Goal: Task Accomplishment & Management: Manage account settings

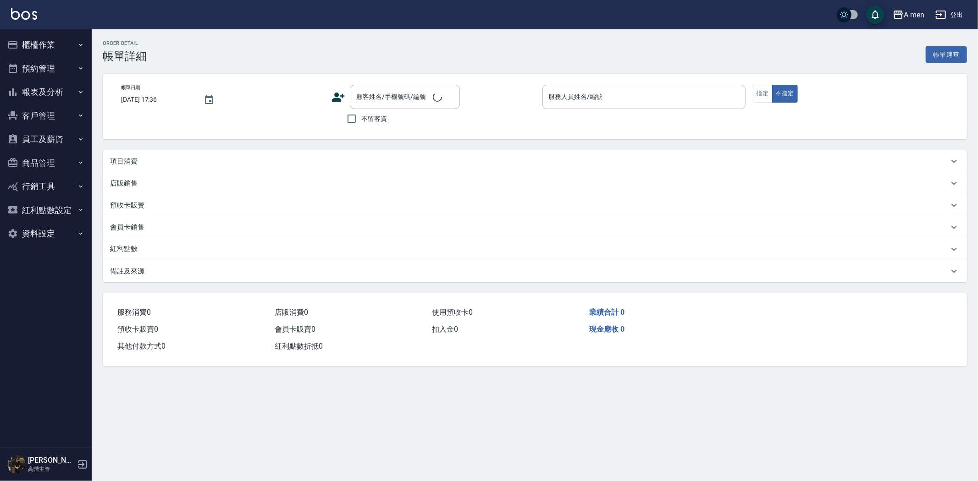
type input "[DATE] 17:00"
type input "Garry-008"
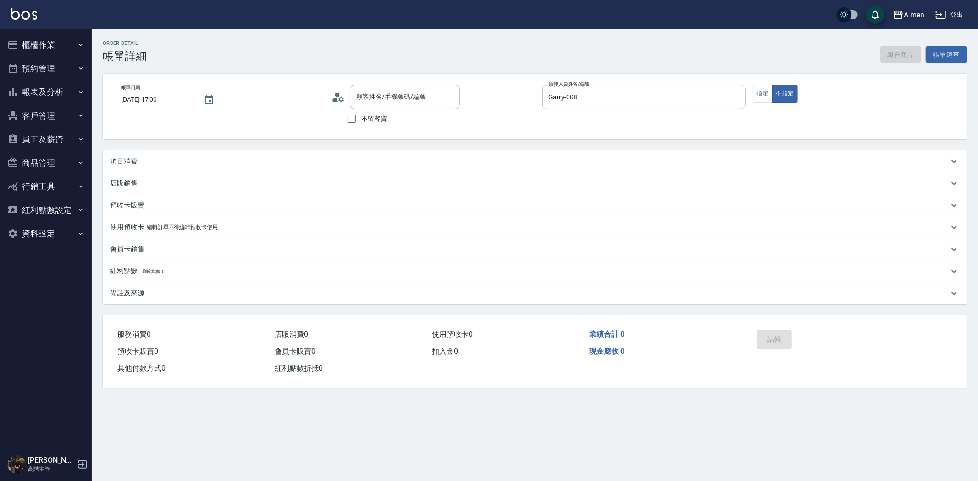
type input "劉先生/0939301030/null"
click at [906, 52] on button "組合商品" at bounding box center [900, 54] width 41 height 17
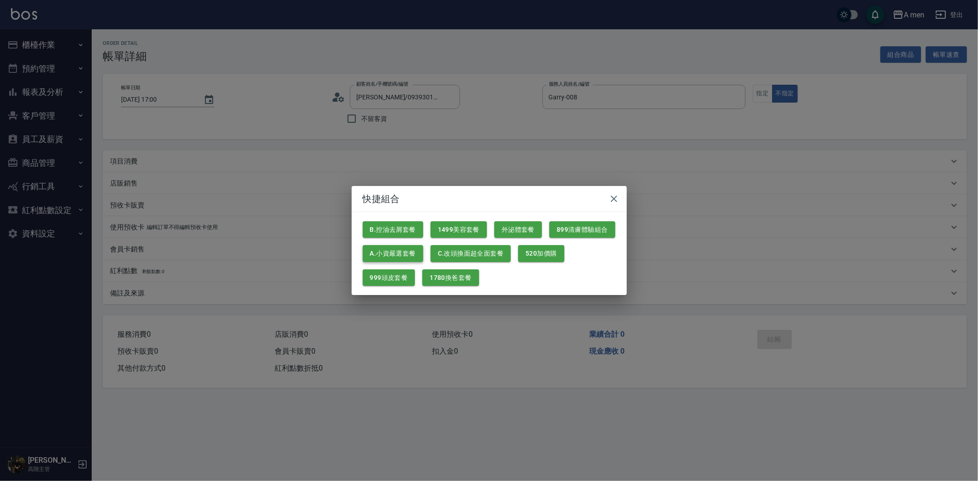
click at [401, 250] on button "A.小資嚴選套餐" at bounding box center [393, 253] width 60 height 17
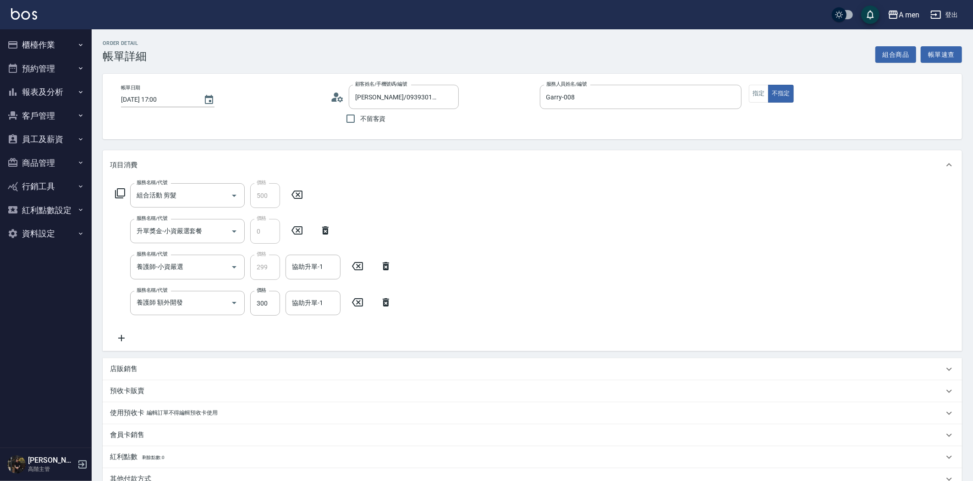
click at [357, 304] on icon at bounding box center [357, 302] width 23 height 11
click at [317, 270] on input "協助升單-1" at bounding box center [313, 267] width 47 height 16
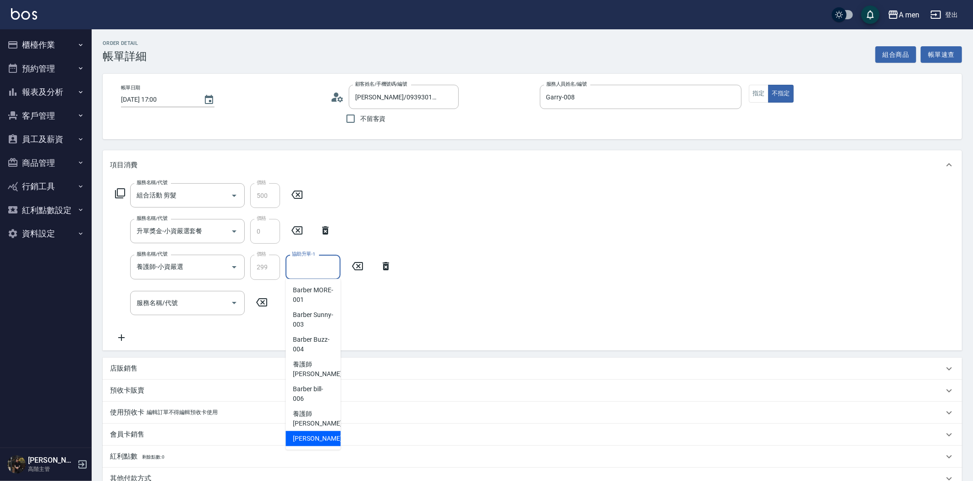
click at [332, 443] on div "Garry -008" at bounding box center [313, 438] width 55 height 15
type input "Garry-008"
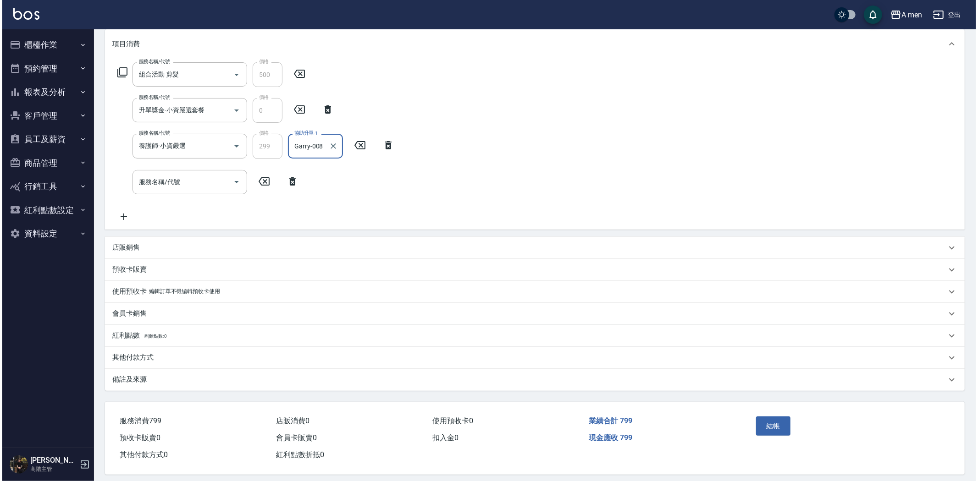
scroll to position [128, 0]
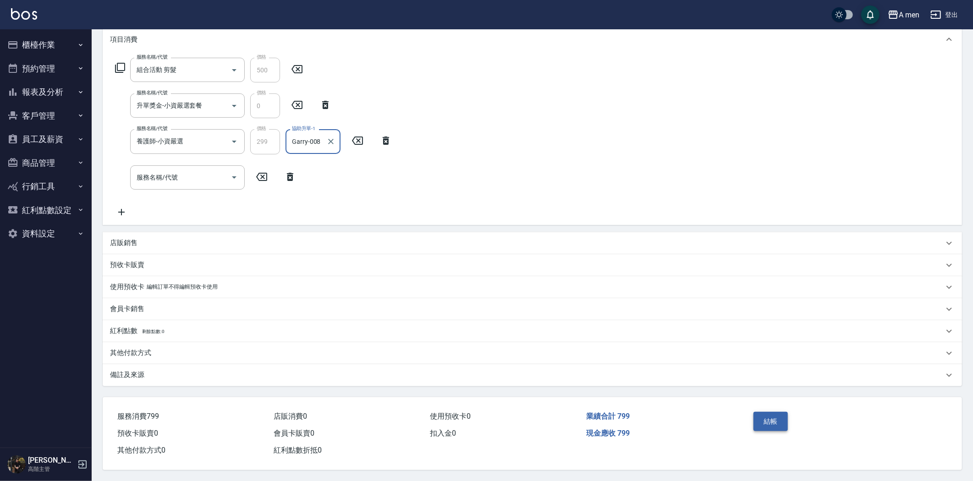
click at [761, 414] on button "結帳" at bounding box center [770, 421] width 34 height 19
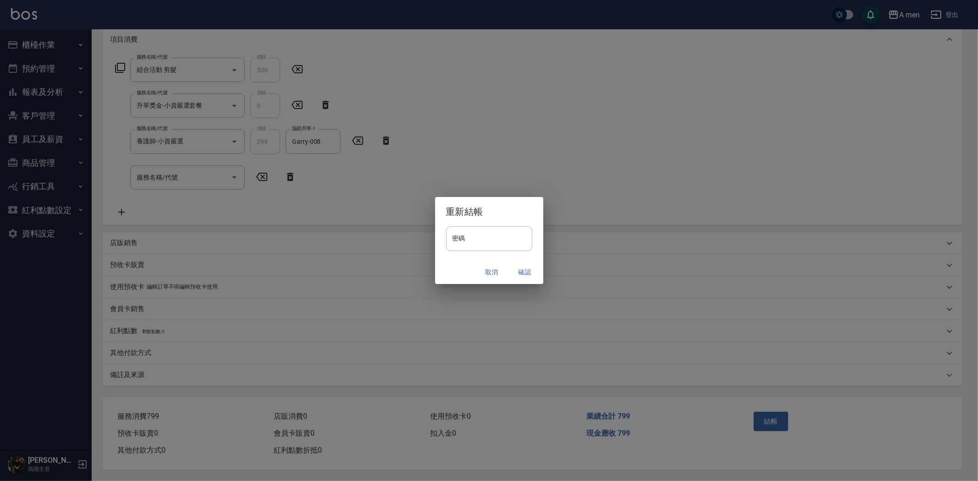
click at [520, 269] on button "確認" at bounding box center [524, 272] width 29 height 17
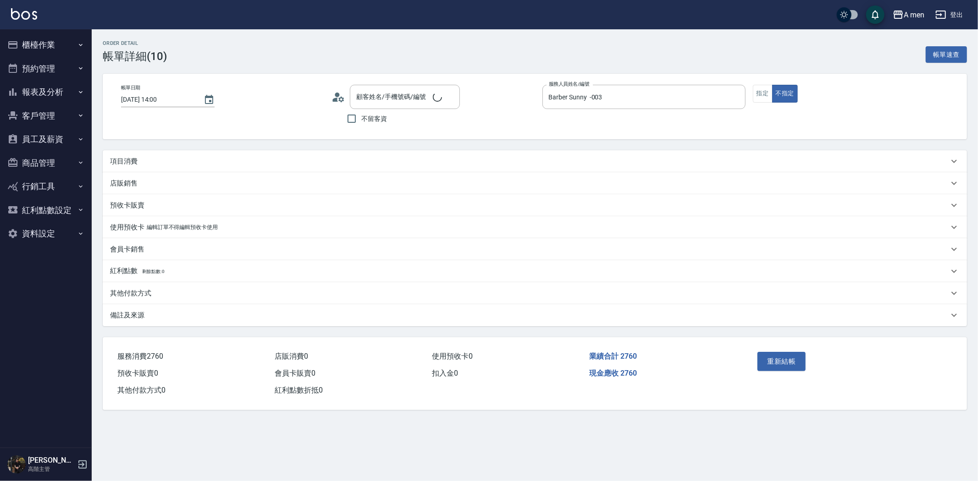
type input "[PERSON_NAME]/0936824261/null"
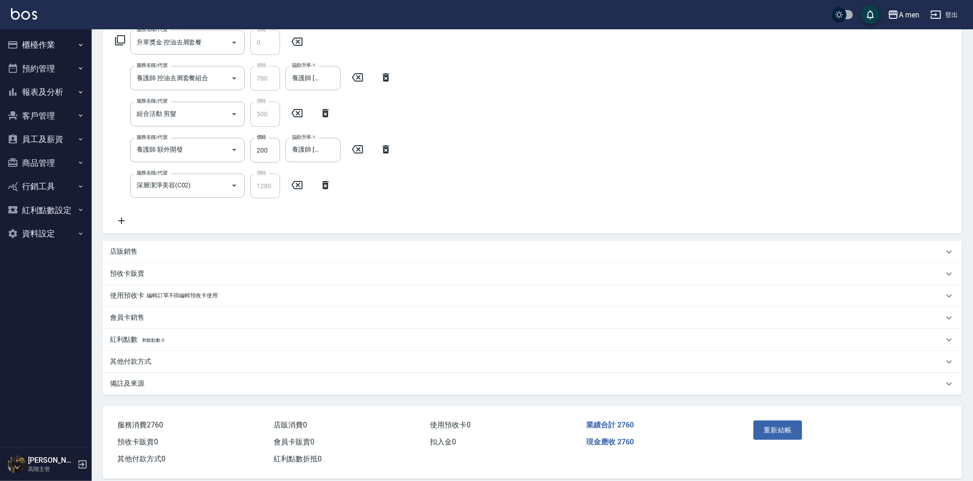
scroll to position [164, 0]
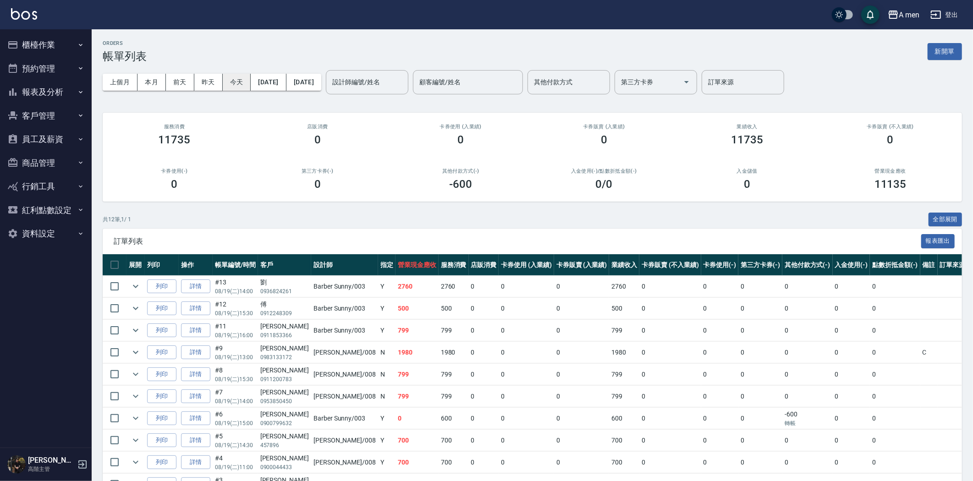
click at [229, 79] on button "今天" at bounding box center [237, 82] width 28 height 17
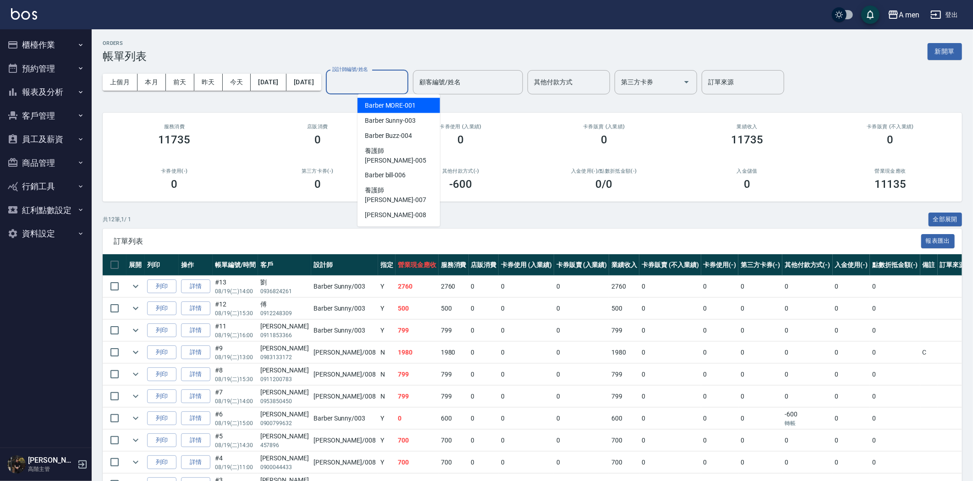
click at [384, 84] on input "設計師編號/姓名" at bounding box center [367, 82] width 74 height 16
click at [401, 124] on span "Barber Sunny -003" at bounding box center [390, 121] width 51 height 10
type input "Barber Sunny -003"
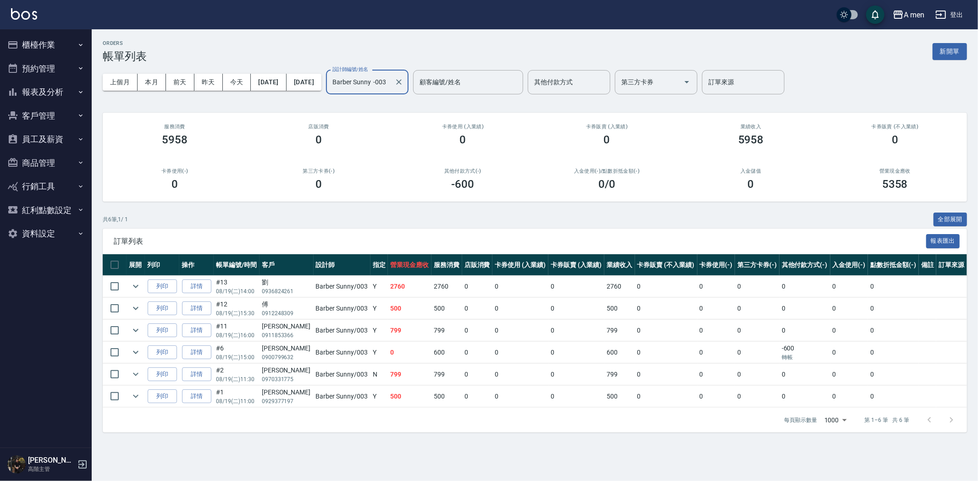
click at [403, 81] on icon "Clear" at bounding box center [398, 81] width 9 height 9
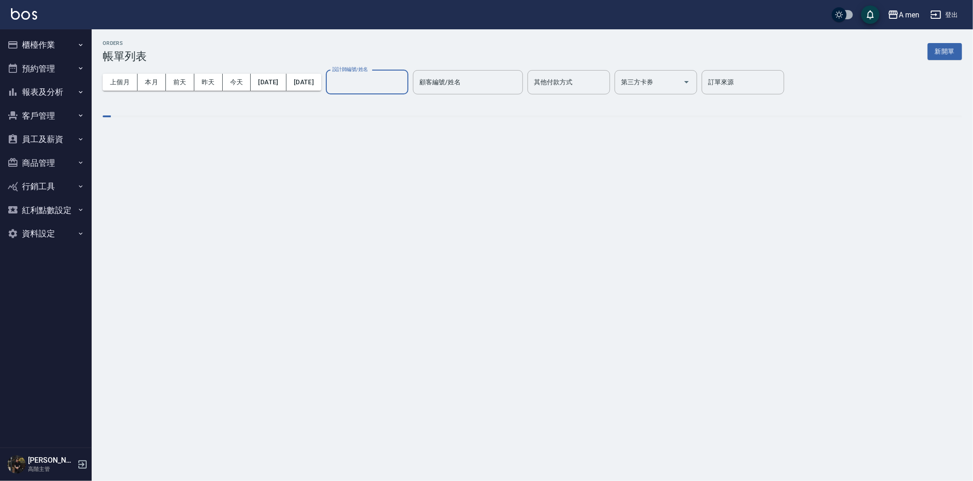
click at [404, 77] on input "設計師編號/姓名" at bounding box center [367, 82] width 74 height 16
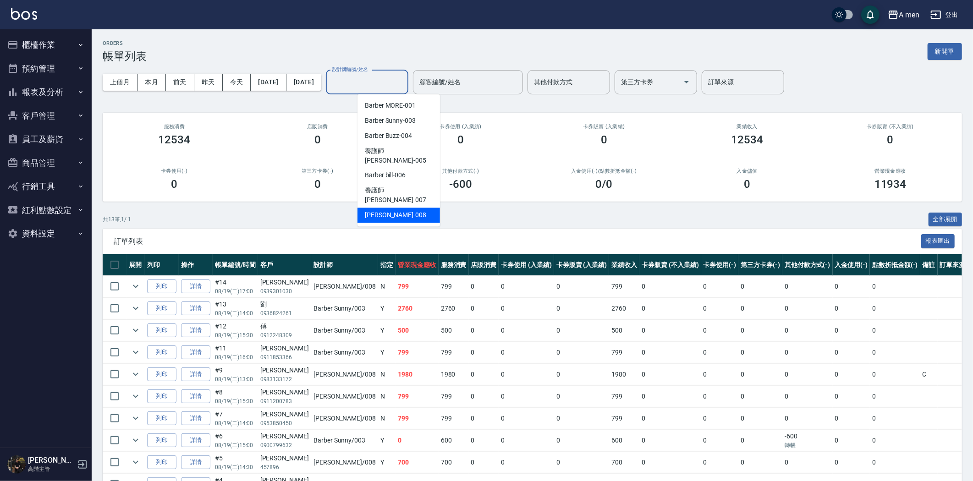
click at [407, 208] on div "Garry -008" at bounding box center [398, 215] width 82 height 15
type input "Garry-008"
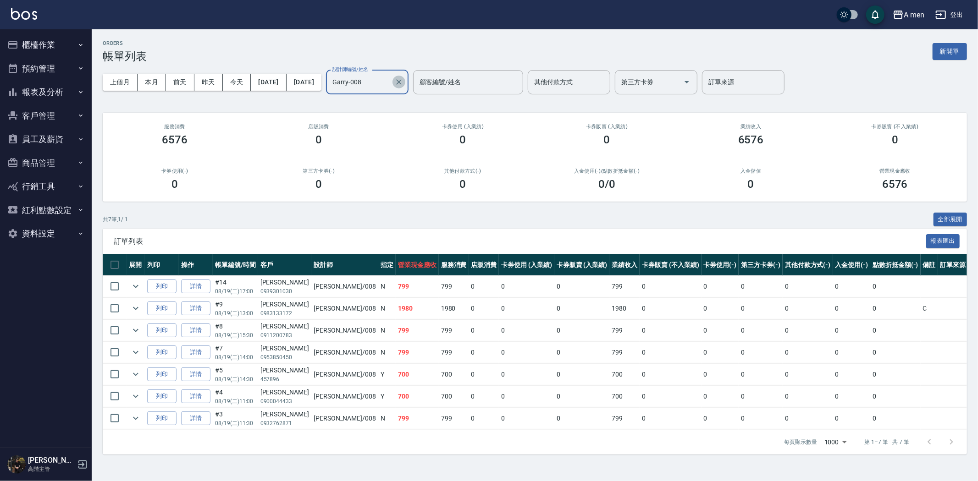
click at [403, 78] on icon "Clear" at bounding box center [398, 81] width 9 height 9
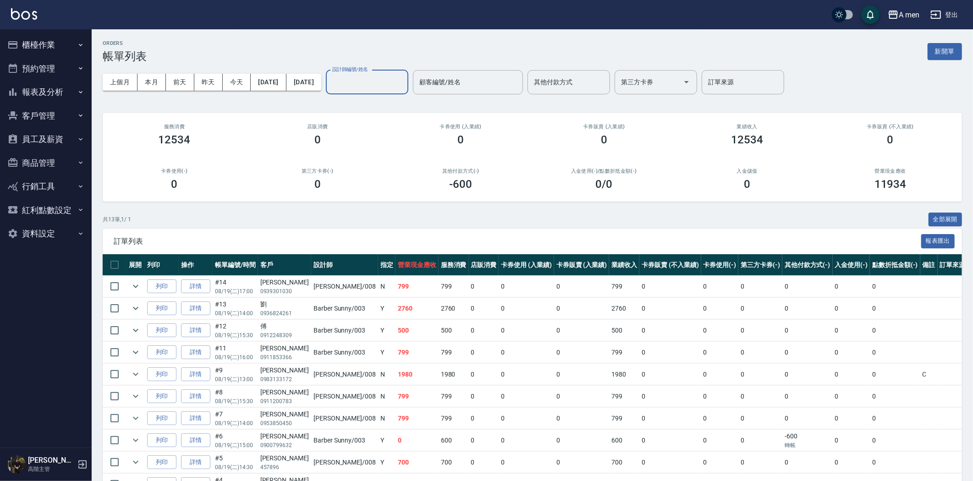
click at [396, 72] on div "設計師編號/姓名" at bounding box center [367, 82] width 82 height 24
click at [415, 117] on span "Barber Sunny -003" at bounding box center [390, 121] width 51 height 10
type input "Barber Sunny -003"
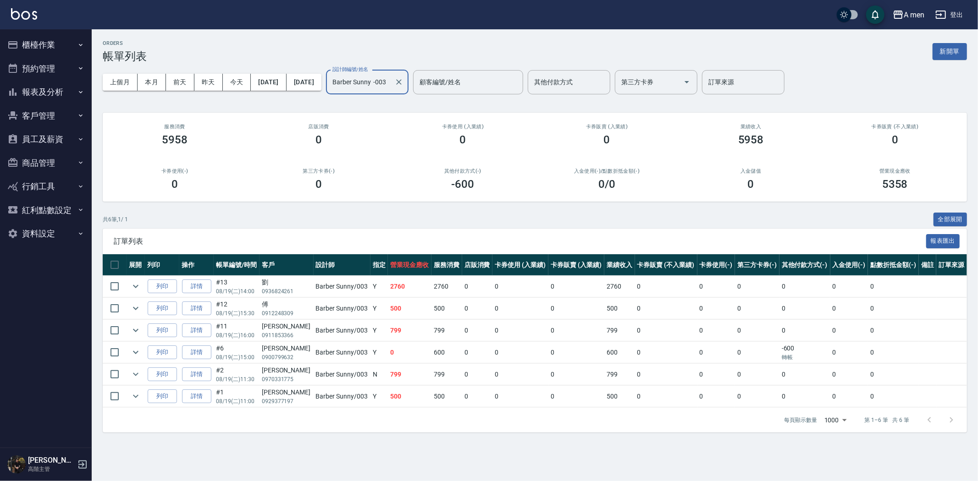
click at [77, 62] on button "預約管理" at bounding box center [46, 69] width 84 height 24
click at [58, 193] on button "客戶管理" at bounding box center [46, 187] width 84 height 24
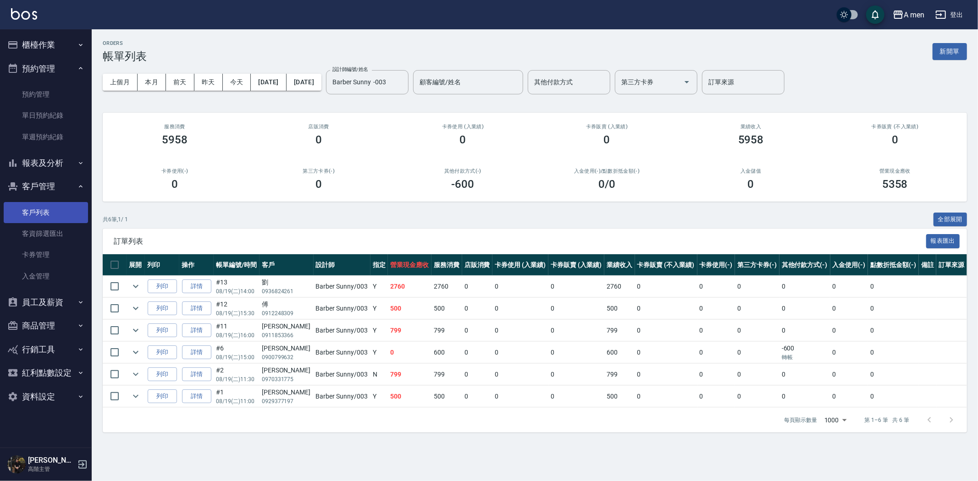
click at [55, 207] on link "客戶列表" at bounding box center [46, 212] width 84 height 21
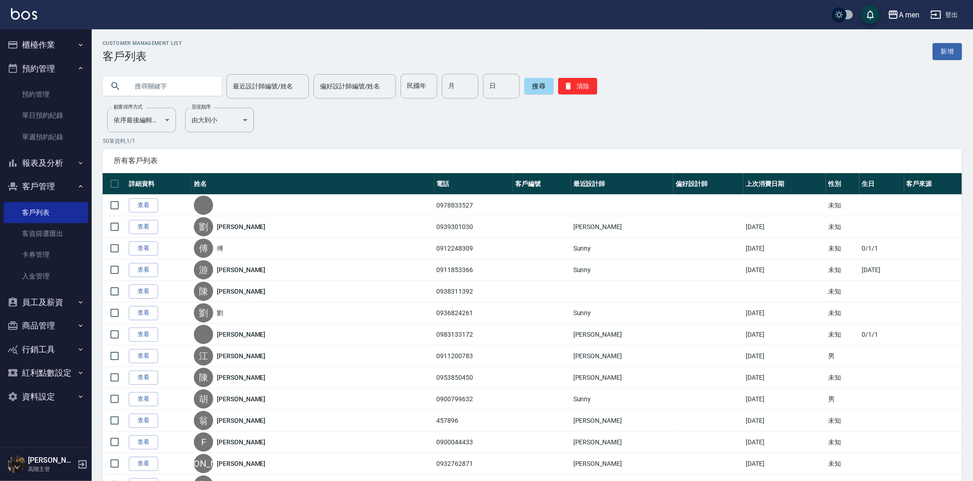
drag, startPoint x: 180, startPoint y: 94, endPoint x: 180, endPoint y: 88, distance: 6.4
click at [180, 93] on input "text" at bounding box center [171, 86] width 86 height 25
click at [170, 84] on input "text" at bounding box center [171, 86] width 86 height 25
paste input "0978833527"
type input "0978833527"
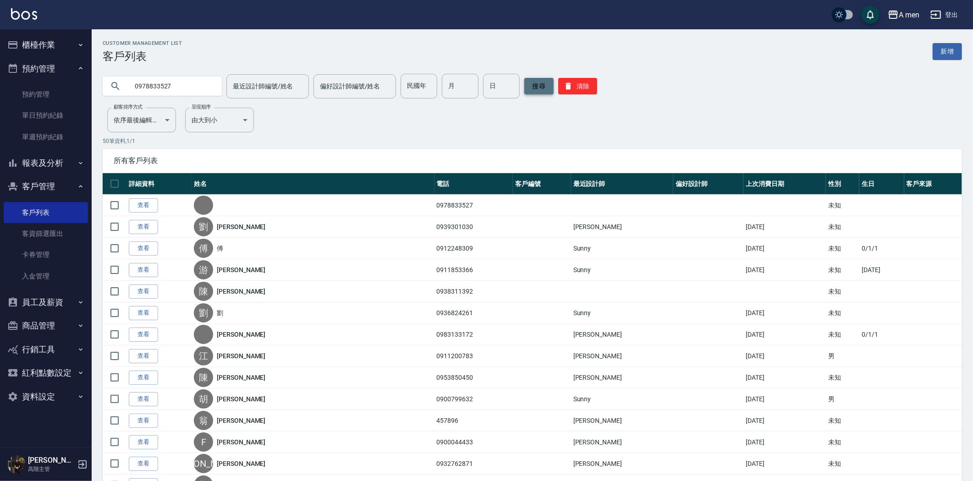
click at [543, 89] on button "搜尋" at bounding box center [538, 86] width 29 height 16
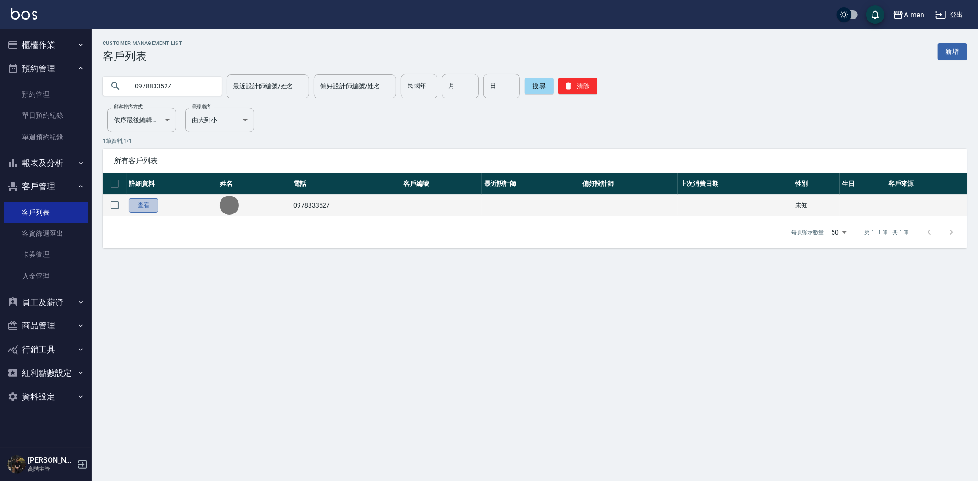
click at [147, 203] on link "查看" at bounding box center [143, 205] width 29 height 14
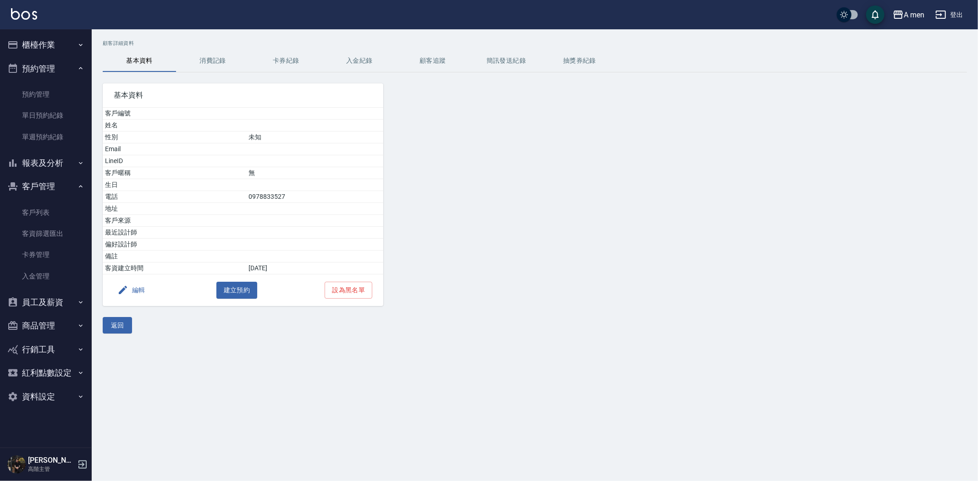
click at [139, 291] on button "編輯" at bounding box center [131, 290] width 35 height 17
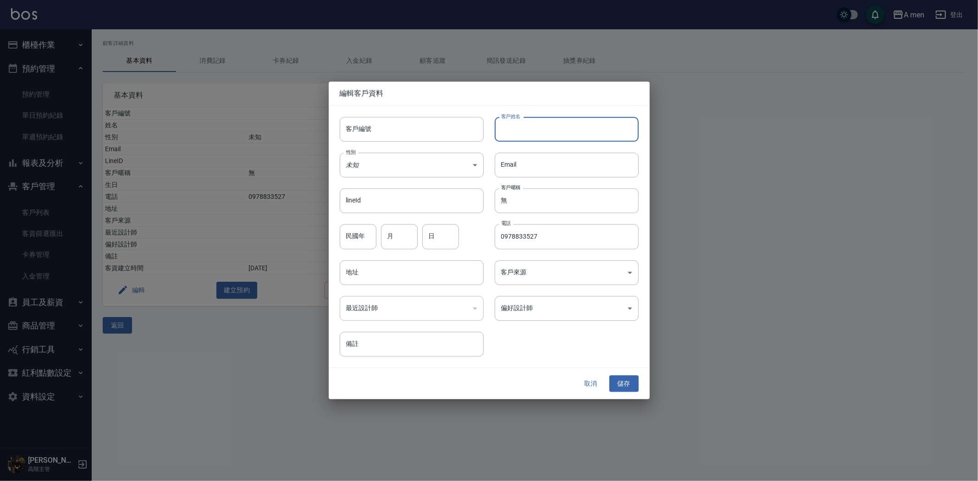
click at [547, 139] on input "客戶姓名" at bounding box center [567, 129] width 144 height 25
type input "黃先生"
click at [632, 379] on button "儲存" at bounding box center [623, 383] width 29 height 17
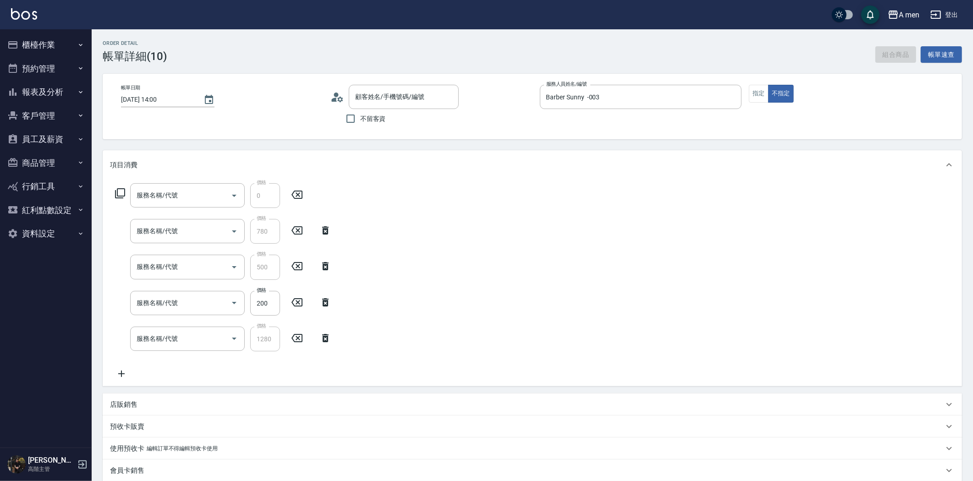
type input "[DATE] 14:00"
type input "Barber Sunny -003"
type input "升單獎金 控油去屑套餐"
type input "養護師 控油去屑套餐組合"
type input "組合活動 剪髮"
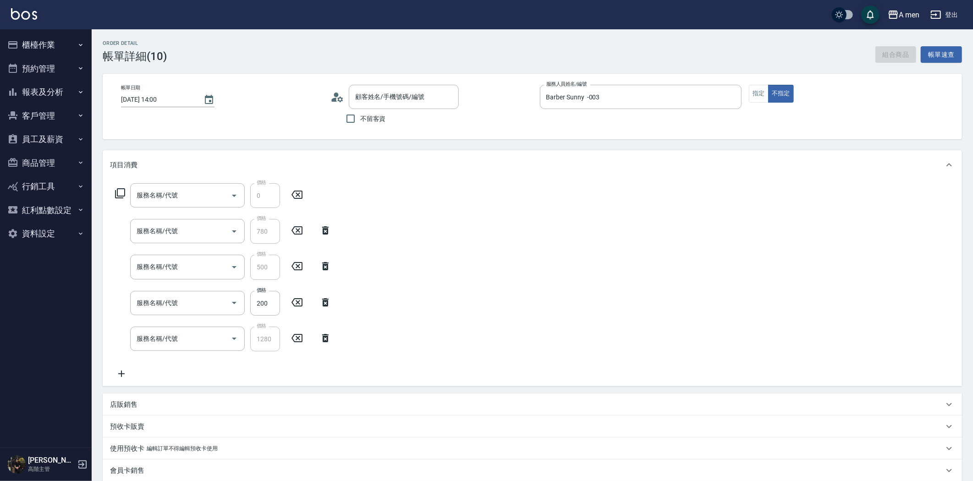
type input "養護師 額外開發"
type input "深層潔淨美容(C02)"
type input "劉/0936824261/null"
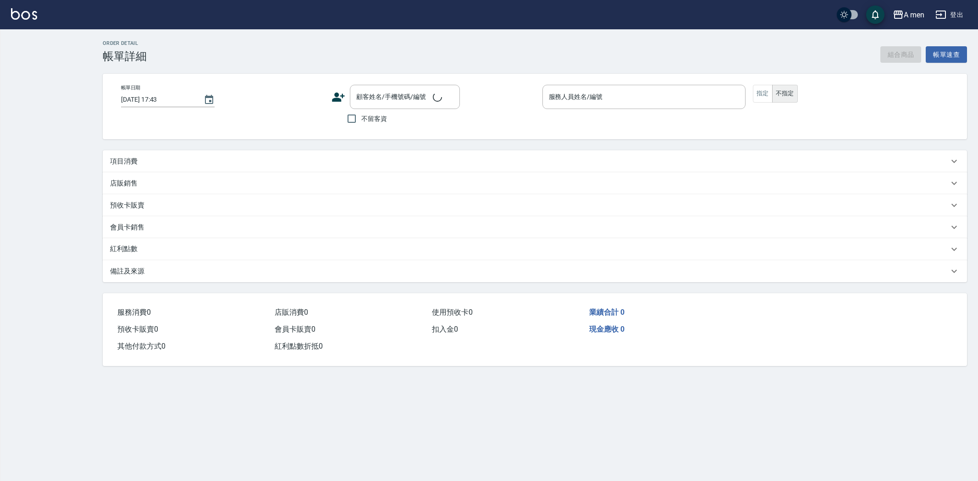
type input "[DATE] 14:00"
type input "Barber Sunny -003"
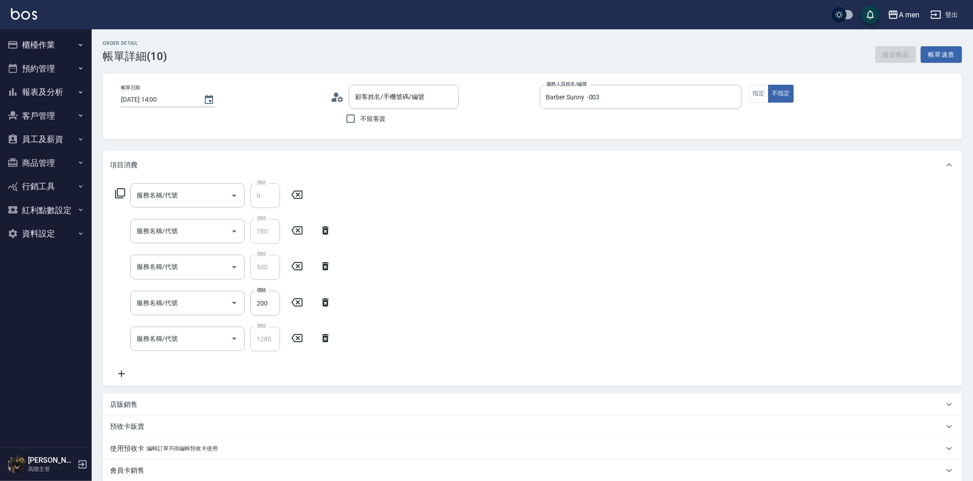
type input "[PERSON_NAME]/0936824261/null"
type input "升單獎金 控油去屑套餐"
type input "養護師 控油去屑套餐組合"
type input "組合活動 剪髮"
type input "養護師 額外開發"
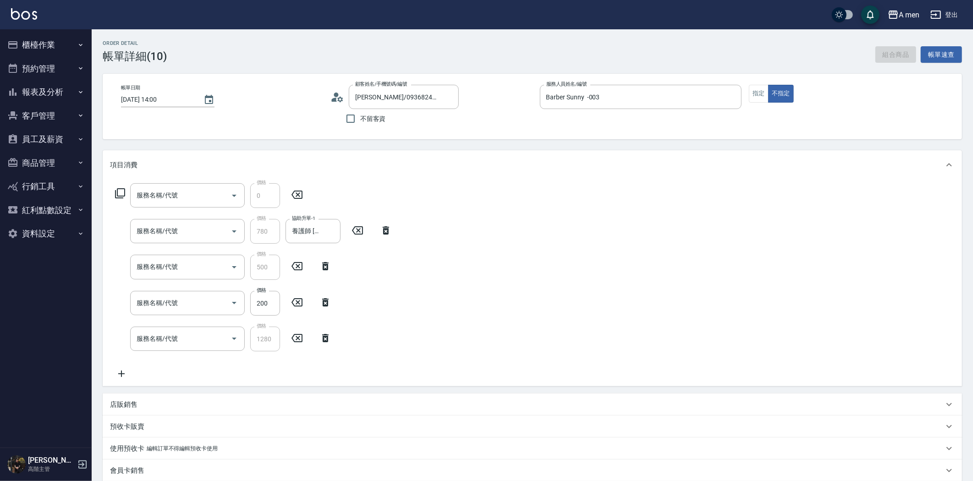
type input "深層潔淨美容(C02)"
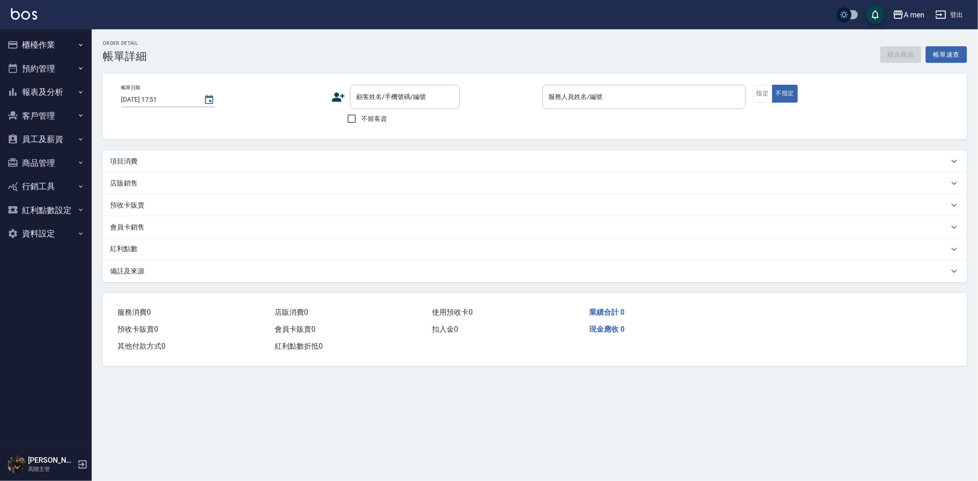
type input "2025/08/19 17:00"
type input "Barber Sunny -003"
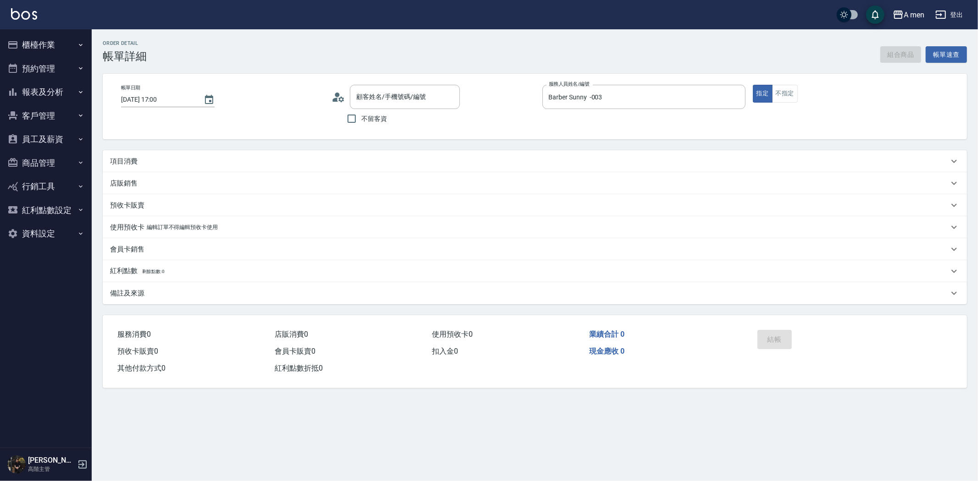
type input "黃先生/0921111571/null"
click at [897, 53] on button "組合商品" at bounding box center [900, 54] width 41 height 17
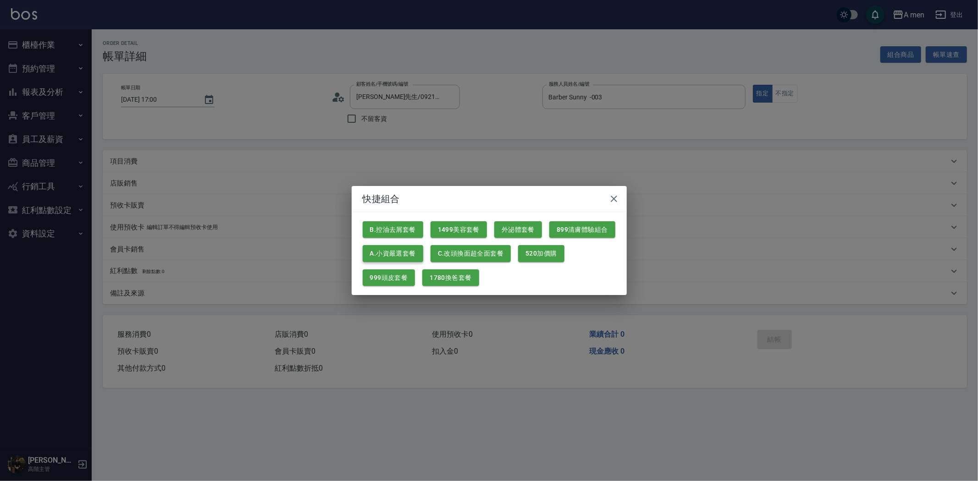
click at [413, 249] on button "A.小資嚴選套餐" at bounding box center [393, 253] width 60 height 17
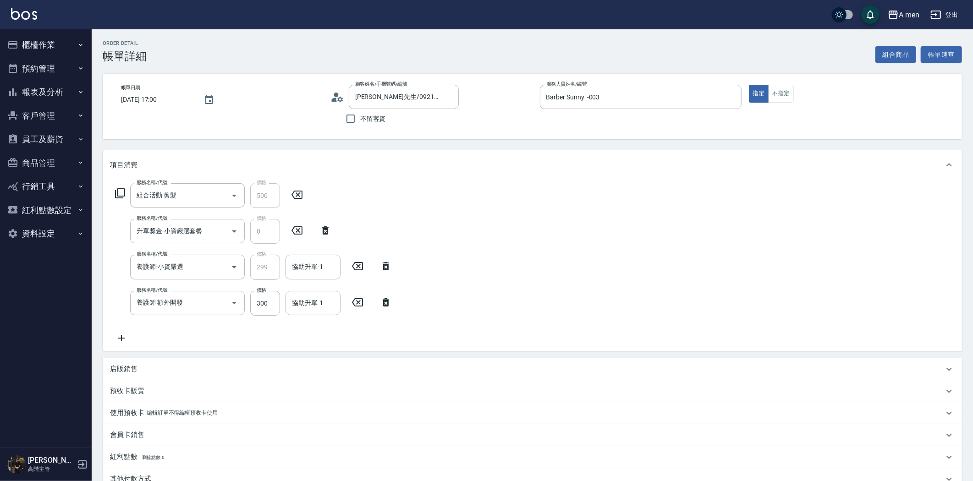
click at [381, 302] on icon at bounding box center [385, 302] width 23 height 11
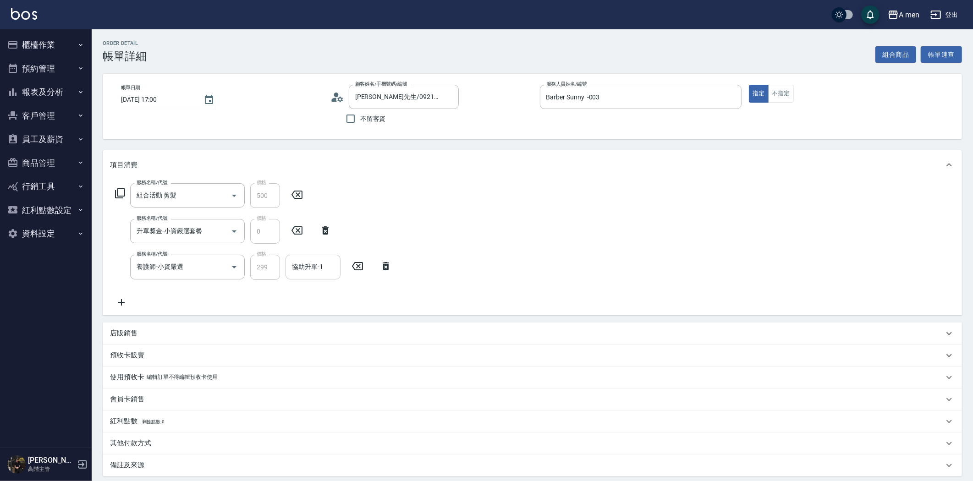
click at [308, 273] on input "協助升單-1" at bounding box center [313, 267] width 47 height 16
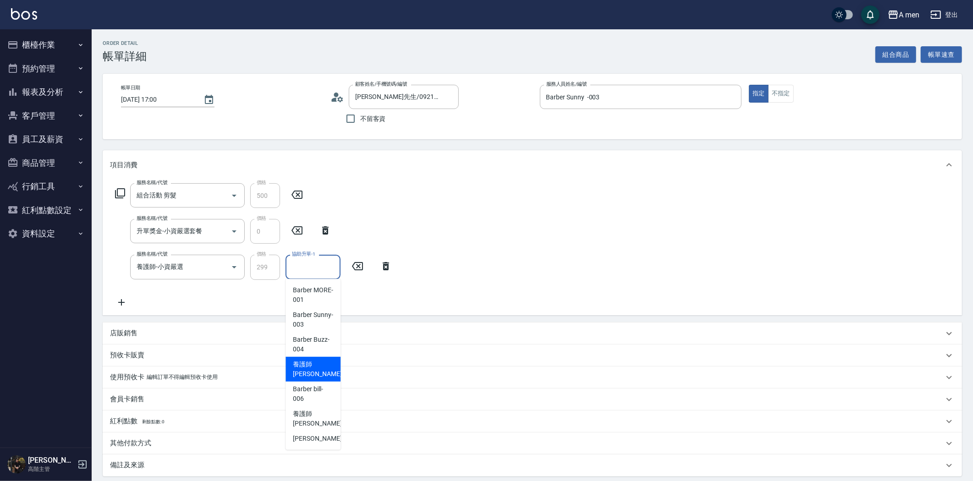
click at [326, 363] on span "養護師 小蔡 -005" at bounding box center [323, 369] width 61 height 19
type input "養護師 小蔡-005"
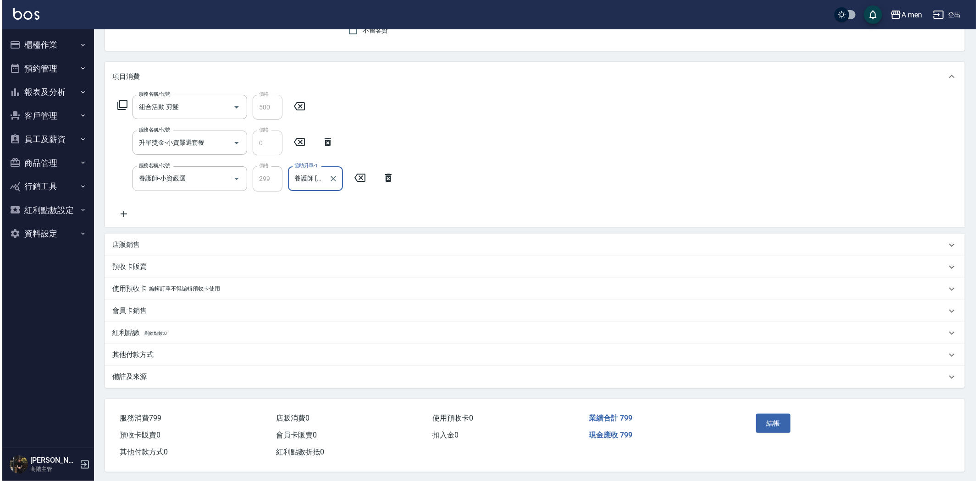
scroll to position [93, 0]
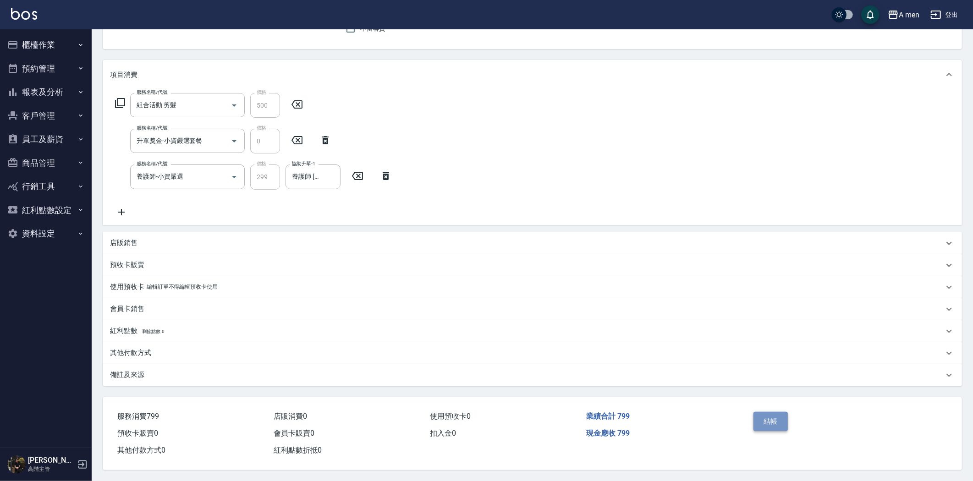
click at [772, 418] on button "結帳" at bounding box center [770, 421] width 34 height 19
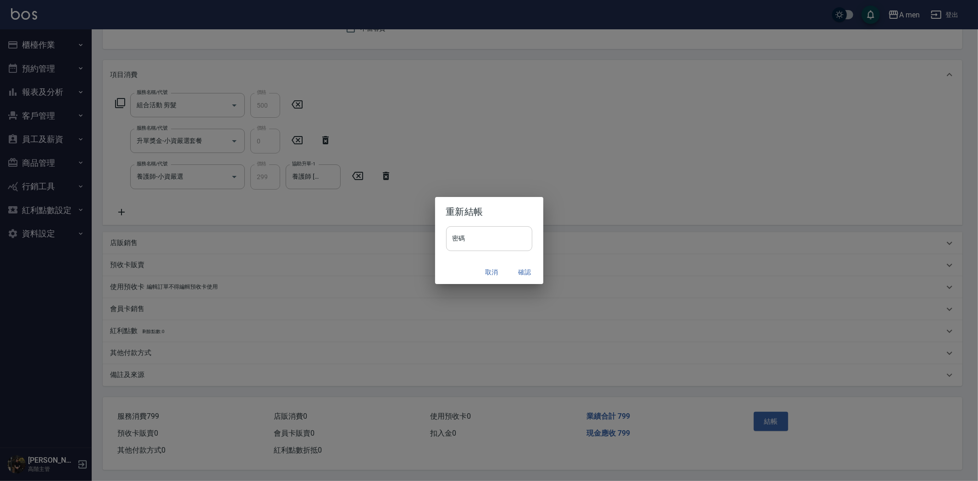
click at [496, 236] on input "密碼" at bounding box center [489, 238] width 86 height 25
type input "****"
click at [524, 268] on button "確認" at bounding box center [524, 272] width 29 height 17
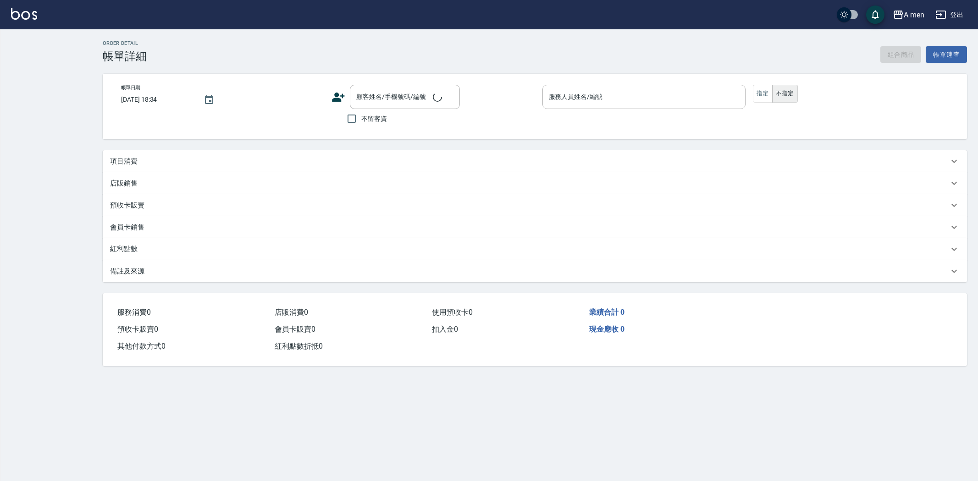
type input "[DATE] 18:00"
type input "Barber Sunny -003"
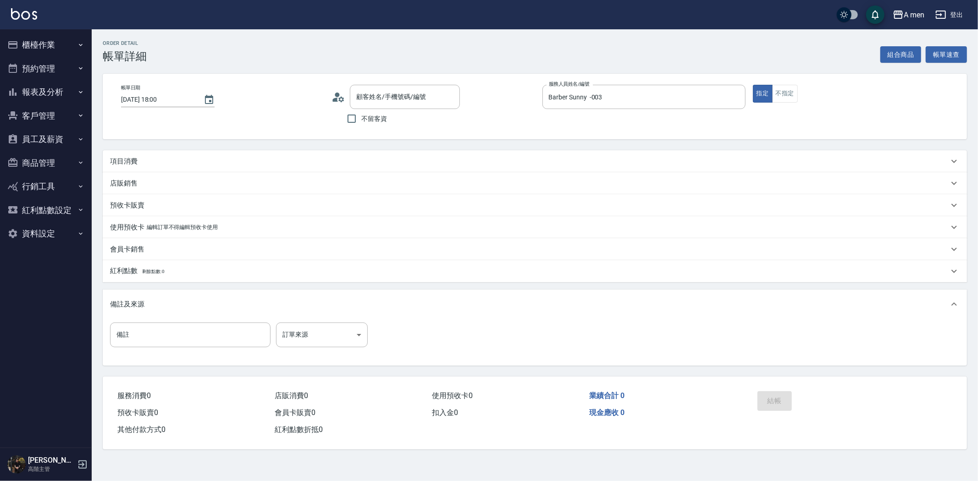
type input "[PERSON_NAME]/0983541228/"
click at [308, 163] on div "項目消費" at bounding box center [529, 162] width 838 height 10
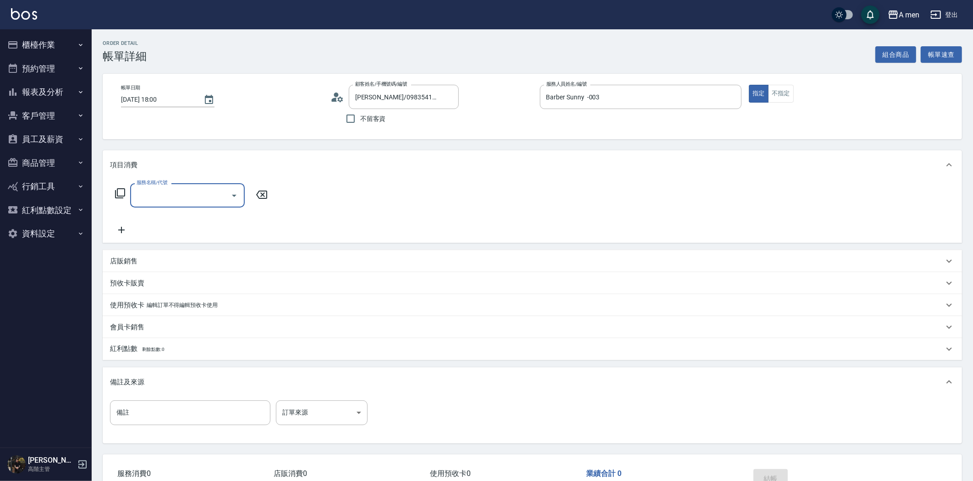
click at [230, 196] on icon "Open" at bounding box center [234, 195] width 11 height 11
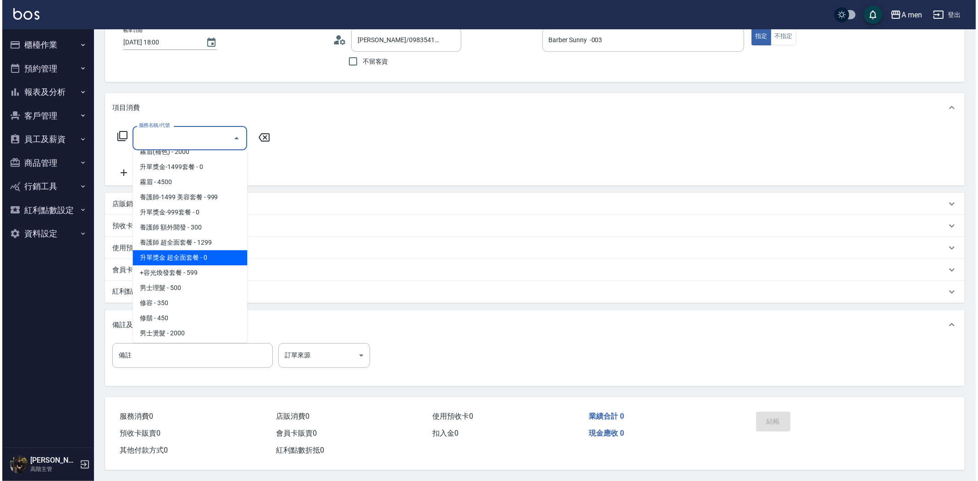
scroll to position [254, 0]
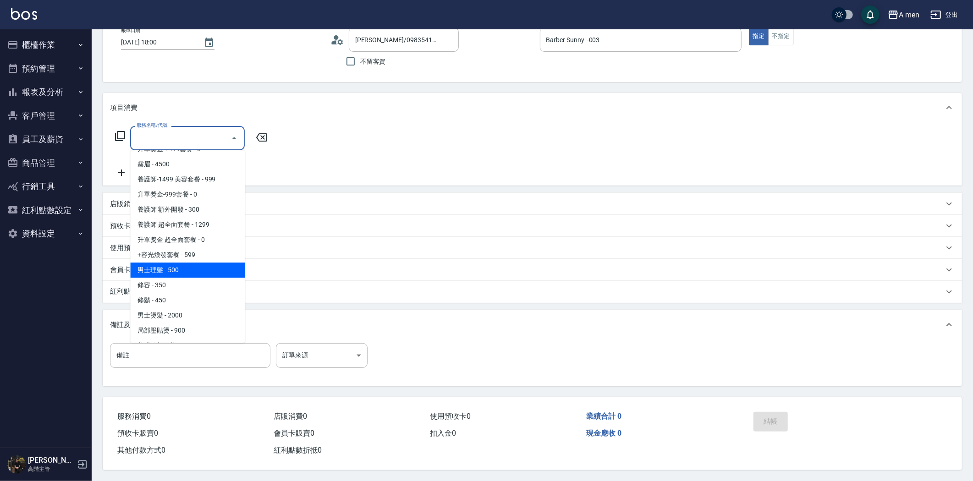
click at [209, 265] on span "男士理髮 - 500" at bounding box center [187, 270] width 115 height 15
type input "男士理髮(A01)"
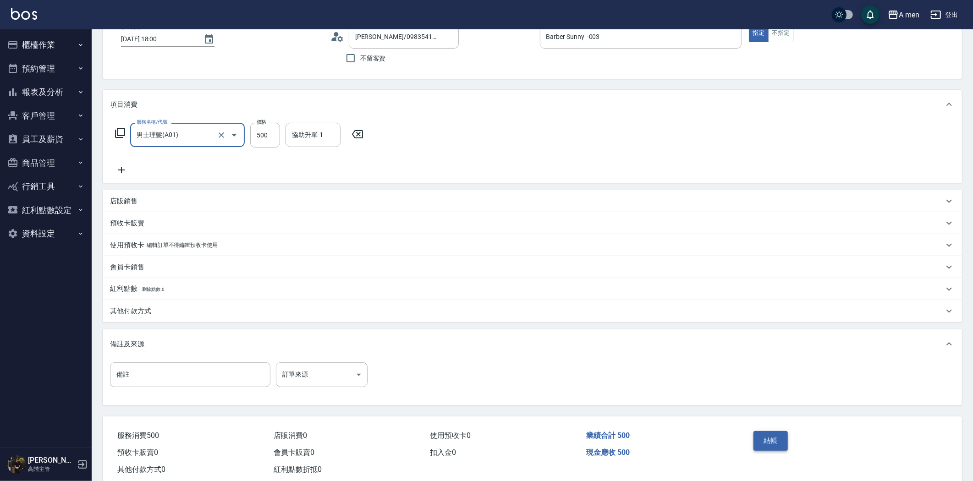
click at [772, 447] on button "結帳" at bounding box center [770, 440] width 34 height 19
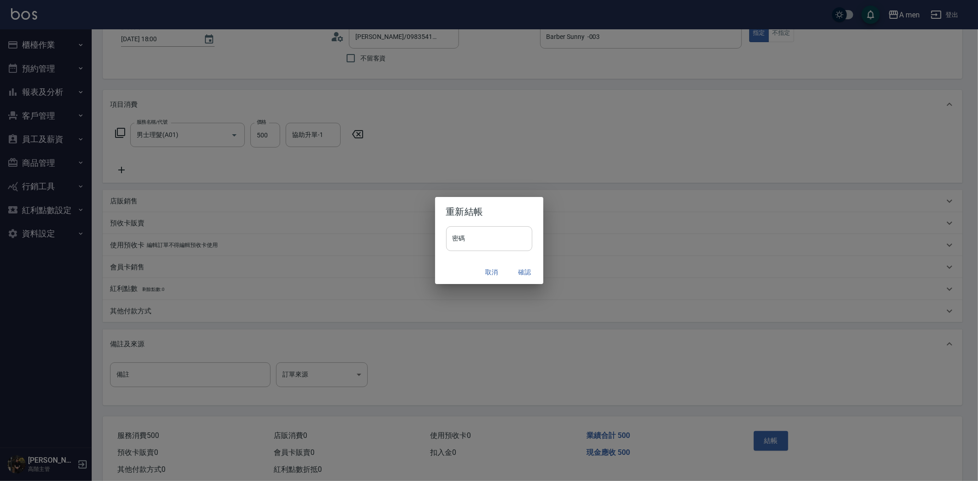
click at [511, 232] on input "密碼" at bounding box center [489, 238] width 86 height 25
type input "****"
click at [525, 273] on button "確認" at bounding box center [524, 272] width 29 height 17
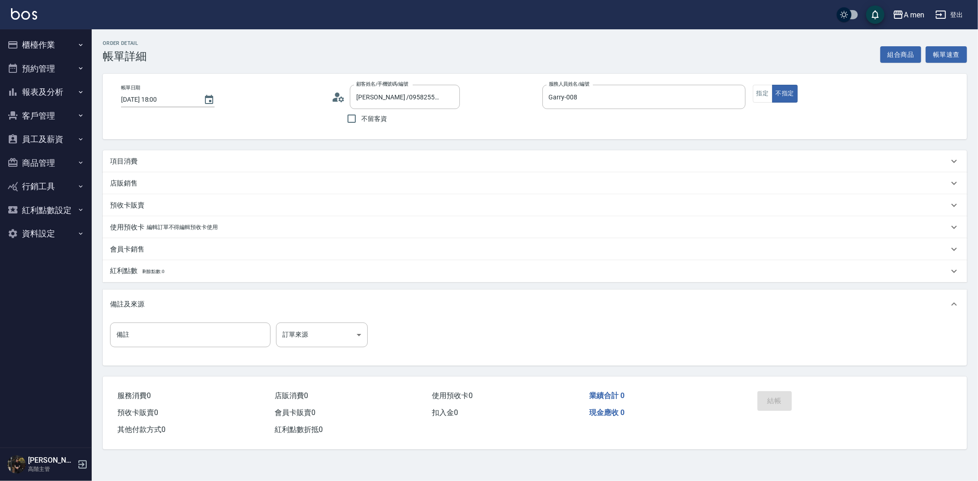
click at [162, 163] on div "項目消費" at bounding box center [529, 162] width 838 height 10
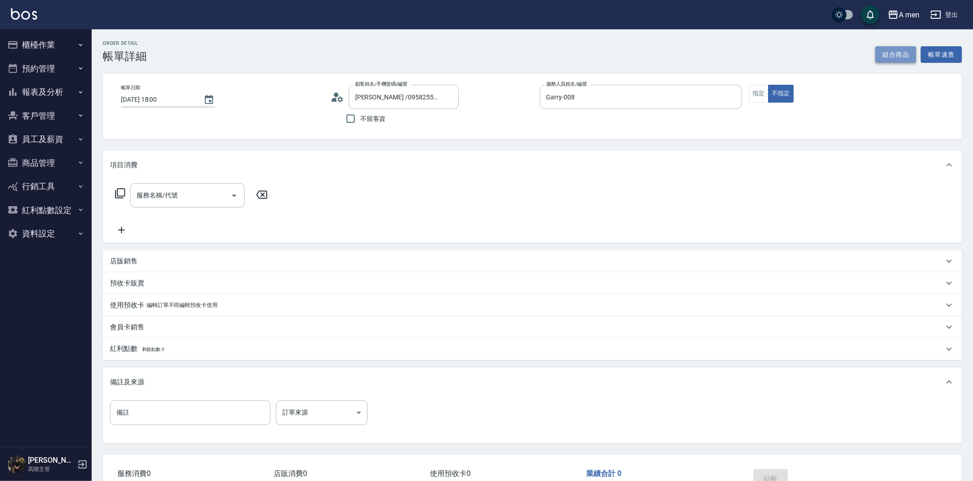
click at [897, 51] on button "組合商品" at bounding box center [895, 54] width 41 height 17
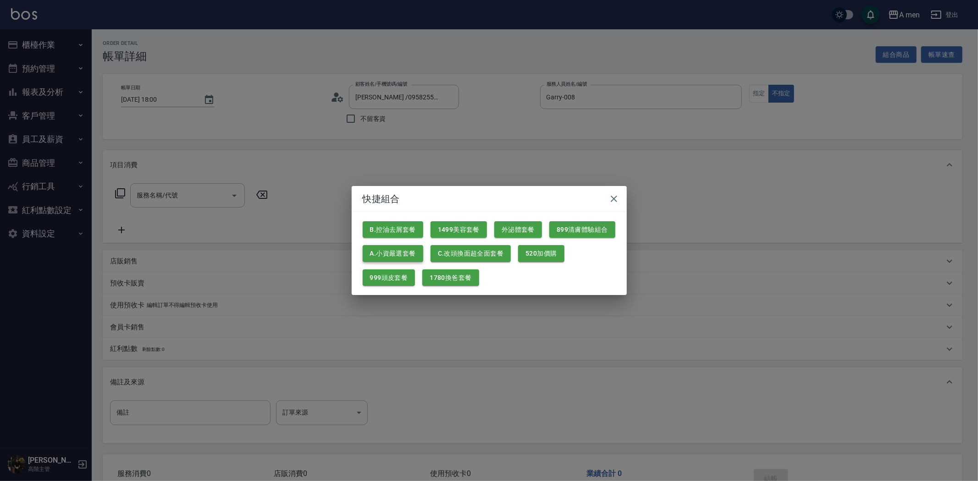
click at [403, 248] on button "A.小資嚴選套餐" at bounding box center [393, 253] width 60 height 17
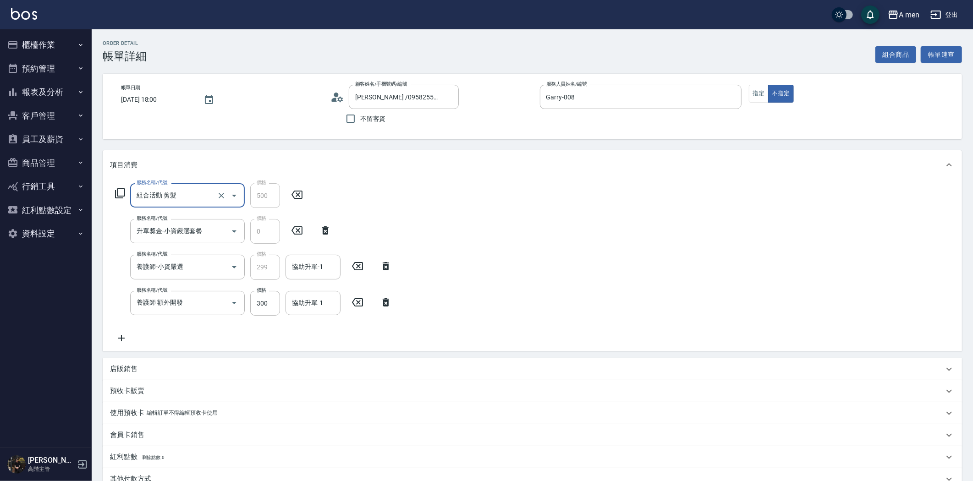
click at [355, 306] on icon at bounding box center [357, 302] width 23 height 11
click at [304, 273] on input "協助升單-1" at bounding box center [313, 267] width 47 height 16
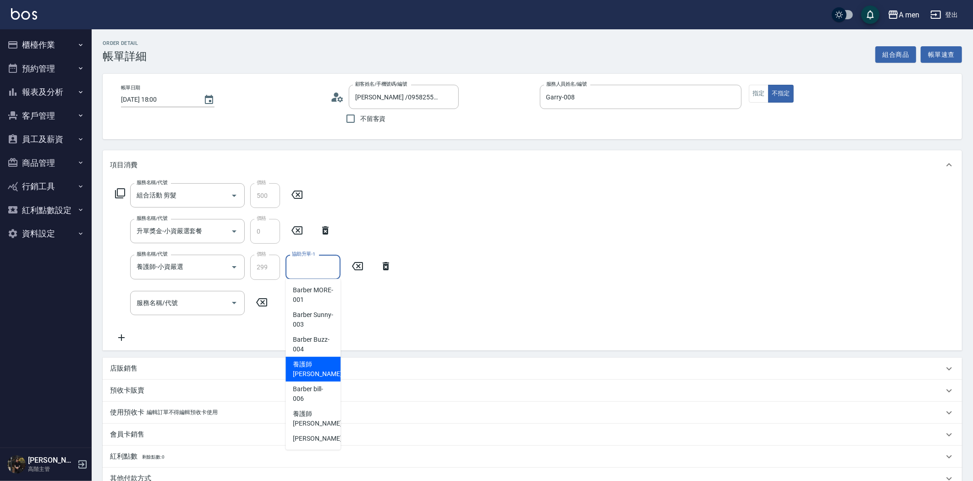
click at [307, 372] on span "養護師 小蔡 -005" at bounding box center [323, 369] width 61 height 19
type input "養護師 小蔡-005"
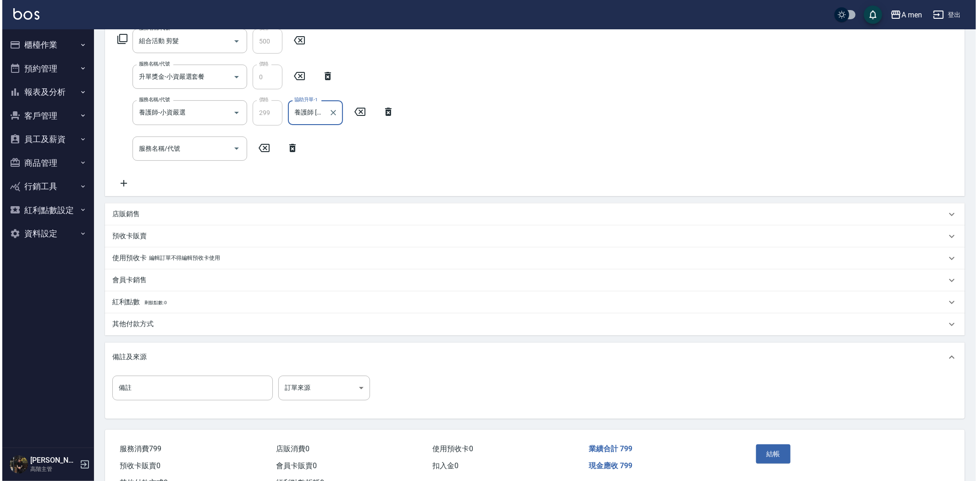
scroll to position [190, 0]
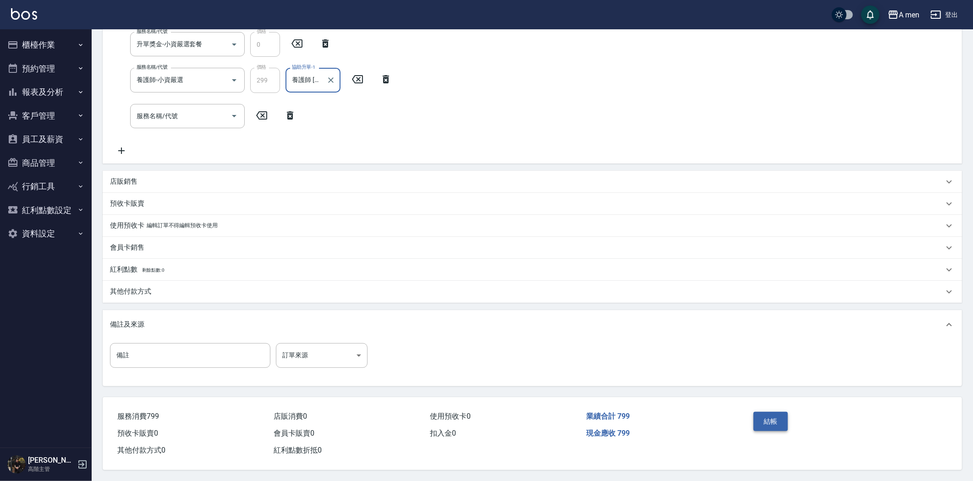
click at [777, 419] on button "結帳" at bounding box center [770, 421] width 34 height 19
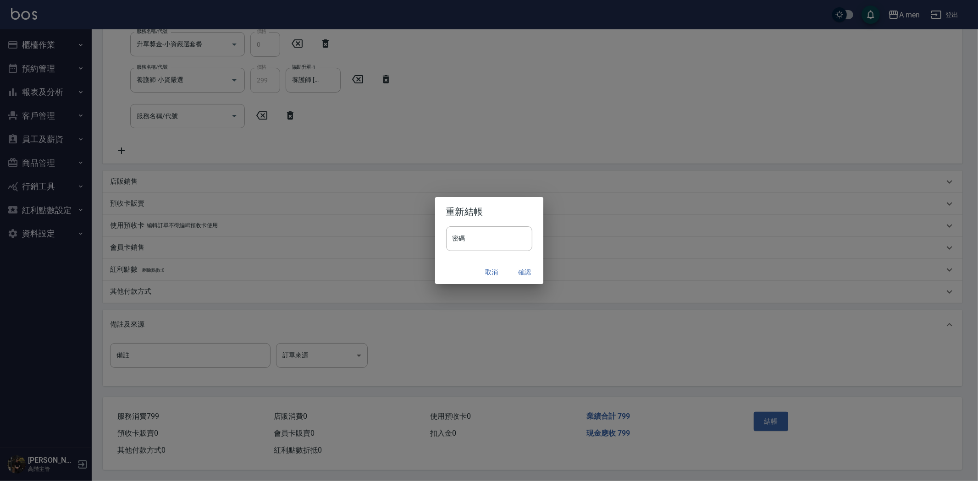
click at [525, 268] on button "確認" at bounding box center [524, 272] width 29 height 17
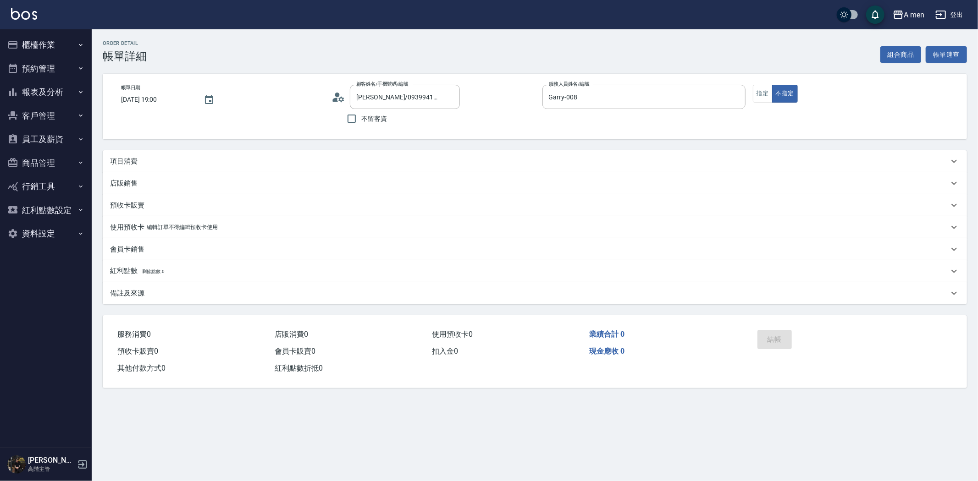
click at [236, 159] on div "項目消費" at bounding box center [529, 162] width 838 height 10
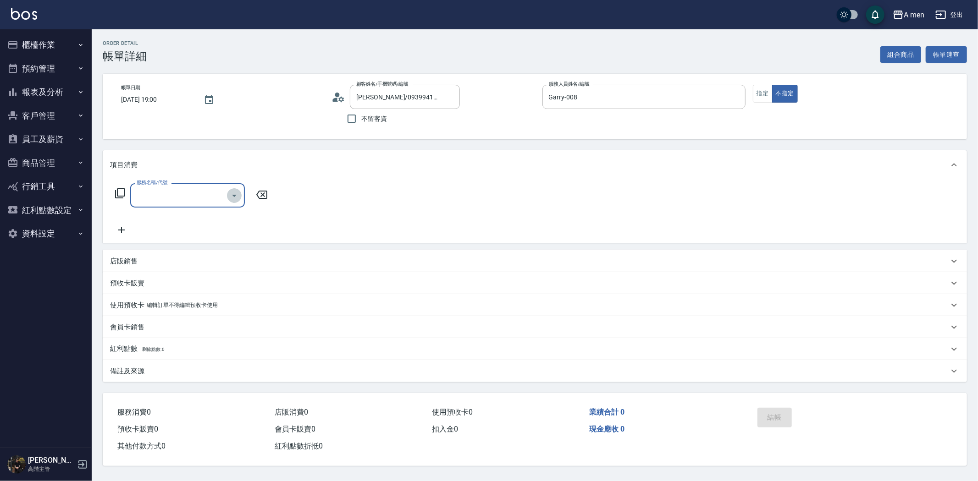
click at [237, 195] on icon "Open" at bounding box center [234, 195] width 11 height 11
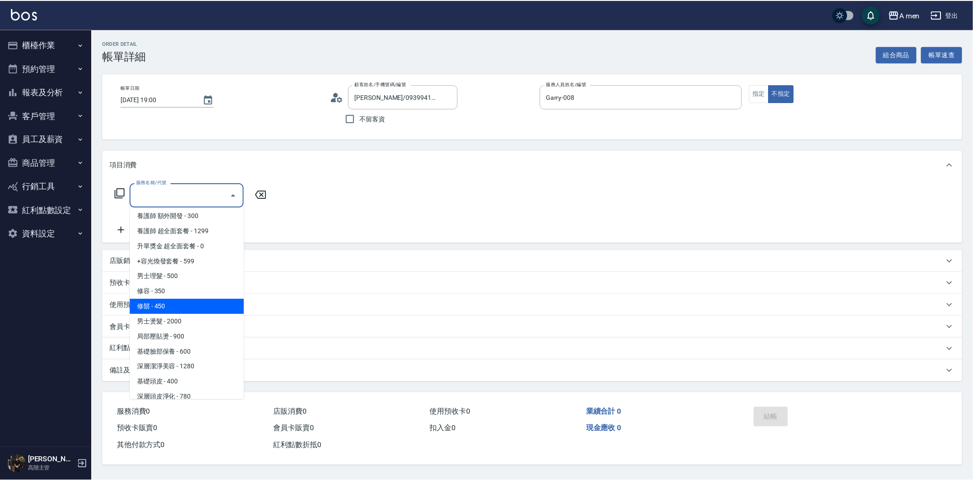
scroll to position [359, 0]
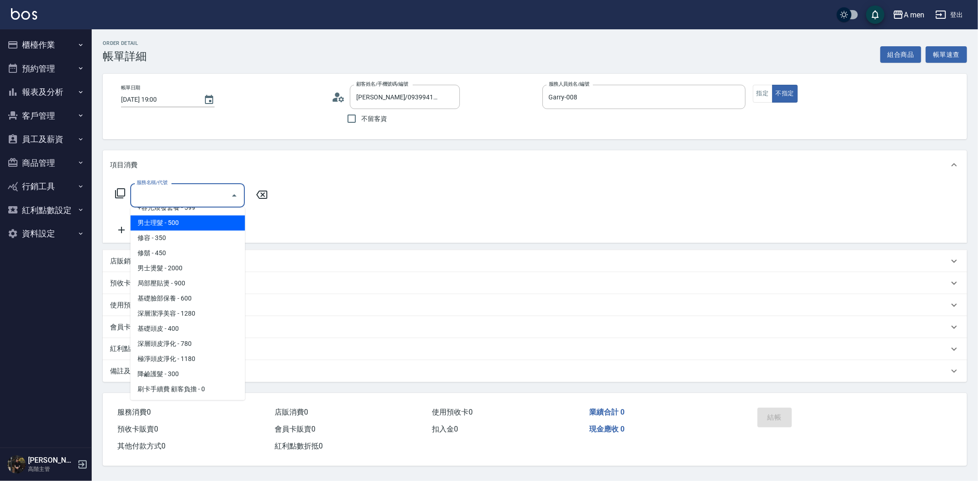
click span "男士理髮 - 500"
type input "男士理髮(A01)"
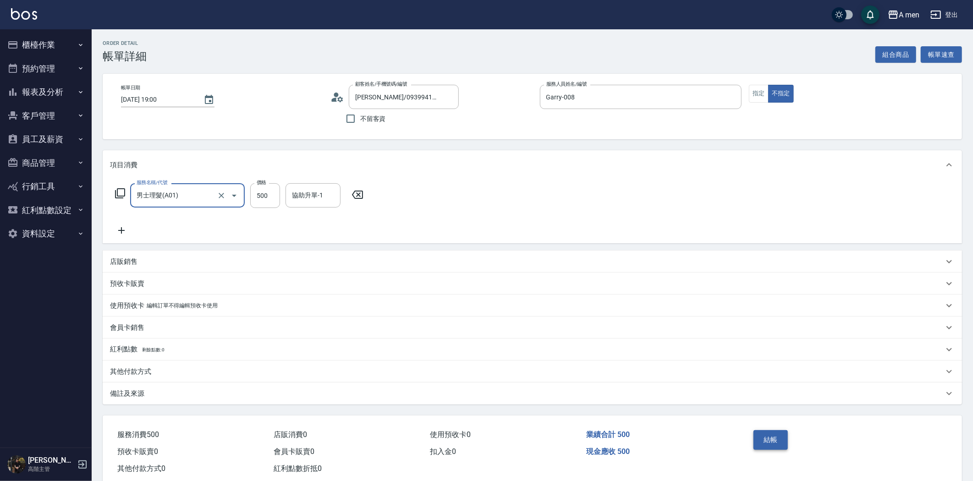
click button "結帳"
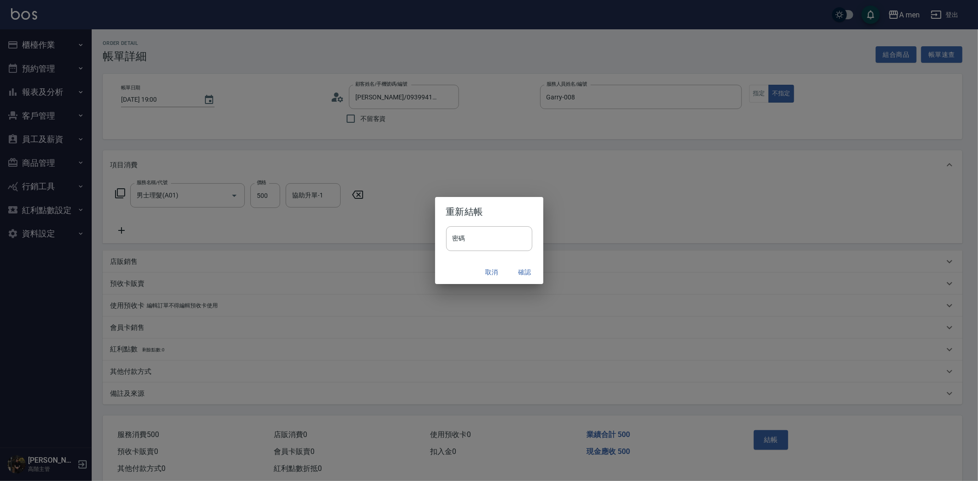
click button "確認"
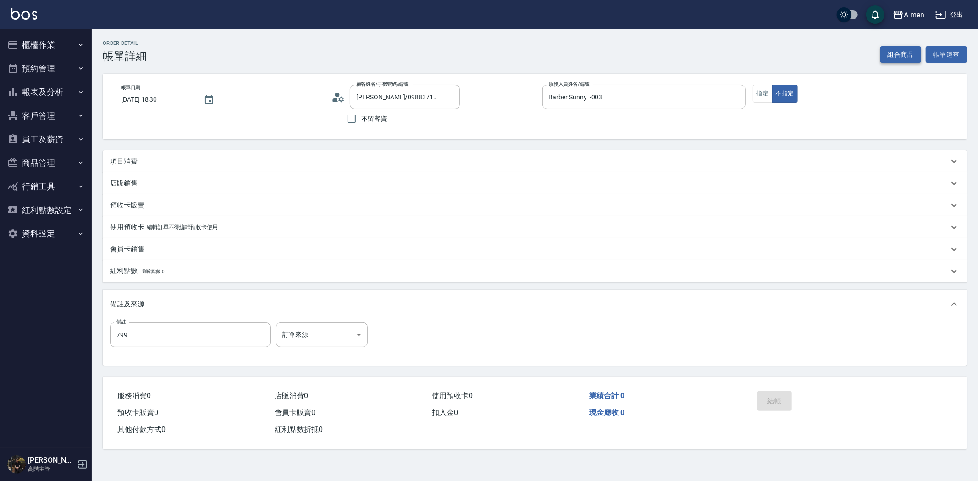
click at [896, 52] on button "組合商品" at bounding box center [900, 54] width 41 height 17
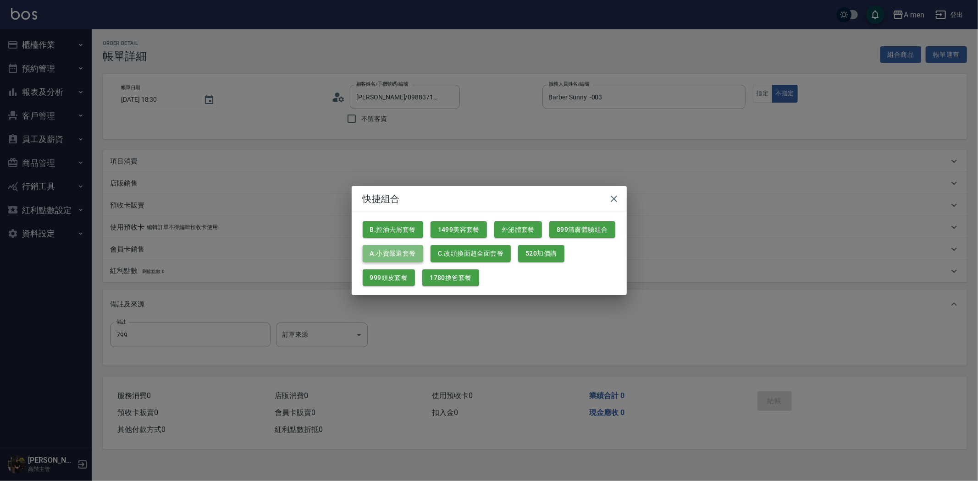
click at [397, 255] on button "A.小資嚴選套餐" at bounding box center [393, 253] width 60 height 17
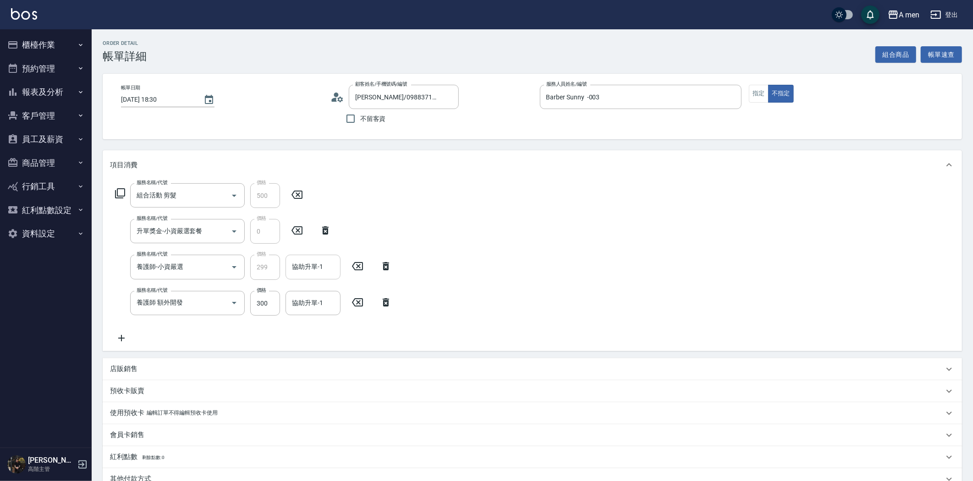
click at [327, 273] on input "協助升單-1" at bounding box center [313, 267] width 47 height 16
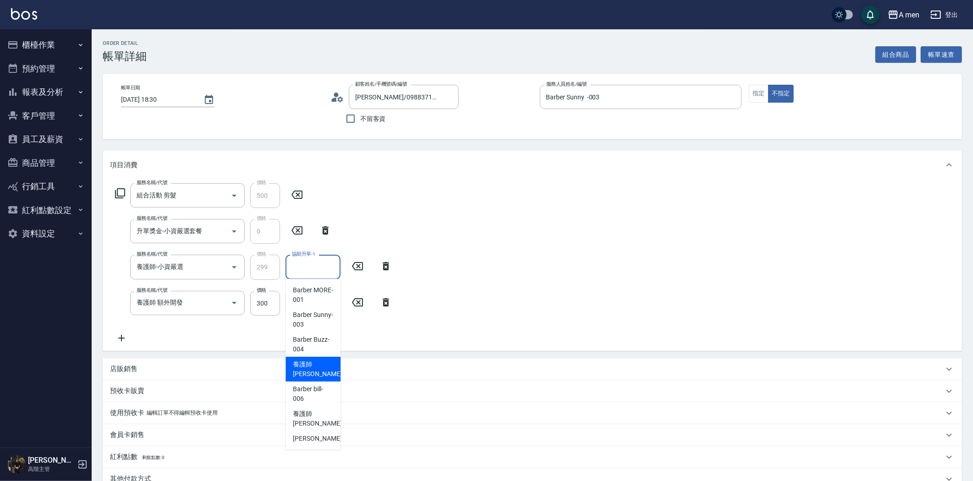
click at [318, 358] on div "養護師 [PERSON_NAME] -005" at bounding box center [313, 369] width 55 height 25
type input "養護師 [PERSON_NAME]-005"
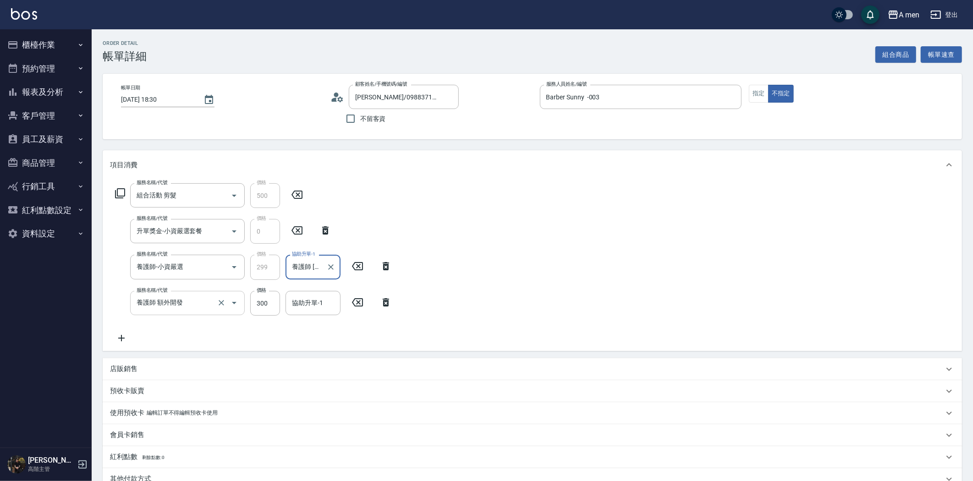
click at [222, 310] on div at bounding box center [228, 303] width 26 height 24
click at [232, 306] on icon "Open" at bounding box center [234, 302] width 11 height 11
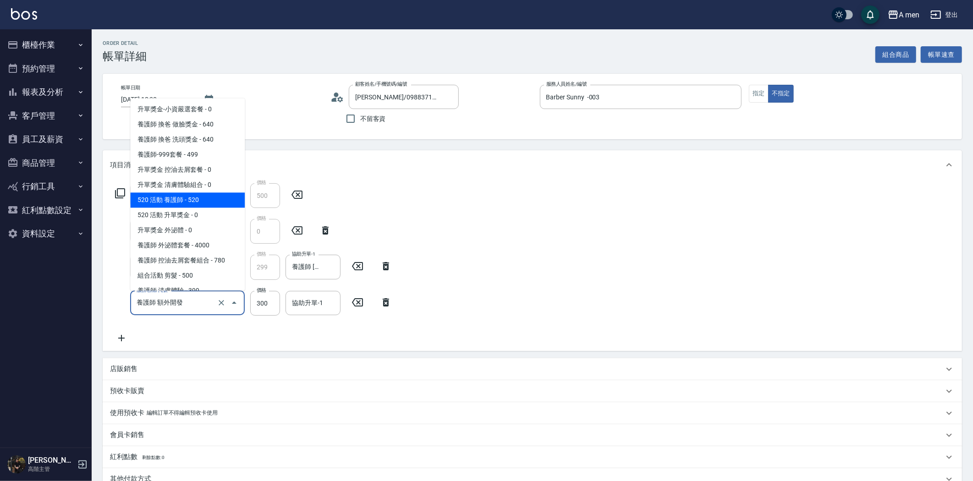
click at [226, 201] on span "520 活動 養護師 - 520" at bounding box center [187, 199] width 115 height 15
type input "520 活動 養護師"
type input "520"
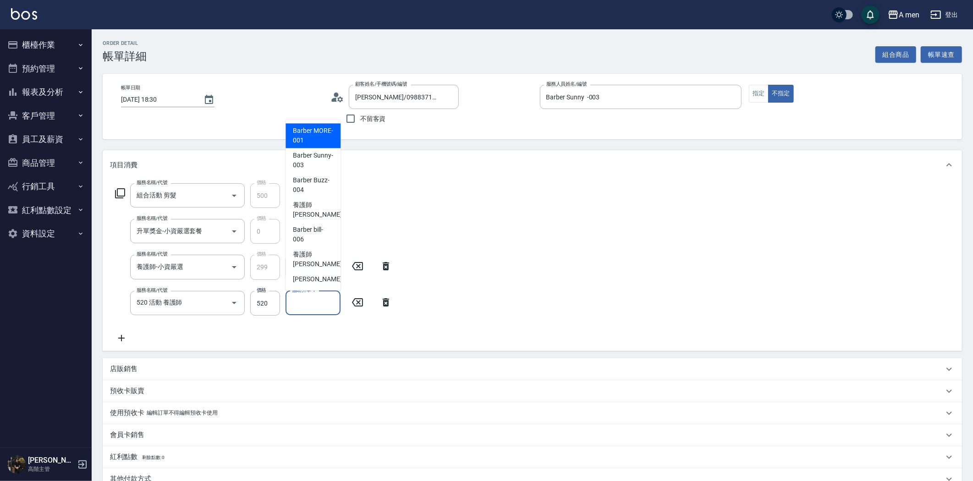
click at [322, 304] on input "協助升單-1" at bounding box center [313, 303] width 47 height 16
click at [298, 213] on span "養護師 [PERSON_NAME] -005" at bounding box center [323, 209] width 61 height 19
type input "養護師 [PERSON_NAME]-005"
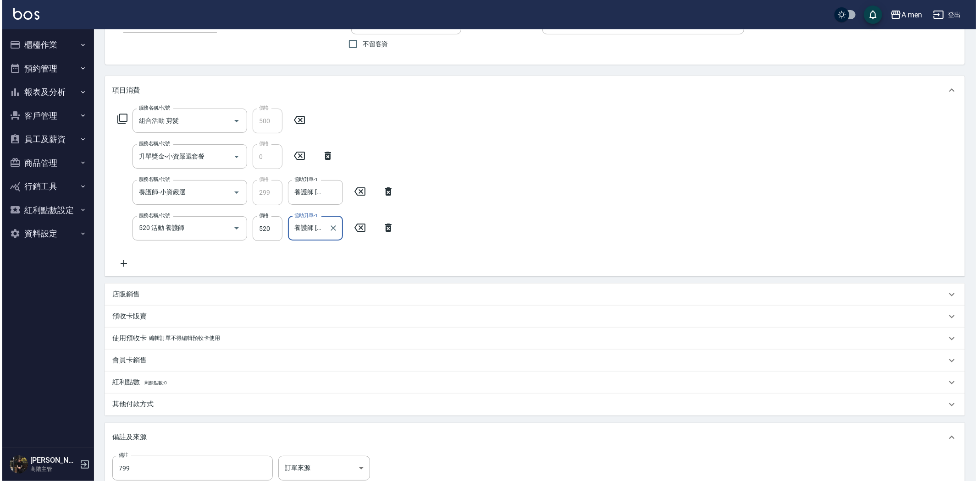
scroll to position [190, 0]
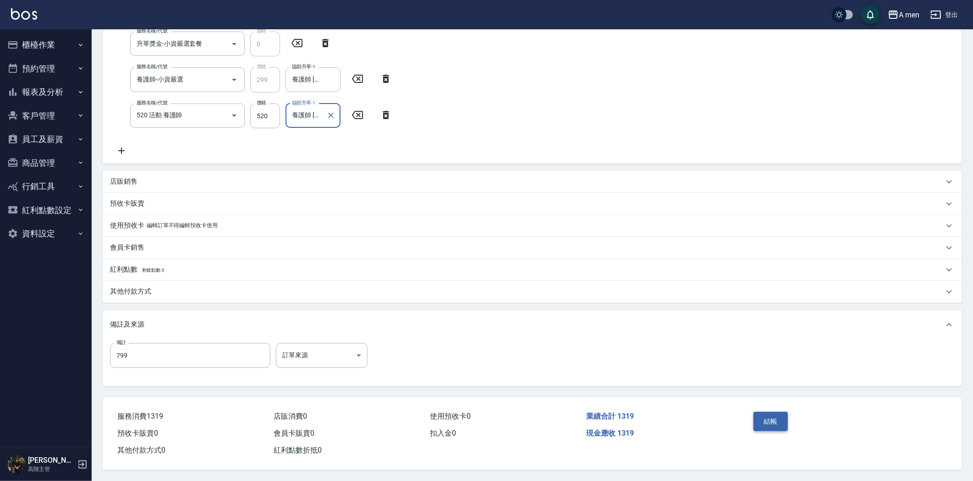
click at [771, 423] on button "結帳" at bounding box center [770, 421] width 34 height 19
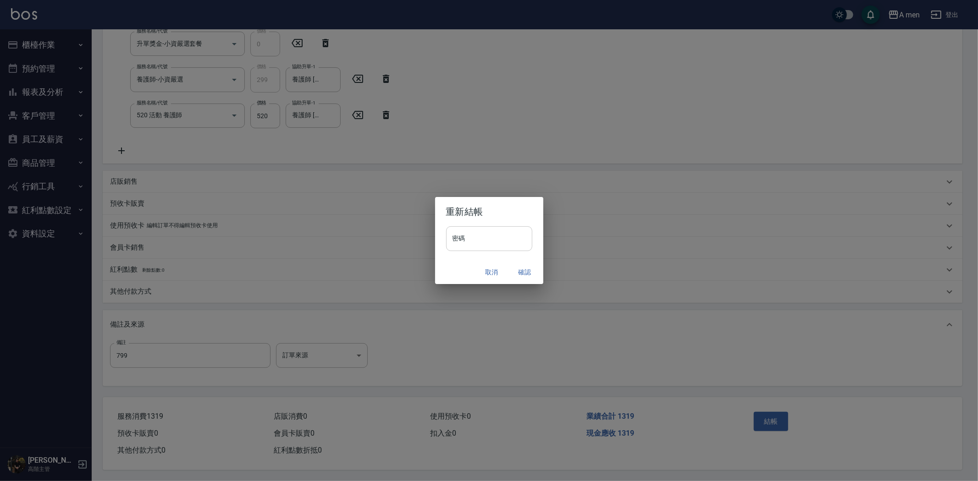
click at [498, 231] on input "密碼" at bounding box center [489, 238] width 86 height 25
click at [519, 231] on input "密碼" at bounding box center [489, 238] width 86 height 25
click at [555, 236] on div "重新結帳 密碼 密碼 取消 確認" at bounding box center [489, 240] width 978 height 481
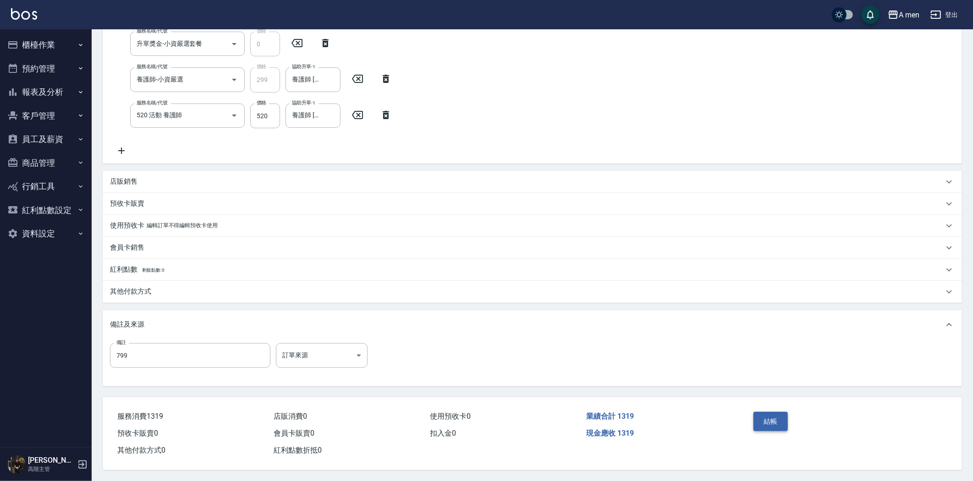
click at [755, 412] on button "結帳" at bounding box center [770, 421] width 34 height 19
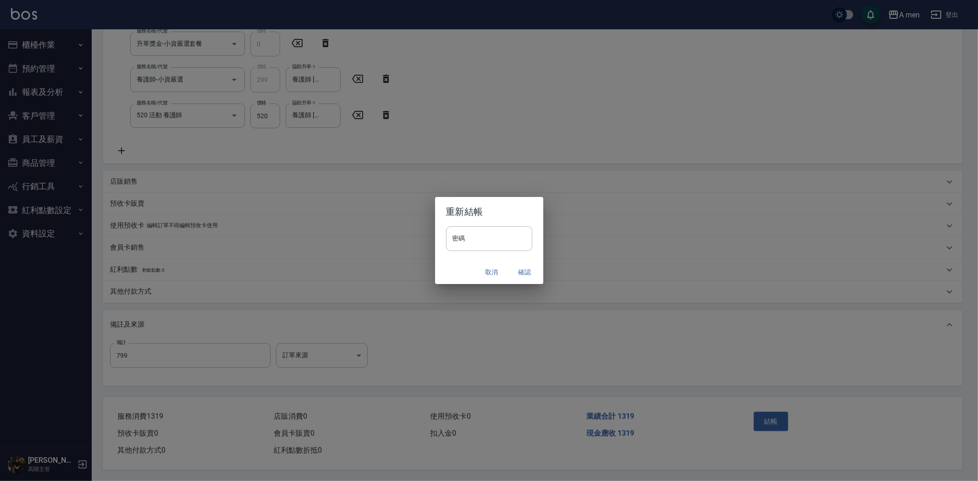
click at [523, 273] on button "確認" at bounding box center [524, 272] width 29 height 17
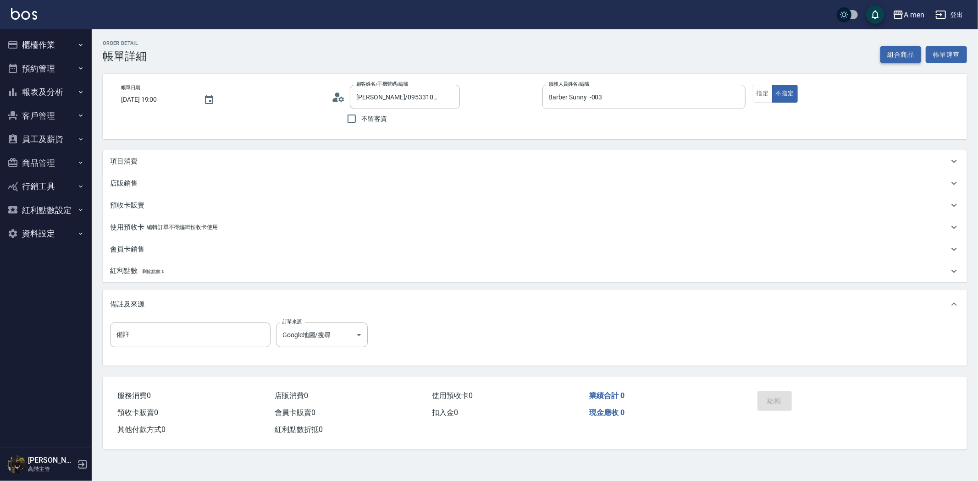
click at [906, 52] on button "組合商品" at bounding box center [900, 54] width 41 height 17
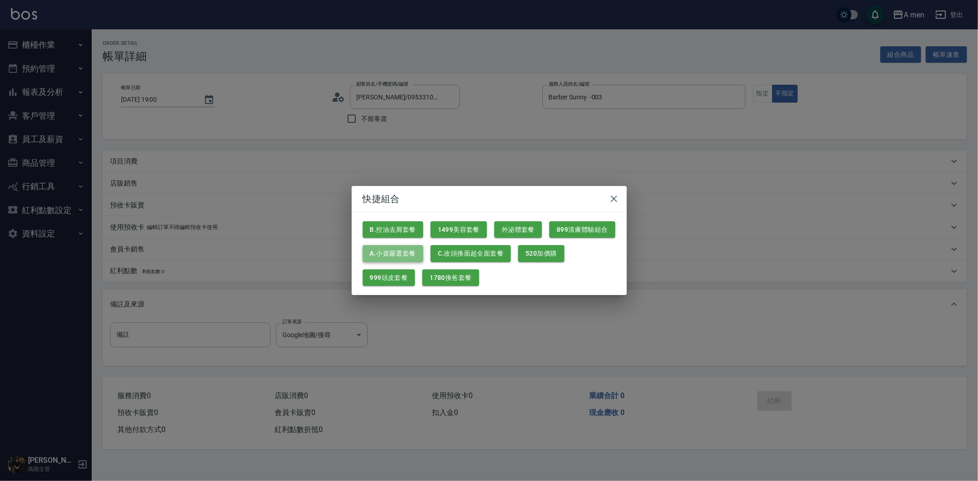
click at [400, 253] on button "A.小資嚴選套餐" at bounding box center [393, 253] width 60 height 17
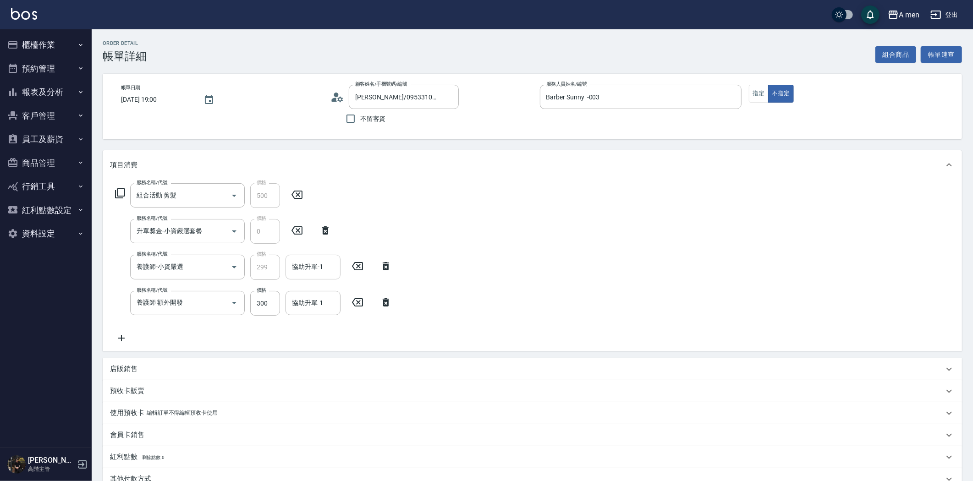
click at [331, 255] on div "協助升單-1" at bounding box center [313, 267] width 55 height 24
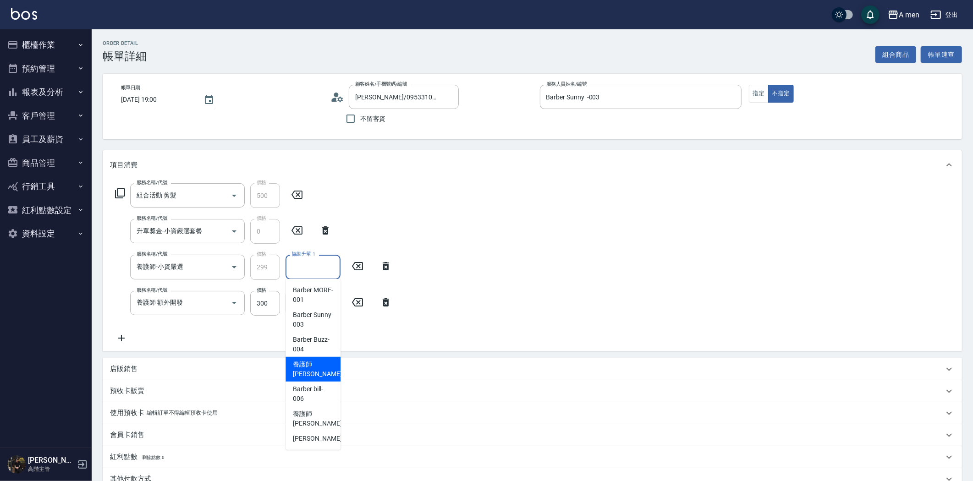
click at [309, 374] on span "養護師 [PERSON_NAME] -005" at bounding box center [323, 369] width 61 height 19
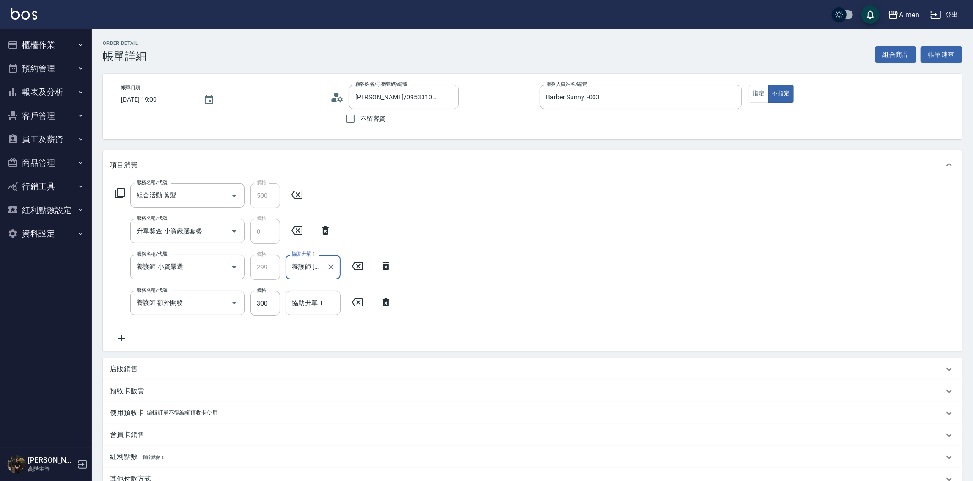
click at [393, 302] on icon at bounding box center [385, 302] width 23 height 11
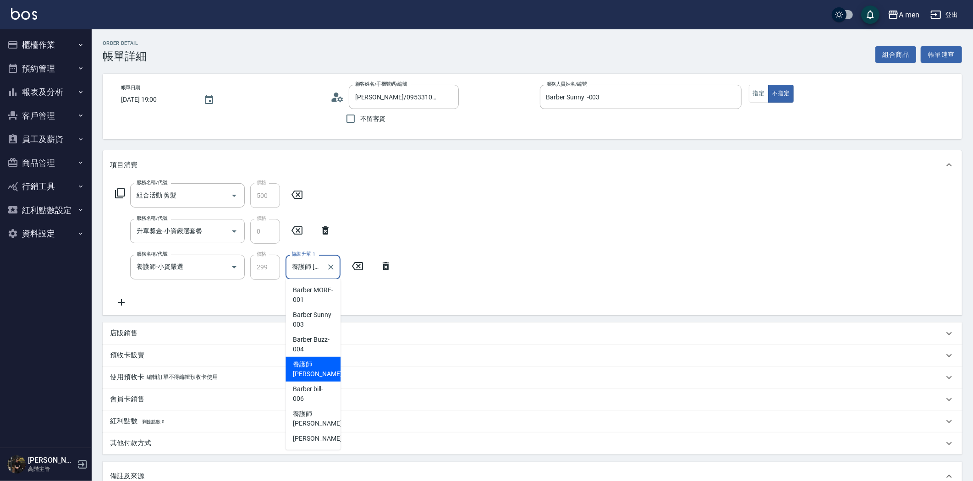
click at [314, 267] on input "養護師 [PERSON_NAME]-005" at bounding box center [306, 267] width 33 height 16
click at [319, 321] on span "Barber Sunny -003" at bounding box center [313, 319] width 40 height 19
type input "Barber Sunny -003"
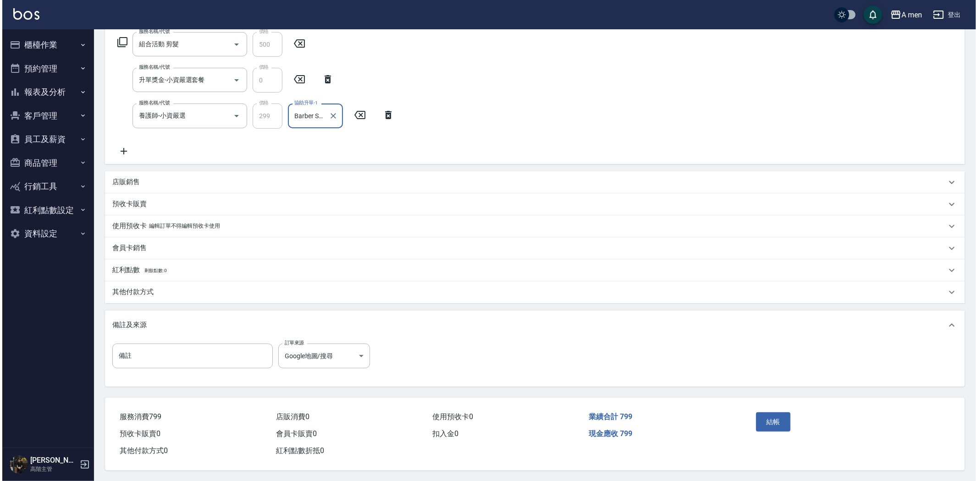
scroll to position [154, 0]
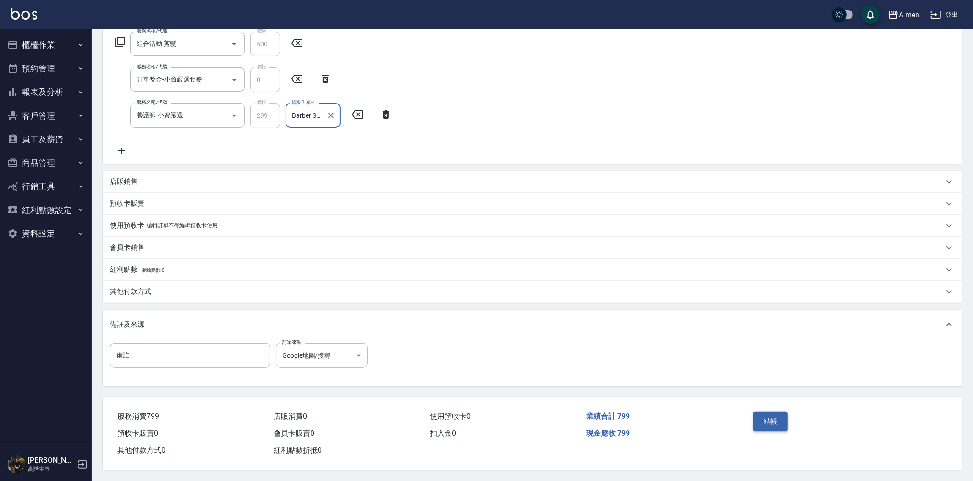
click at [781, 420] on button "結帳" at bounding box center [770, 421] width 34 height 19
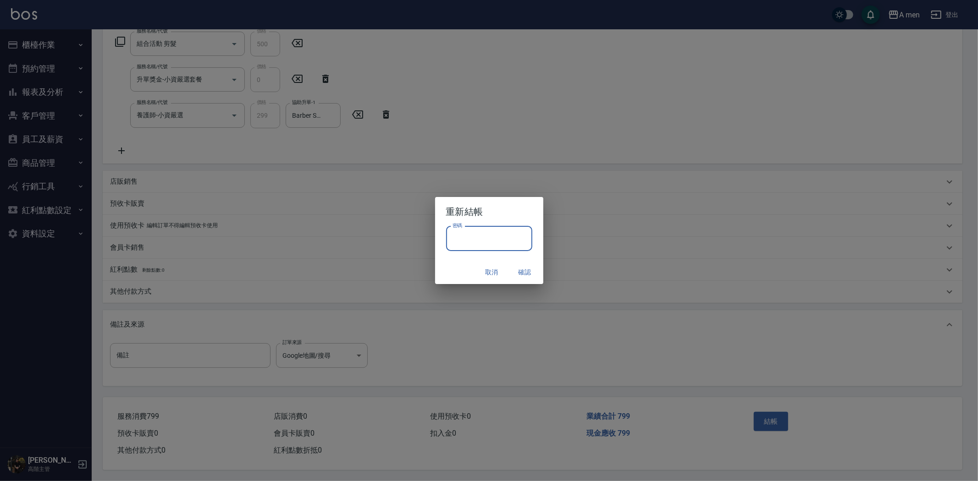
drag, startPoint x: 492, startPoint y: 239, endPoint x: 494, endPoint y: 244, distance: 4.8
click at [492, 239] on input "密碼" at bounding box center [489, 238] width 86 height 25
type input "****"
click at [523, 274] on button "確認" at bounding box center [524, 272] width 29 height 17
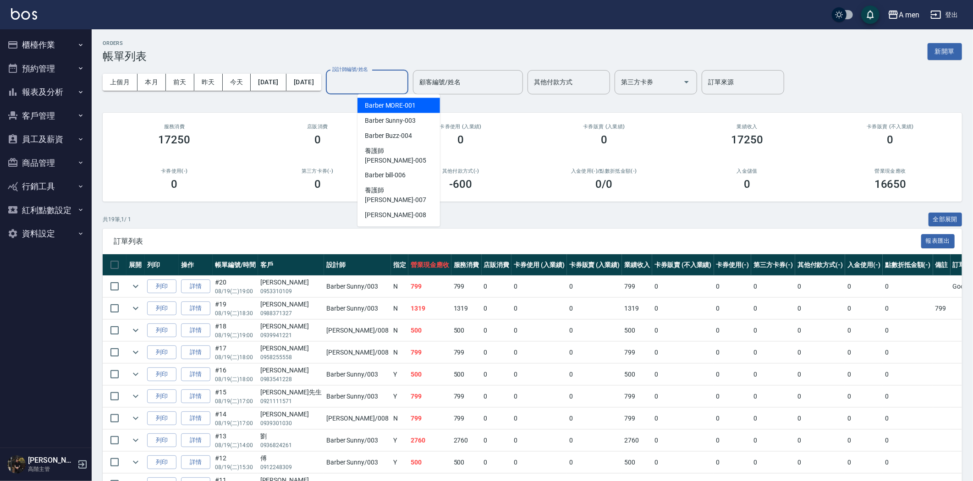
click at [389, 77] on input "設計師編號/姓名" at bounding box center [367, 82] width 74 height 16
click at [390, 124] on span "Barber Sunny -003" at bounding box center [390, 121] width 51 height 10
type input "Barber Sunny -003"
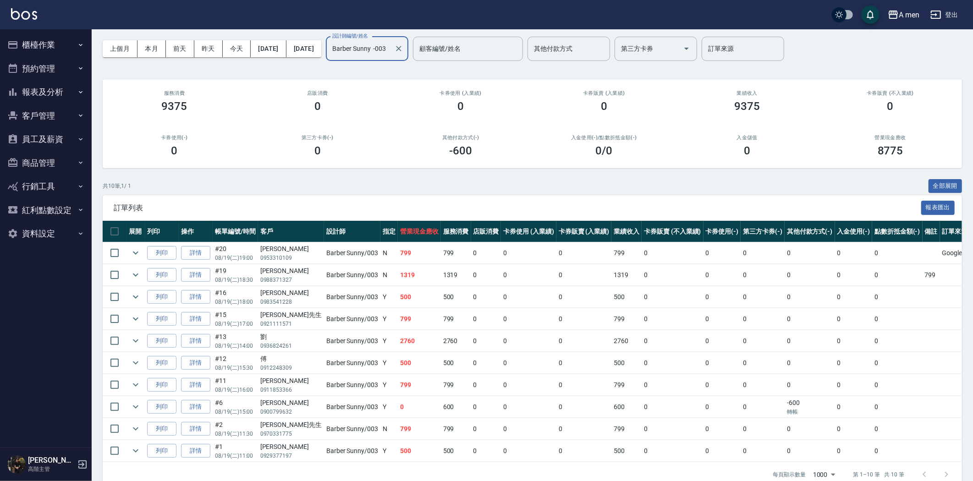
scroll to position [51, 0]
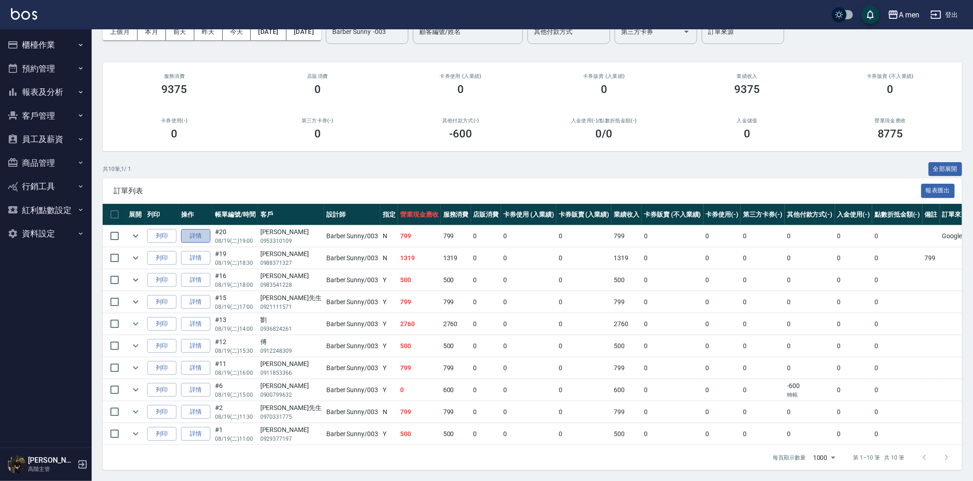
click at [203, 231] on link "詳情" at bounding box center [195, 236] width 29 height 14
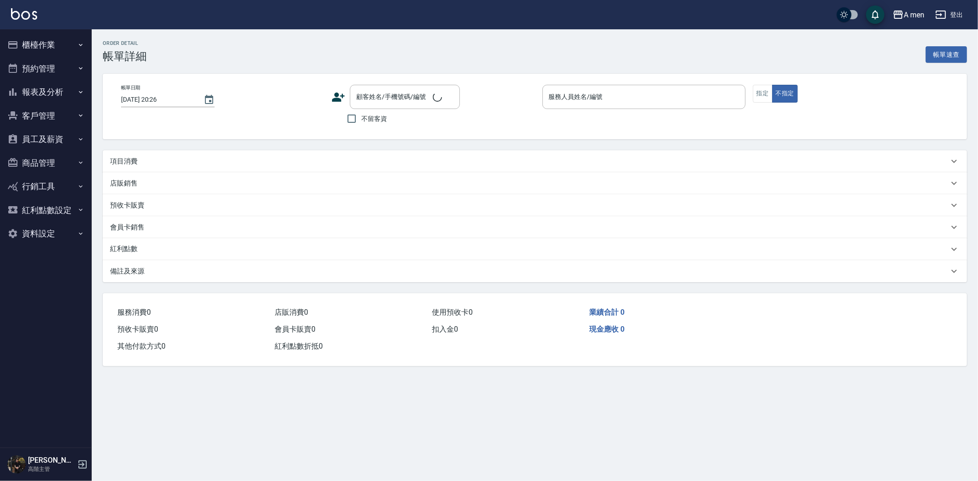
type input "[DATE] 19:00"
type input "Barber Sunny -003"
type input "Google地圖/搜尋"
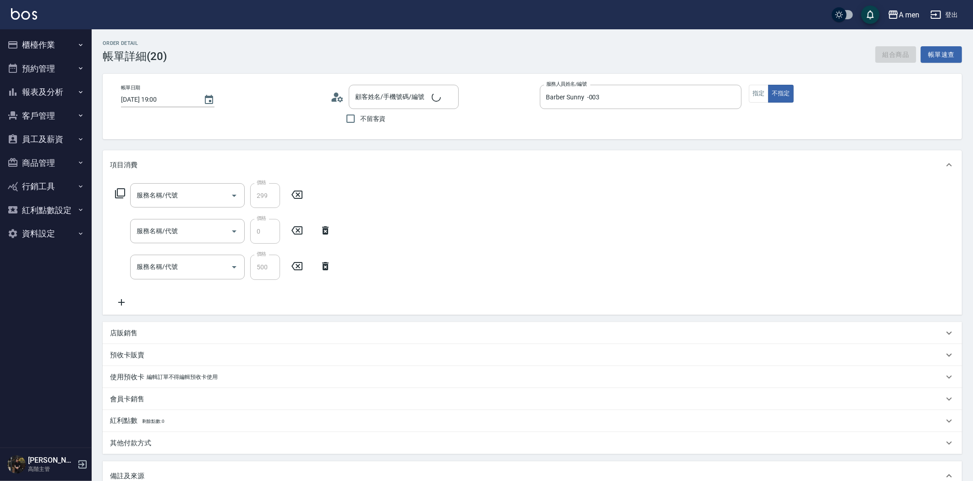
type input "養護師-小資嚴選"
type input "升單獎金-小資嚴選套餐"
type input "組合活動 剪髮"
type input "Howard/0953310109/null"
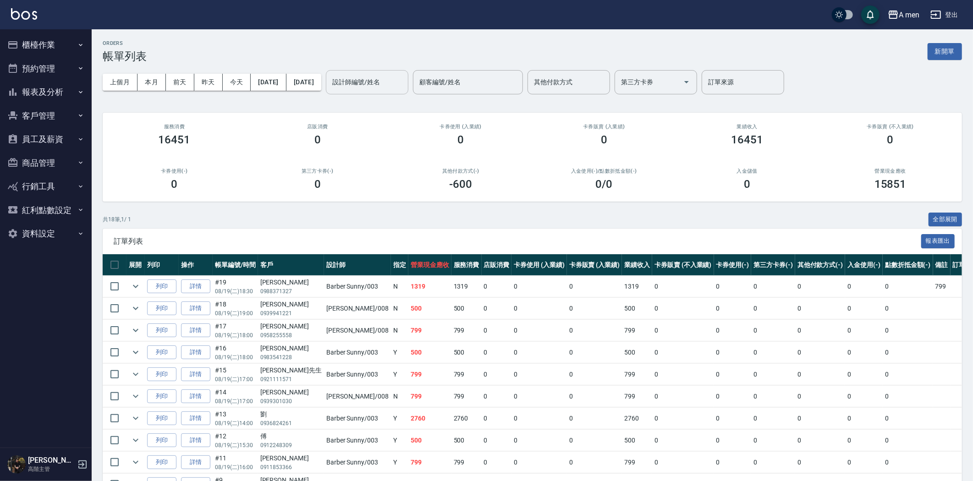
click at [404, 79] on input "設計師編號/姓名" at bounding box center [367, 82] width 74 height 16
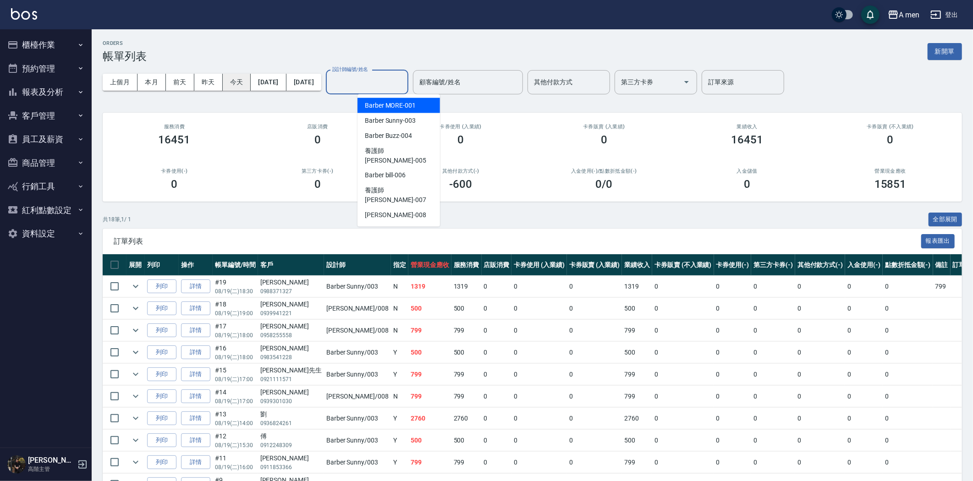
click at [248, 76] on button "今天" at bounding box center [237, 82] width 28 height 17
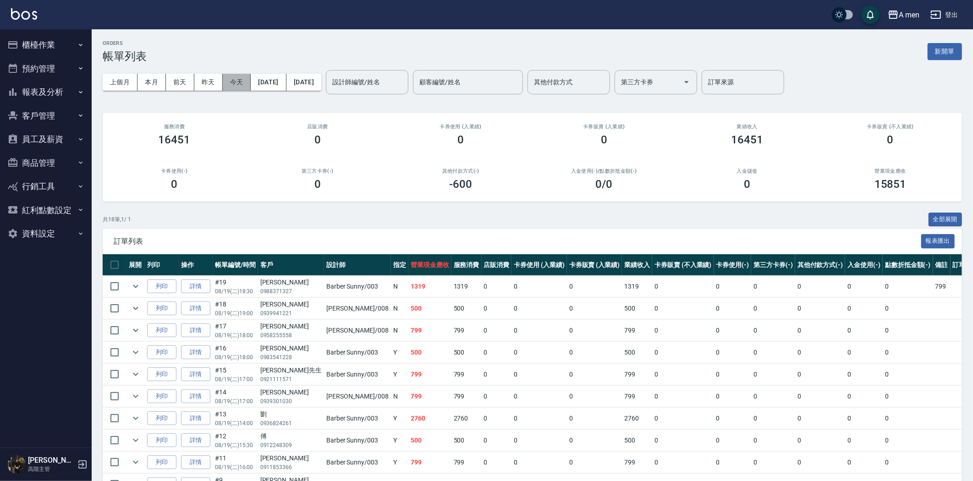
click at [248, 76] on button "今天" at bounding box center [237, 82] width 28 height 17
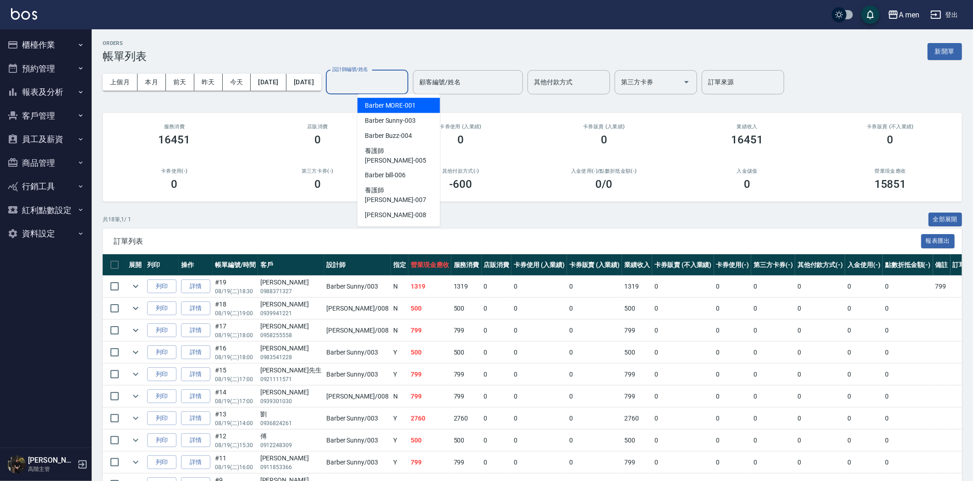
click at [404, 84] on input "設計師編號/姓名" at bounding box center [367, 82] width 74 height 16
click at [422, 208] on div "Garry -008" at bounding box center [398, 215] width 82 height 15
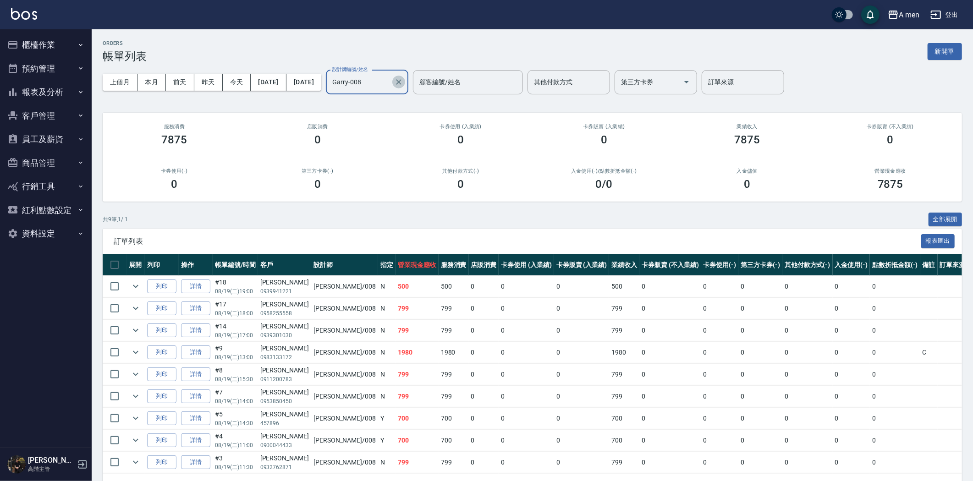
click at [408, 78] on div "Garry-008 設計師編號/姓名" at bounding box center [367, 82] width 82 height 24
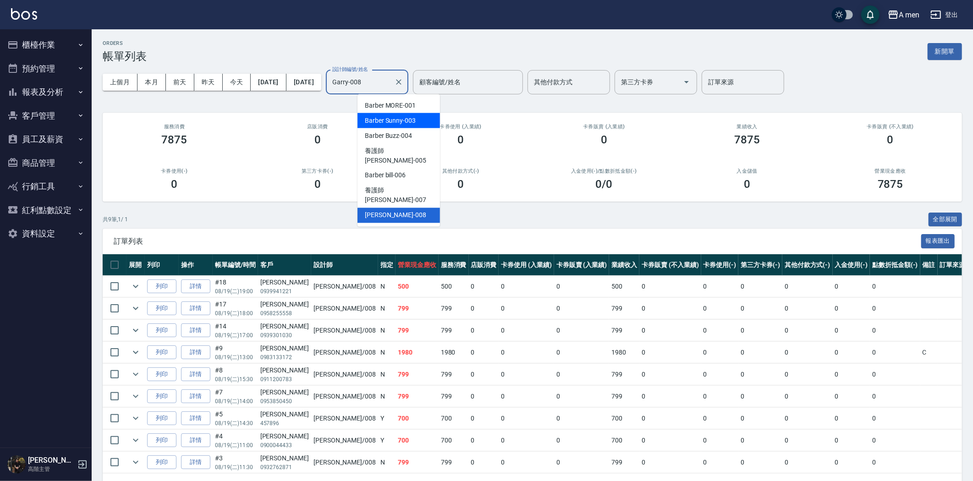
click at [405, 115] on div "Barber Sunny -003" at bounding box center [398, 120] width 82 height 15
type input "Barber Sunny -003"
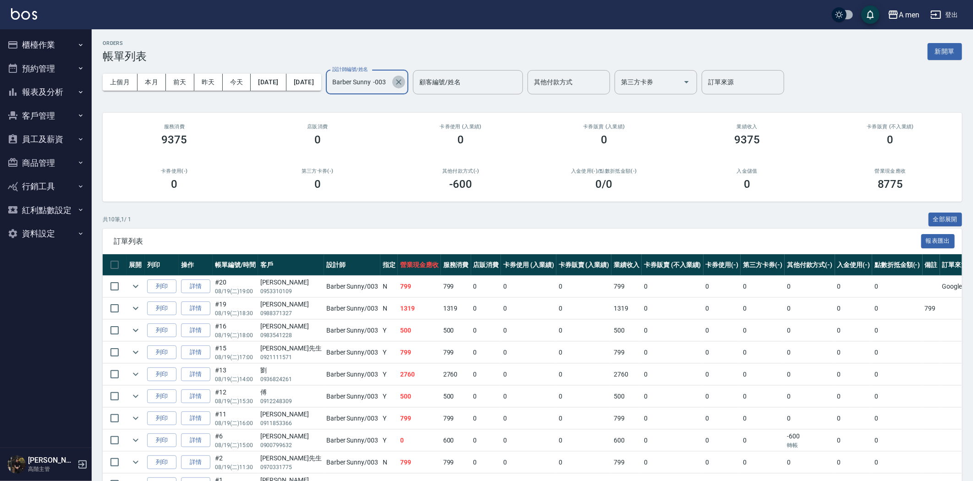
click at [401, 81] on icon "Clear" at bounding box center [398, 81] width 5 height 5
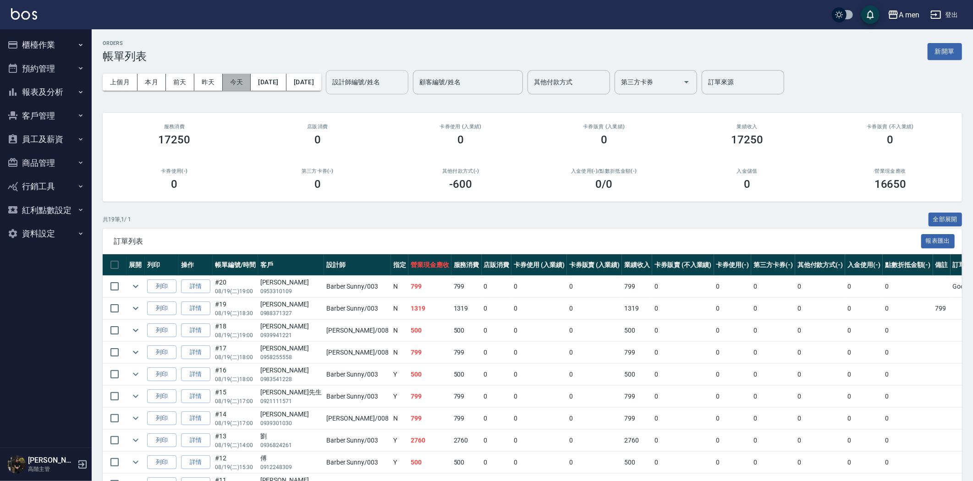
click at [239, 81] on button "今天" at bounding box center [237, 82] width 28 height 17
click at [404, 88] on input "設計師編號/姓名" at bounding box center [367, 82] width 74 height 16
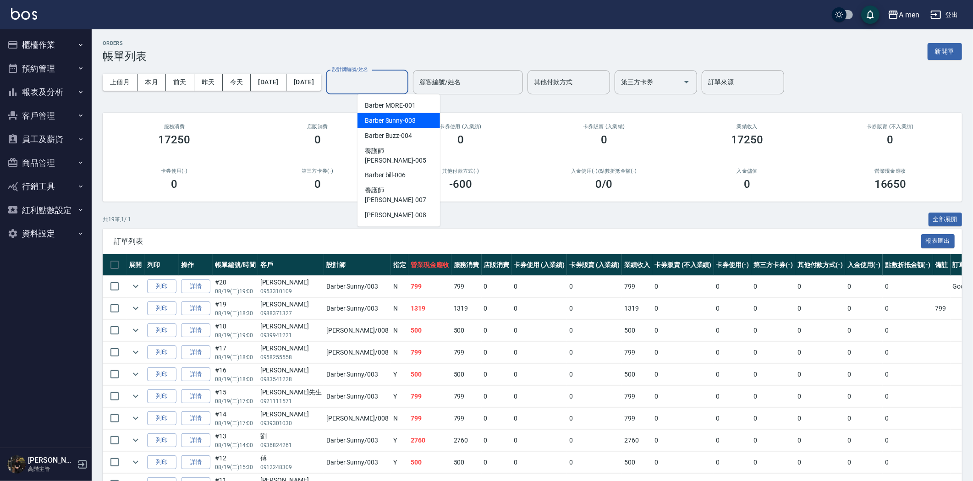
click at [417, 121] on div "Barber Sunny -003" at bounding box center [398, 120] width 82 height 15
type input "Barber Sunny -003"
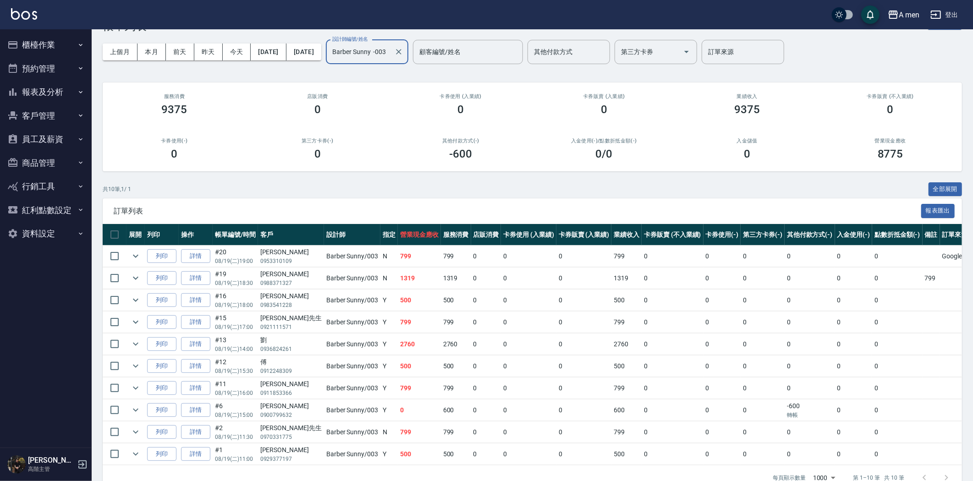
scroll to position [59, 0]
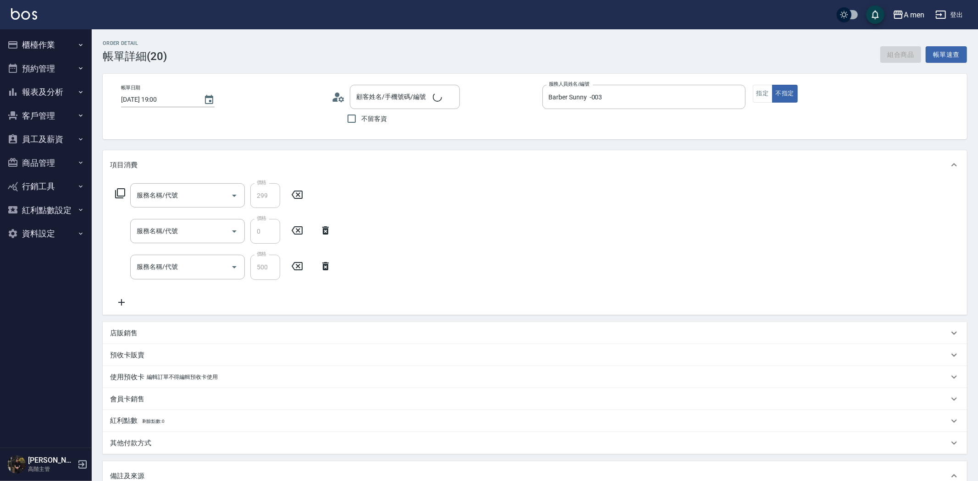
type input "[DATE] 19:00"
type input "Barber Sunny -003"
type input "[PERSON_NAME]/0953310109/null"
type input "養護師-小資嚴選"
type input "升單獎金-小資嚴選套餐"
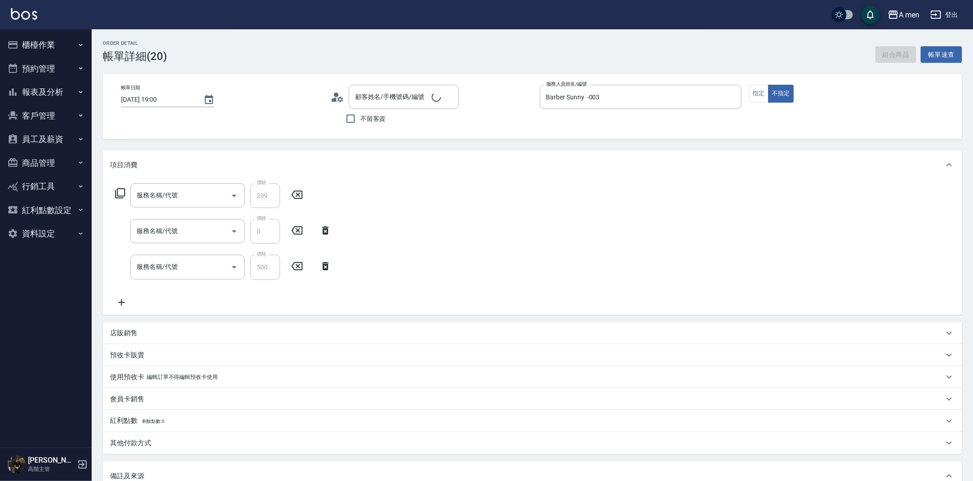
type input "組合活動 剪髮"
click at [759, 89] on button "指定" at bounding box center [759, 94] width 20 height 18
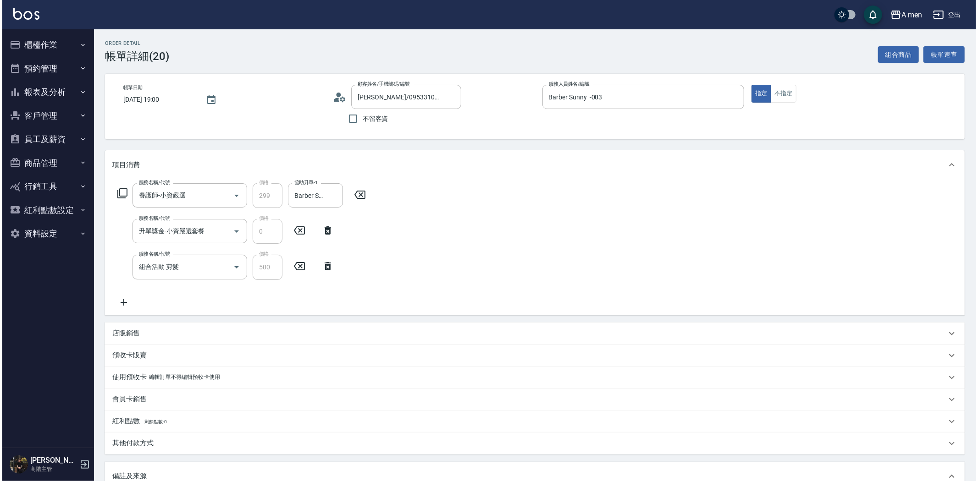
scroll to position [153, 0]
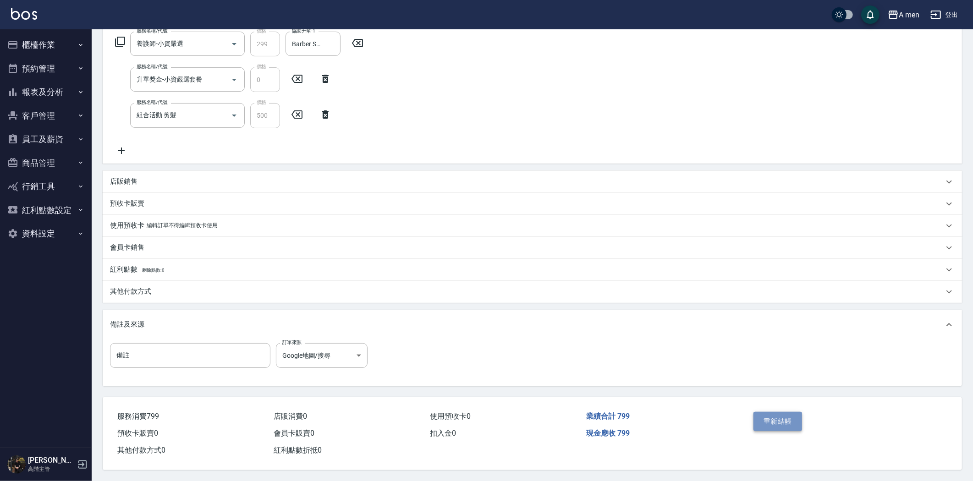
click at [784, 419] on button "重新結帳" at bounding box center [777, 421] width 49 height 19
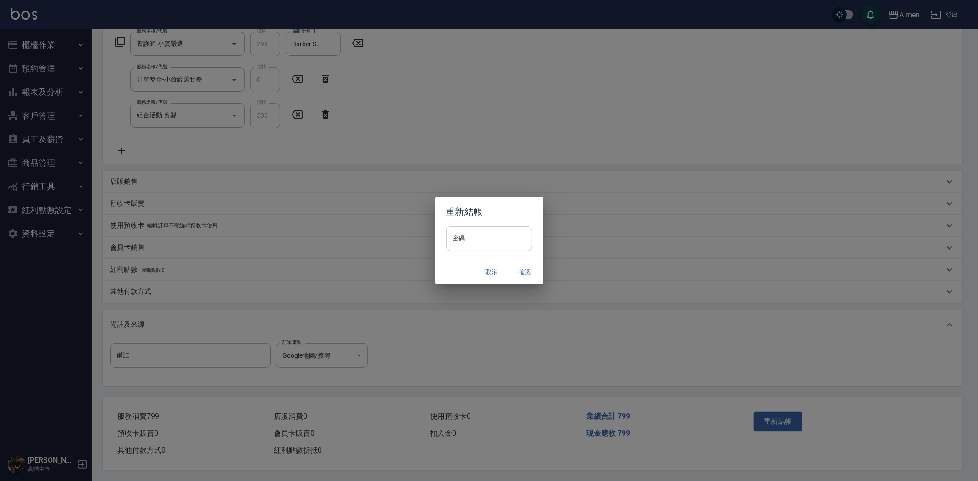
click at [479, 232] on input "密碼" at bounding box center [489, 238] width 86 height 25
type input "********"
click at [526, 273] on button "確認" at bounding box center [524, 272] width 29 height 17
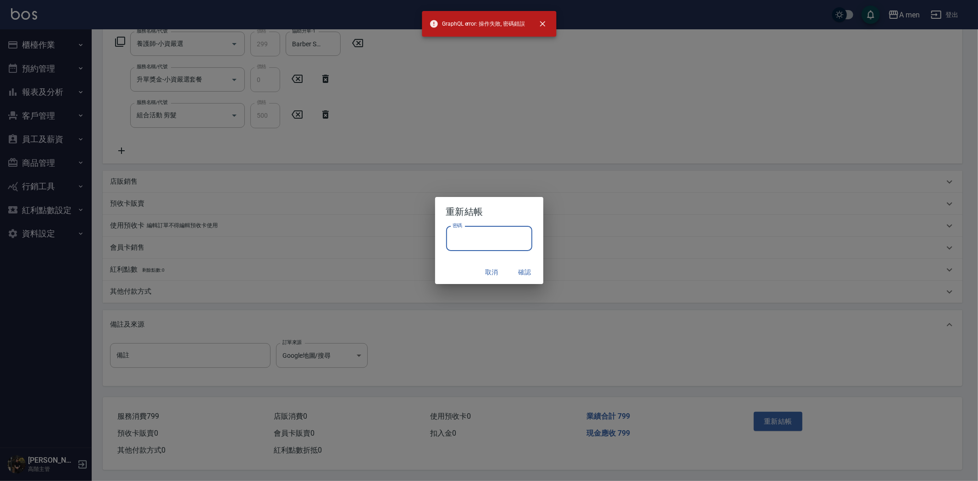
click at [504, 235] on input "密碼" at bounding box center [489, 238] width 86 height 25
type input "*"
type input "**********"
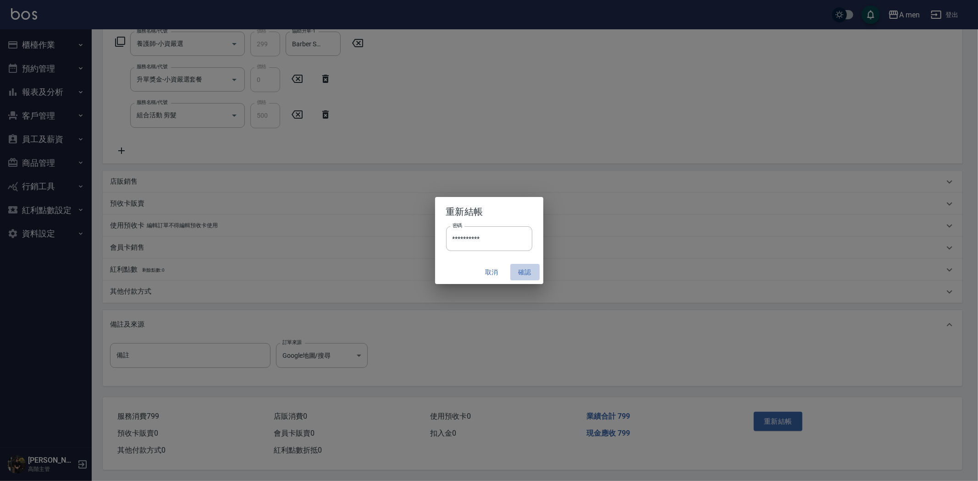
click at [525, 270] on button "確認" at bounding box center [524, 272] width 29 height 17
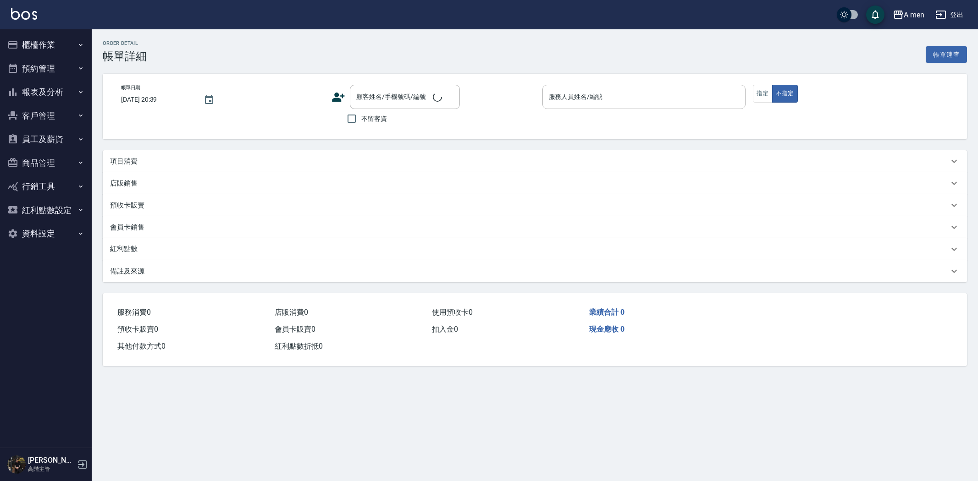
type input "[DATE] 19:30"
type input "Garry-008"
type input "Google地圖/搜尋"
type input "[PERSON_NAME]/0919959744/null"
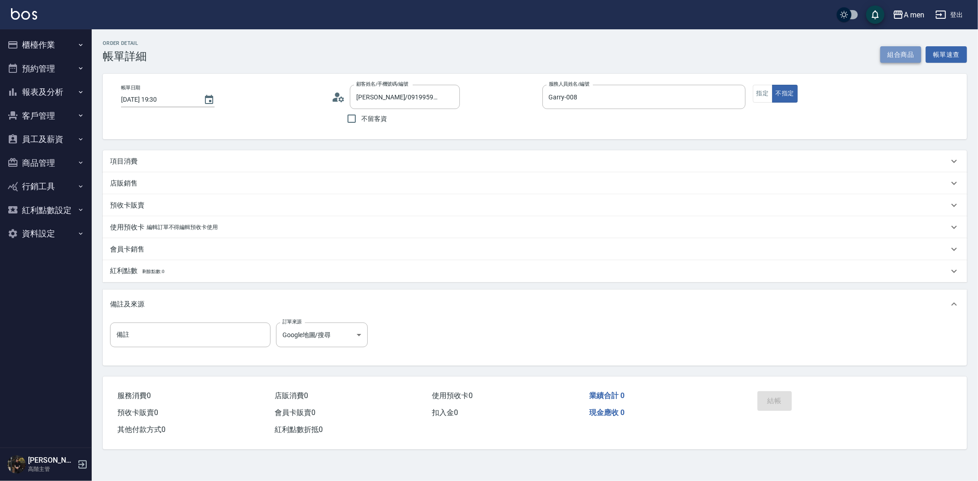
click at [908, 55] on button "組合商品" at bounding box center [900, 54] width 41 height 17
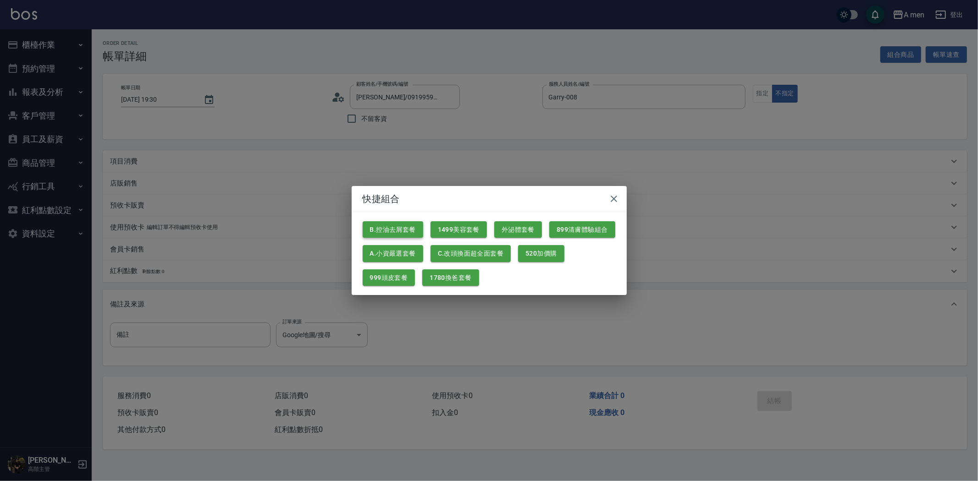
click at [410, 229] on button "B.控油去屑套餐" at bounding box center [393, 229] width 60 height 17
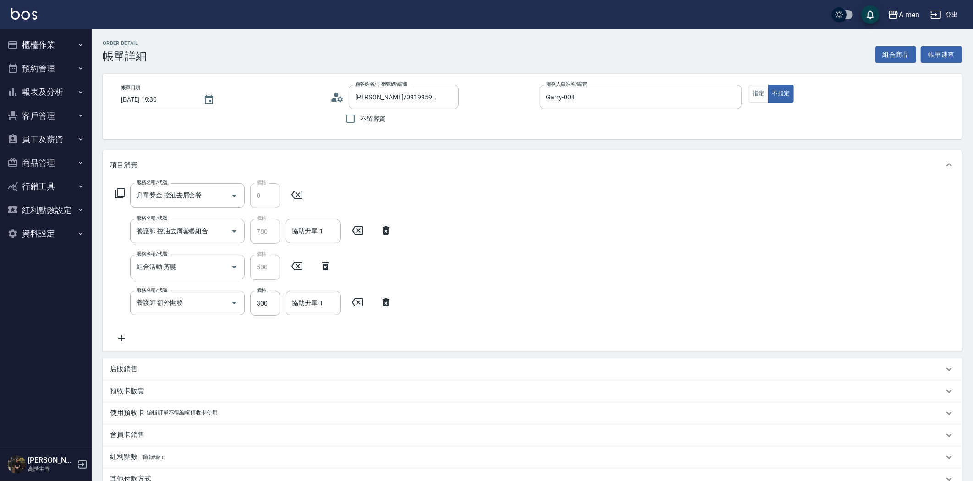
click at [356, 301] on icon at bounding box center [357, 302] width 23 height 11
click at [323, 236] on input "協助升單-1" at bounding box center [313, 231] width 47 height 16
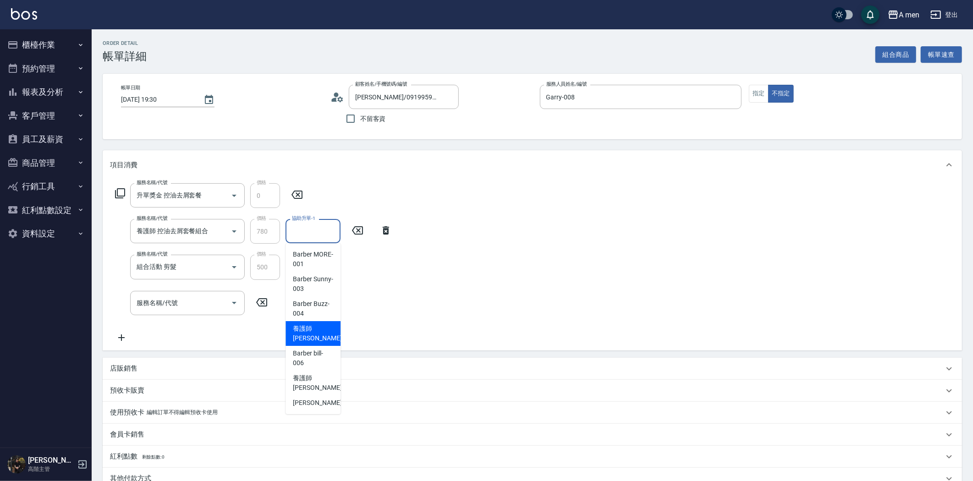
click at [314, 326] on span "養護師 [PERSON_NAME] -005" at bounding box center [323, 333] width 61 height 19
type input "養護師 [PERSON_NAME]-005"
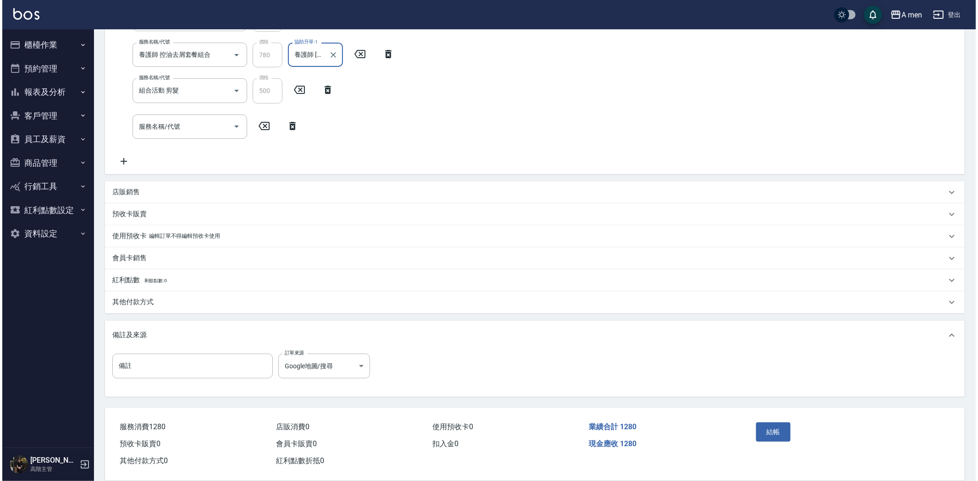
scroll to position [190, 0]
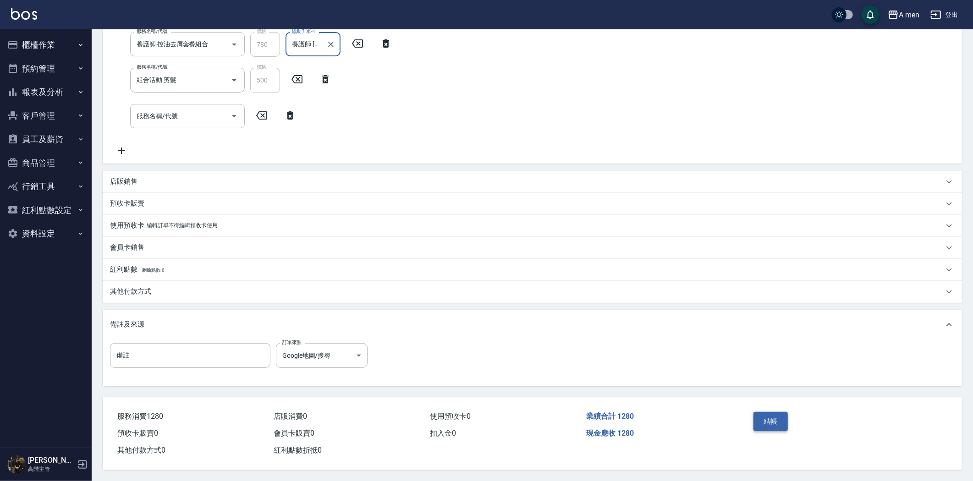
click at [775, 414] on button "結帳" at bounding box center [770, 421] width 34 height 19
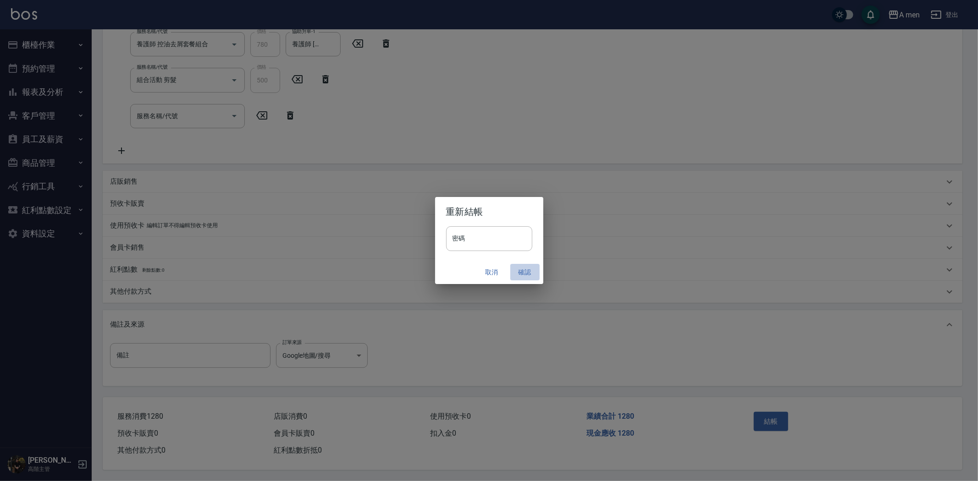
click at [526, 269] on button "確認" at bounding box center [524, 272] width 29 height 17
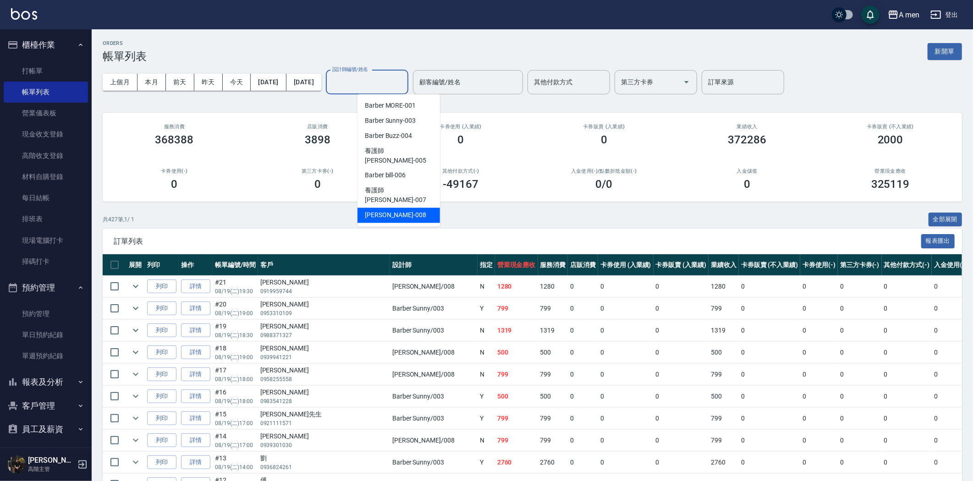
click at [399, 208] on div "Garry -008" at bounding box center [398, 215] width 82 height 15
type input "Garry-008"
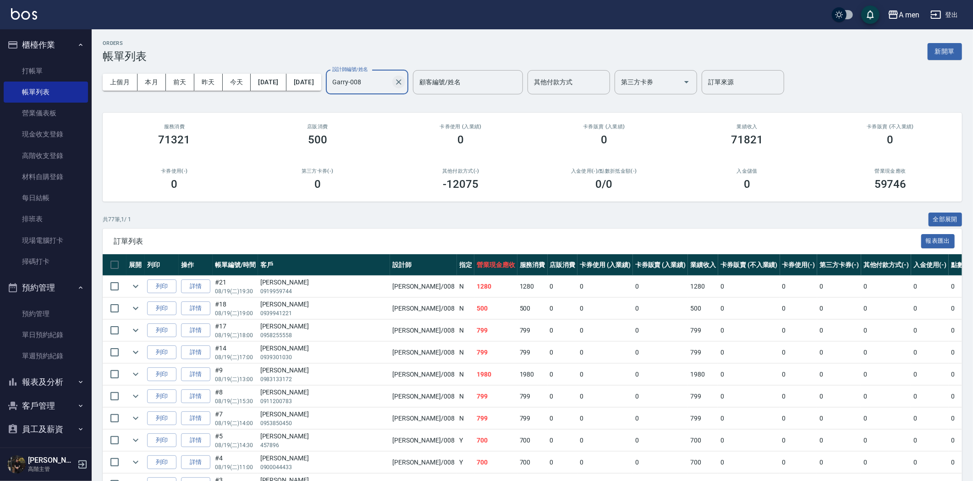
click at [403, 86] on icon "Clear" at bounding box center [398, 81] width 9 height 9
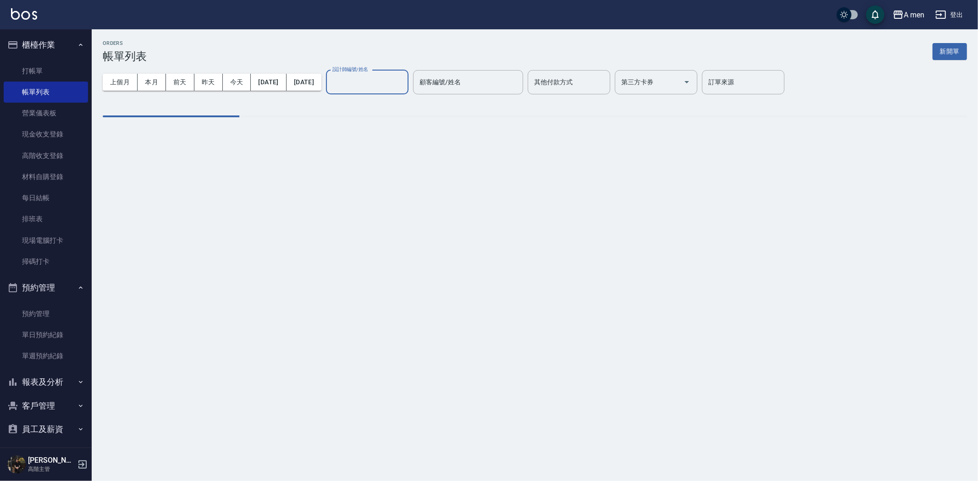
click at [395, 81] on input "設計師編號/姓名" at bounding box center [367, 82] width 74 height 16
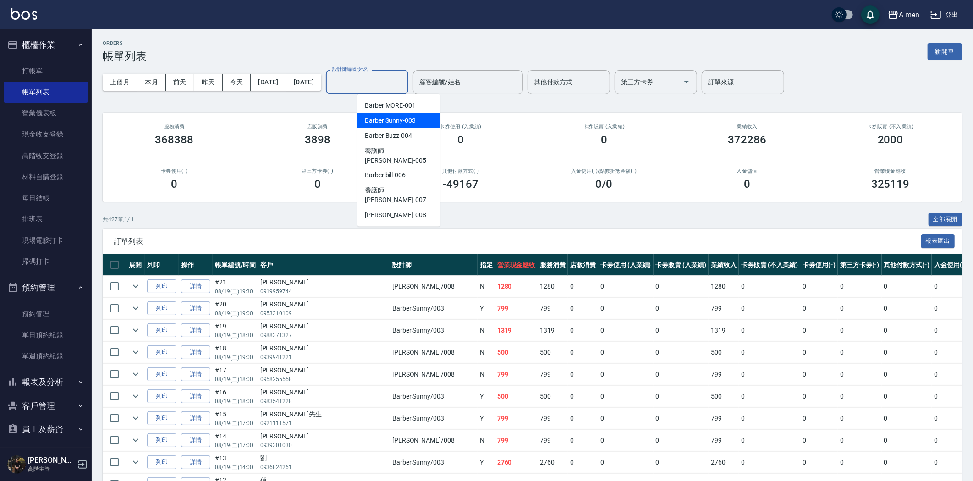
click at [398, 119] on span "Barber Sunny -003" at bounding box center [390, 121] width 51 height 10
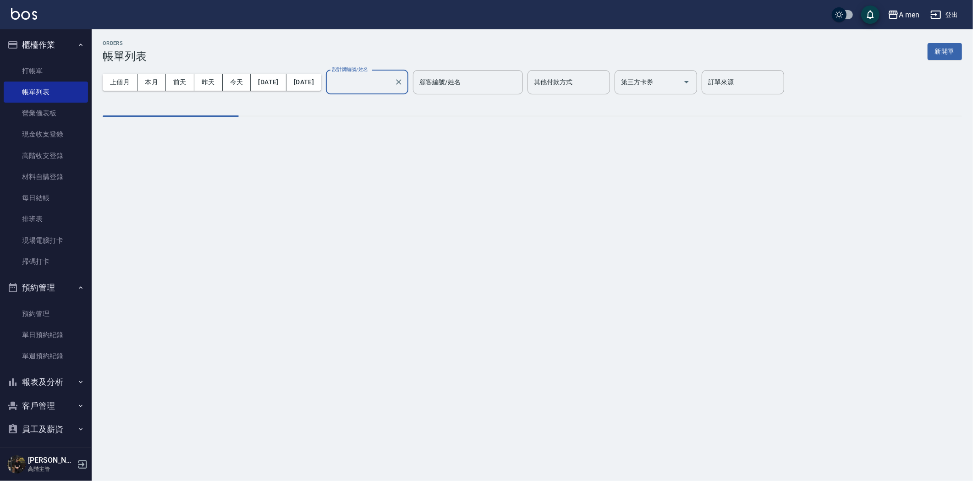
type input "Barber Sunny -003"
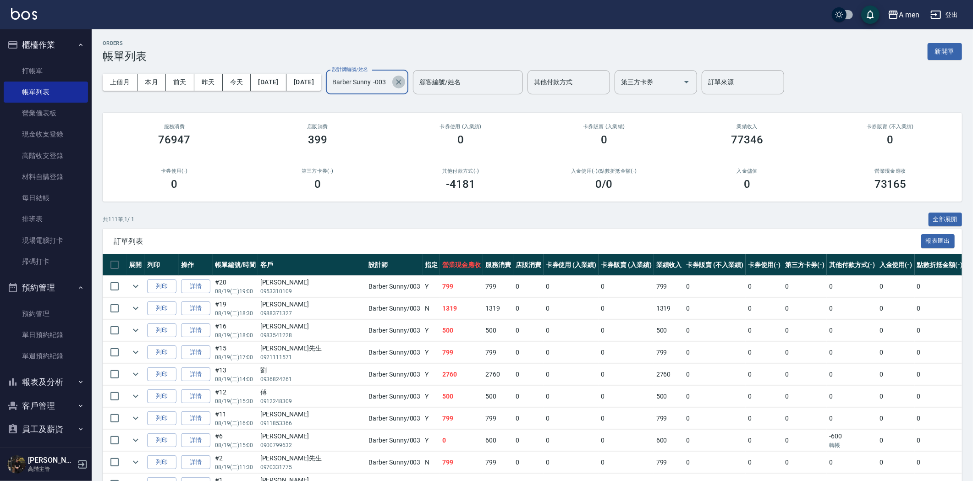
click at [401, 82] on icon "Clear" at bounding box center [398, 81] width 5 height 5
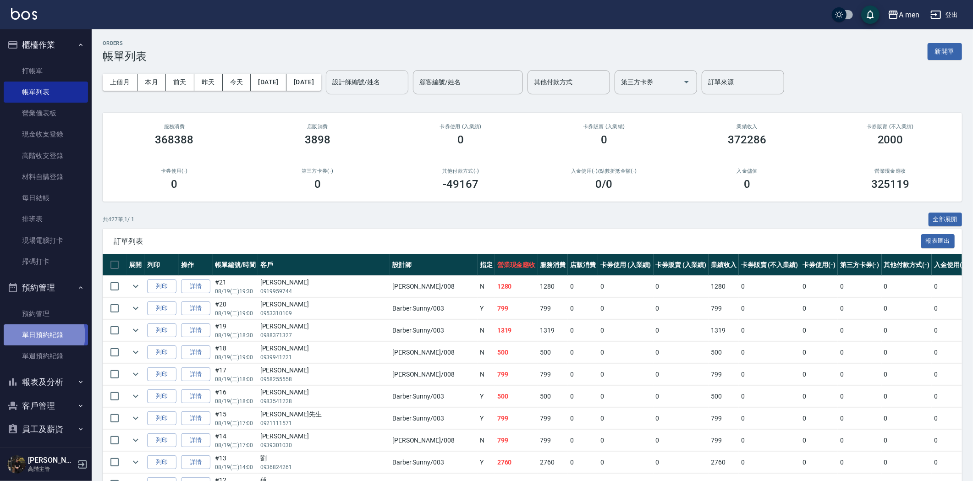
drag, startPoint x: 38, startPoint y: 335, endPoint x: 42, endPoint y: 331, distance: 5.5
click at [38, 335] on link "單日預約紀錄" at bounding box center [46, 334] width 84 height 21
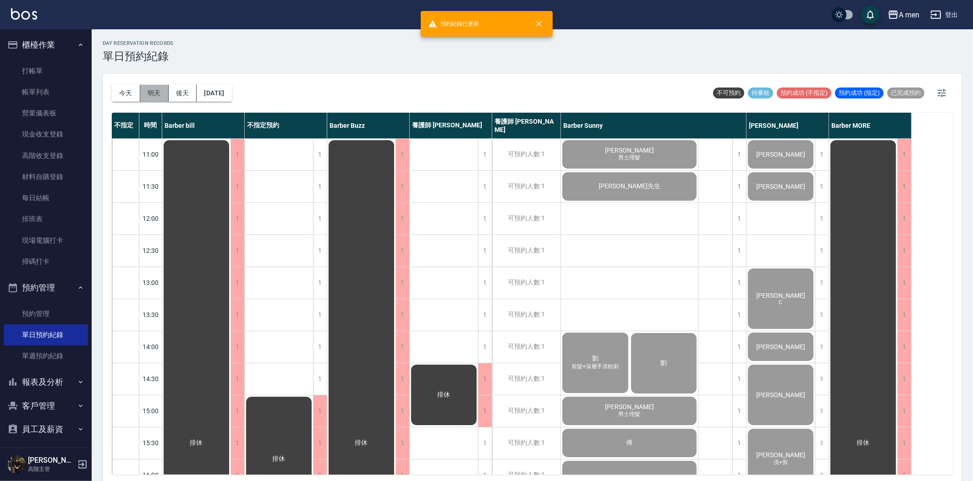
click at [154, 86] on button "明天" at bounding box center [154, 93] width 28 height 17
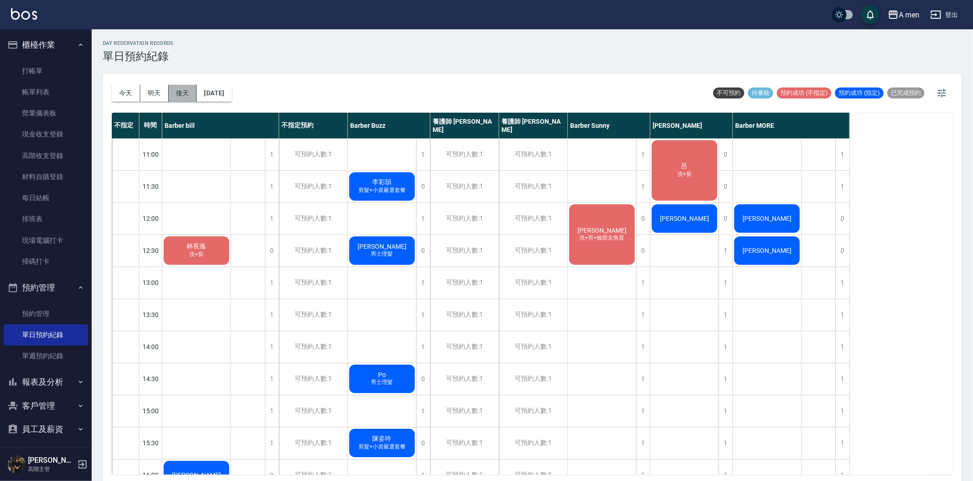
click at [193, 92] on button "後天" at bounding box center [183, 93] width 28 height 17
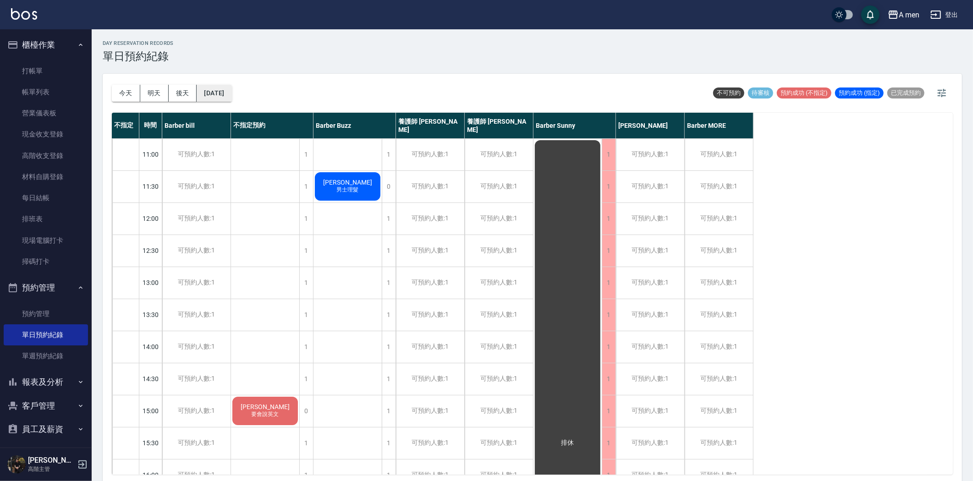
click at [212, 99] on button "2025/08/21" at bounding box center [214, 93] width 35 height 17
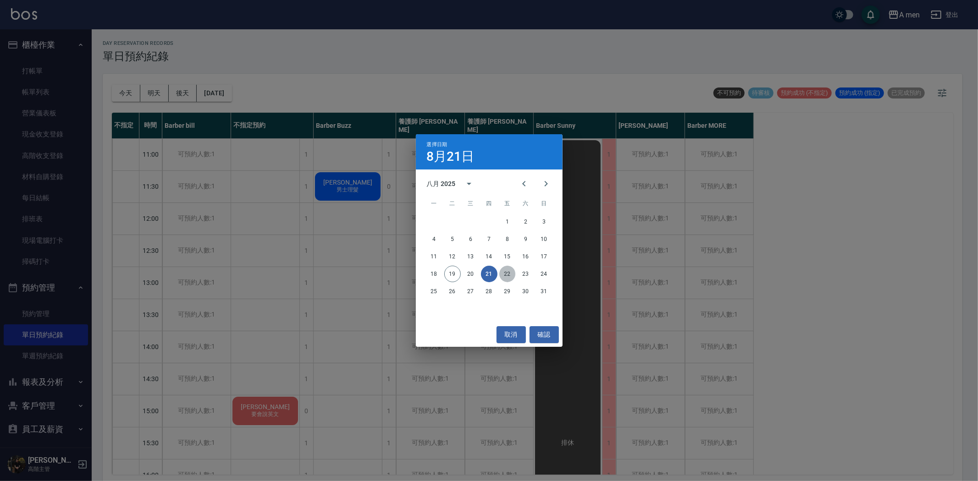
click at [508, 275] on button "22" at bounding box center [507, 274] width 16 height 16
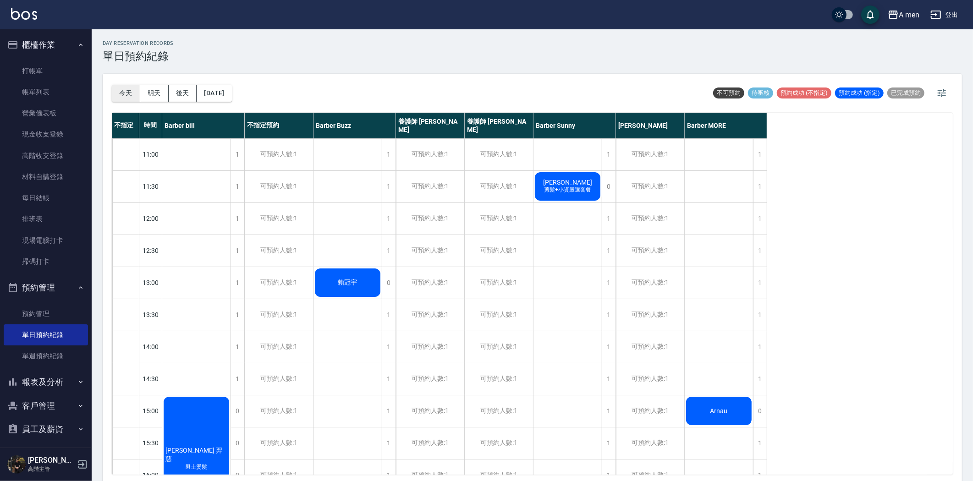
click at [134, 93] on button "今天" at bounding box center [126, 93] width 28 height 17
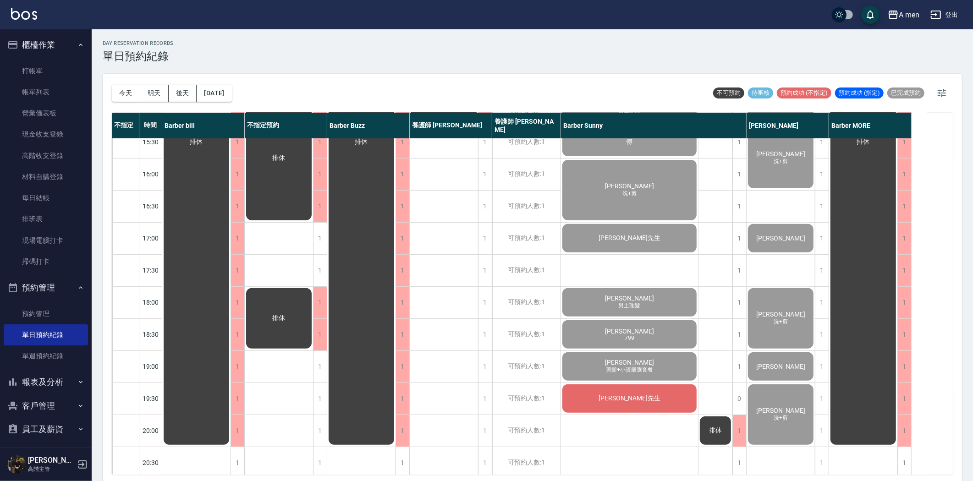
scroll to position [305, 0]
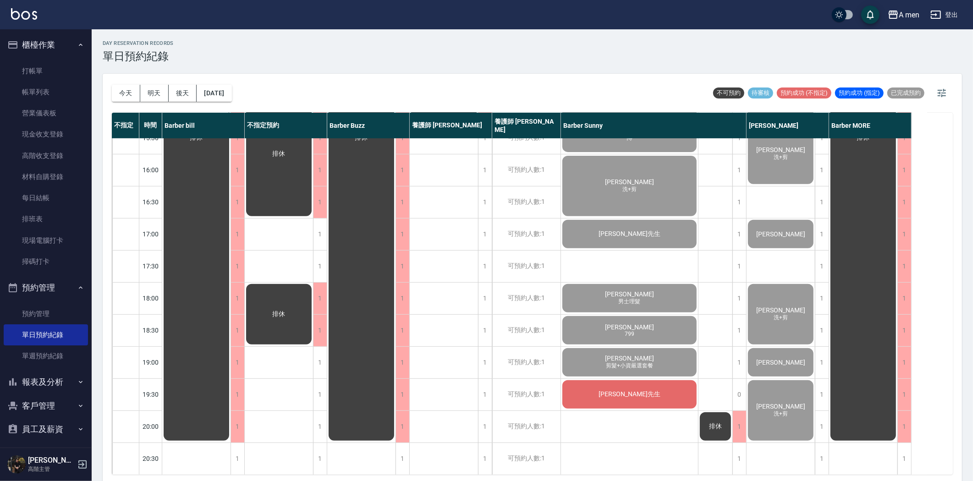
click at [231, 402] on div "黃先生" at bounding box center [196, 138] width 68 height 609
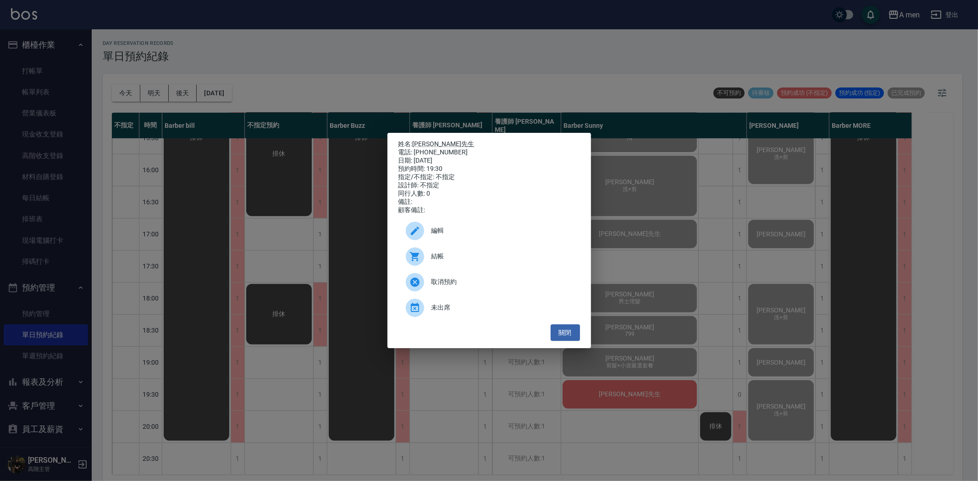
click at [465, 253] on div "結帳" at bounding box center [488, 257] width 181 height 26
click at [559, 324] on ul "編輯 結帳 取消預約 未出席" at bounding box center [488, 269] width 181 height 110
click at [559, 335] on button "關閉" at bounding box center [564, 332] width 29 height 17
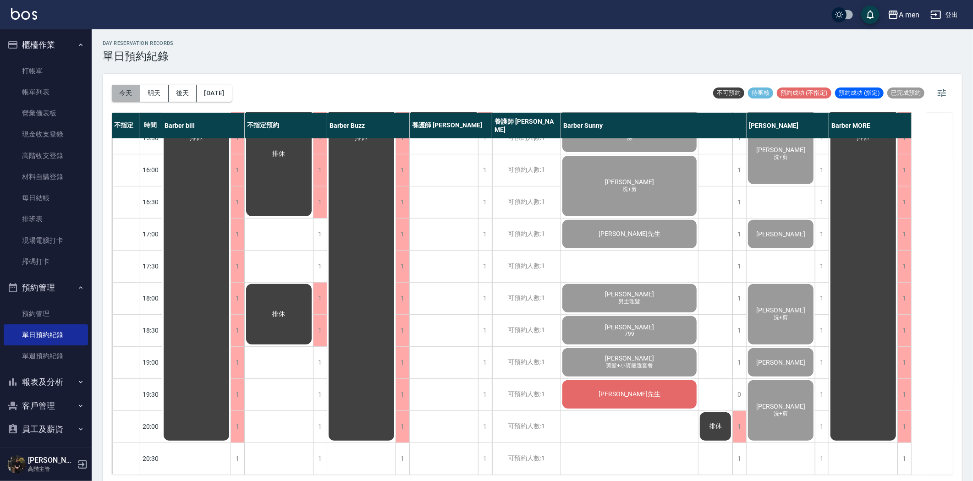
click at [126, 94] on button "今天" at bounding box center [126, 93] width 28 height 17
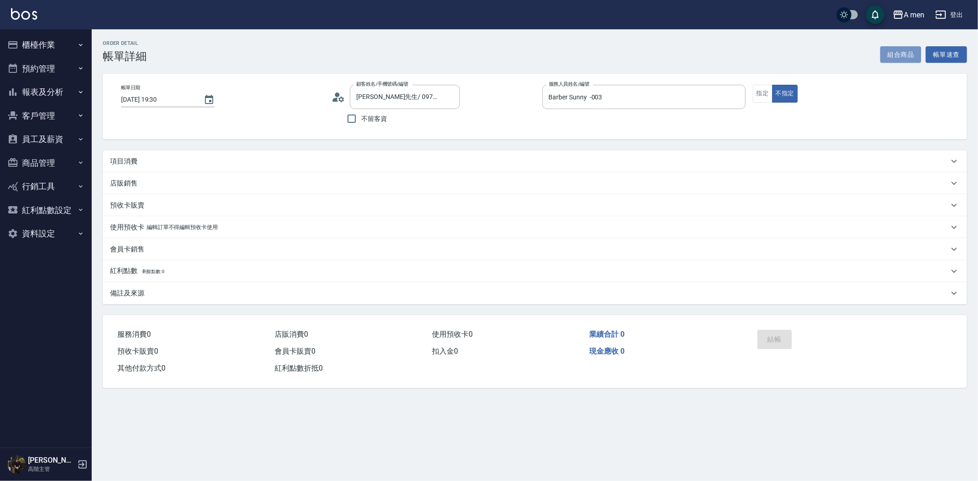
click at [897, 50] on button "組合商品" at bounding box center [900, 54] width 41 height 17
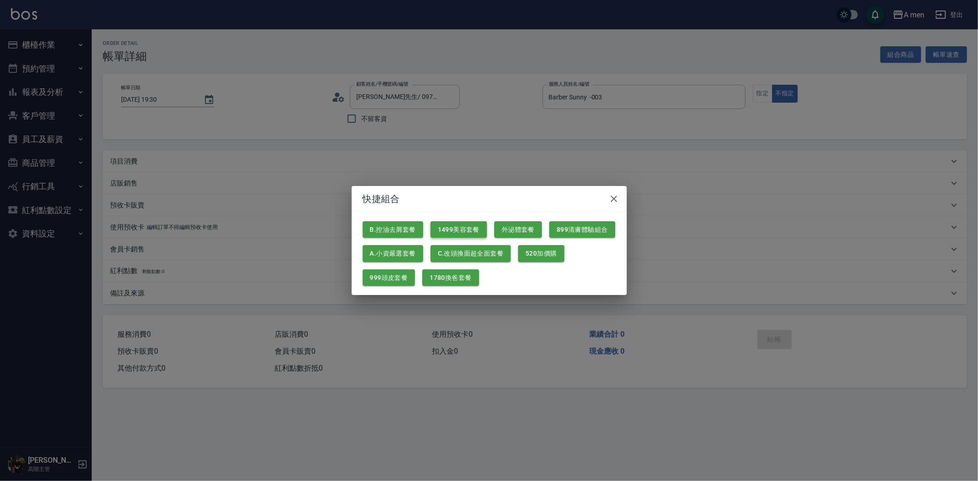
click at [466, 231] on button "1499美容套餐" at bounding box center [458, 229] width 56 height 17
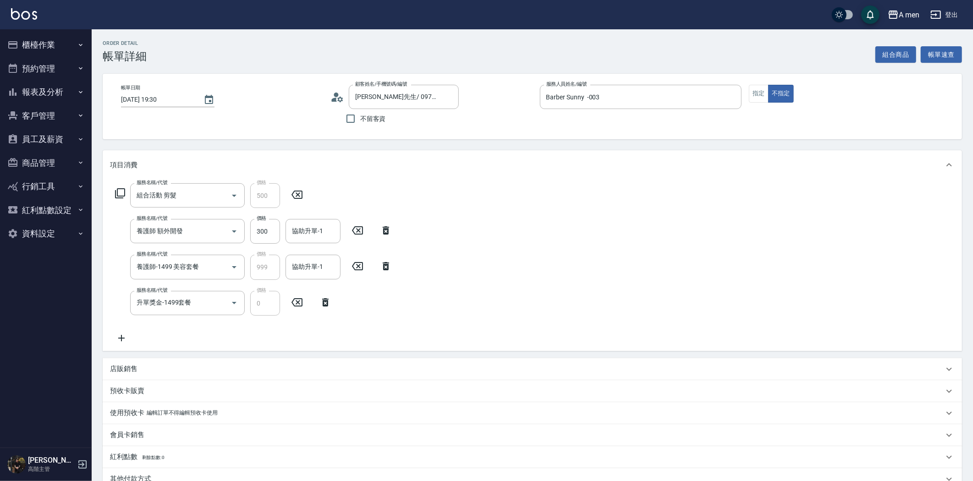
click at [385, 228] on icon at bounding box center [386, 230] width 6 height 8
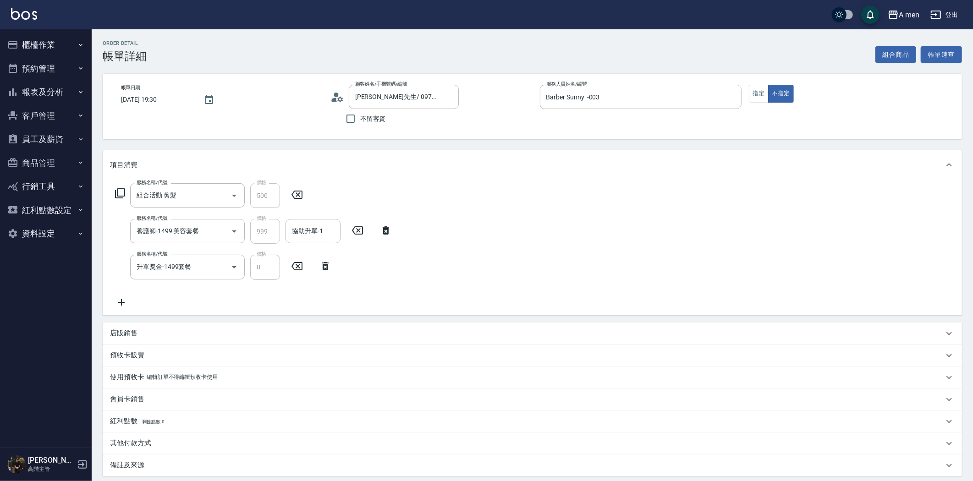
click at [323, 270] on icon at bounding box center [325, 266] width 6 height 8
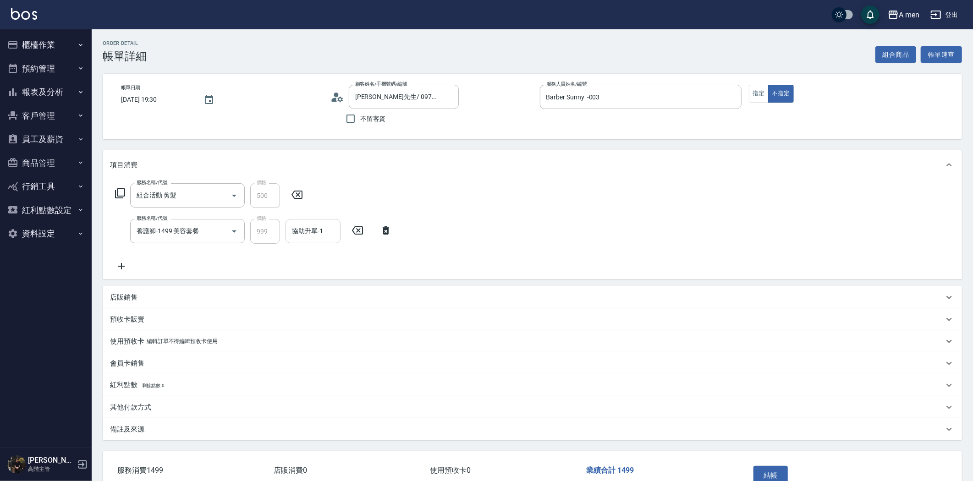
click at [304, 230] on input "協助升單-1" at bounding box center [313, 231] width 47 height 16
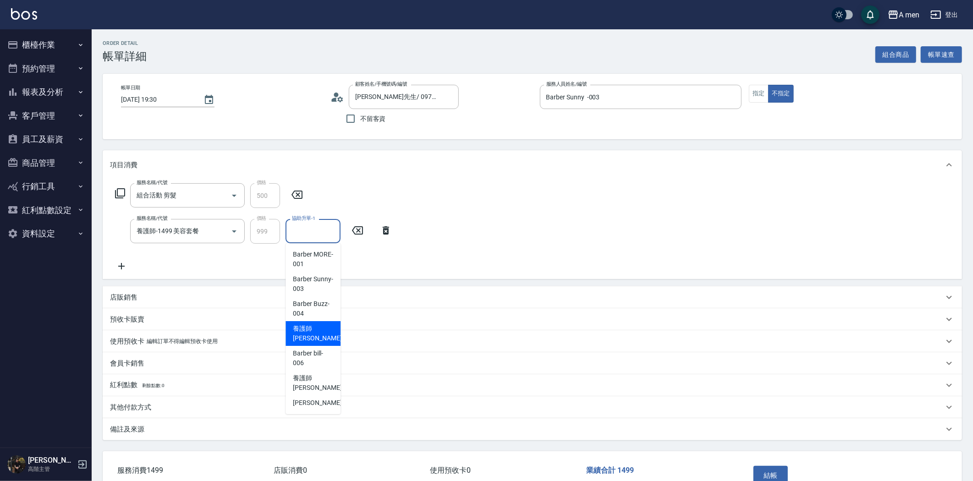
click at [323, 329] on span "養護師 [PERSON_NAME] -005" at bounding box center [323, 333] width 61 height 19
type input "養護師 [PERSON_NAME]-005"
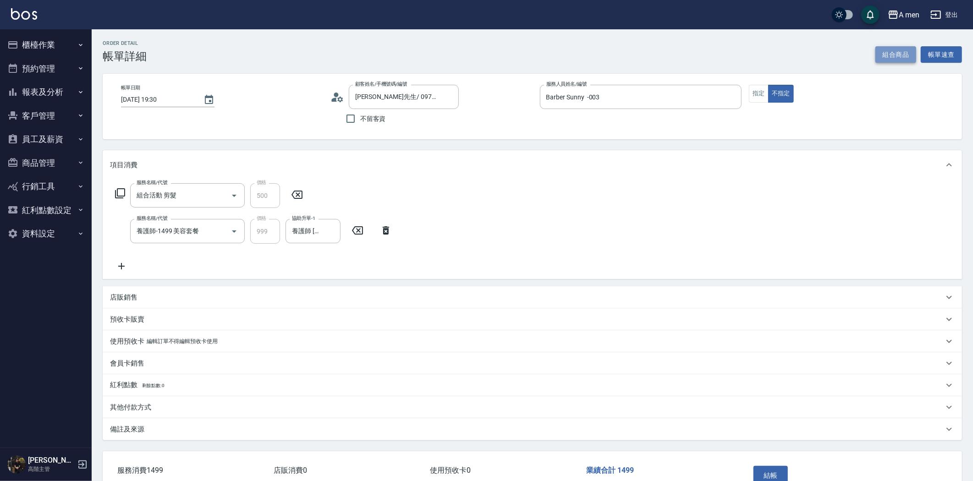
click at [896, 58] on button "組合商品" at bounding box center [895, 54] width 41 height 17
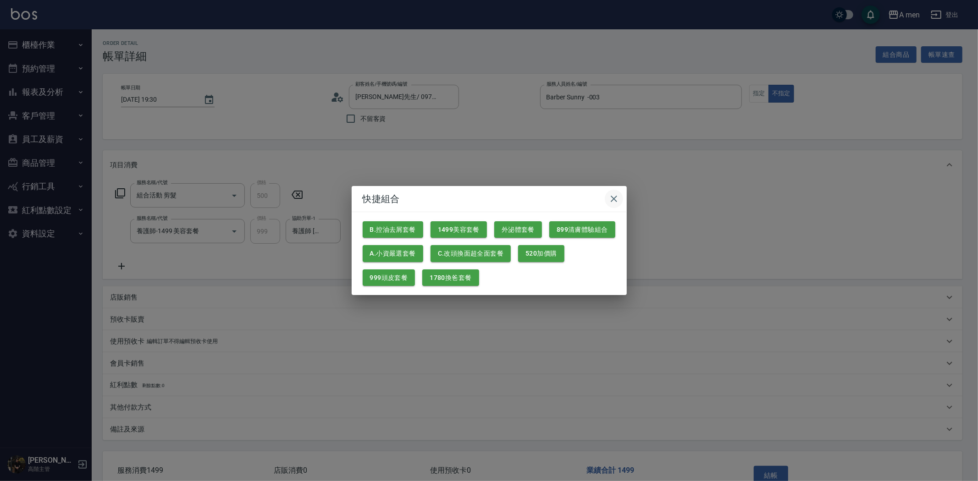
click at [616, 198] on icon "button" at bounding box center [613, 198] width 11 height 11
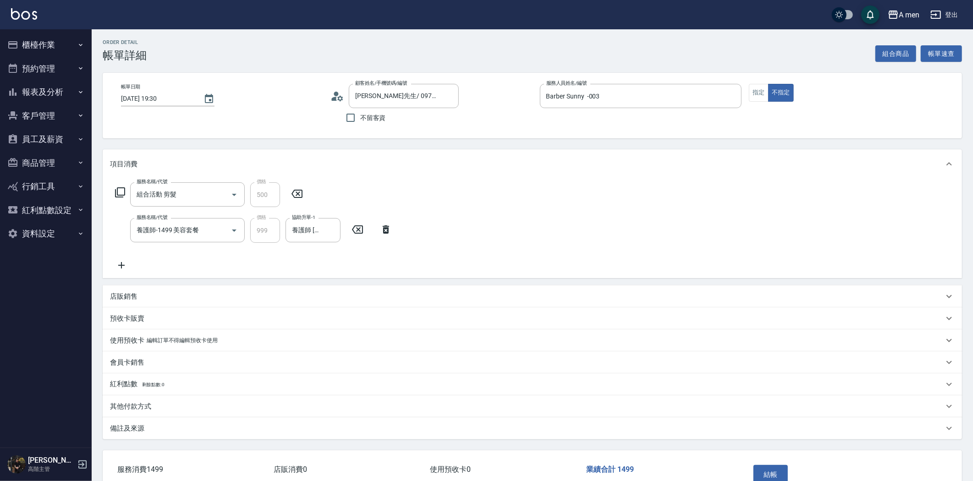
scroll to position [57, 0]
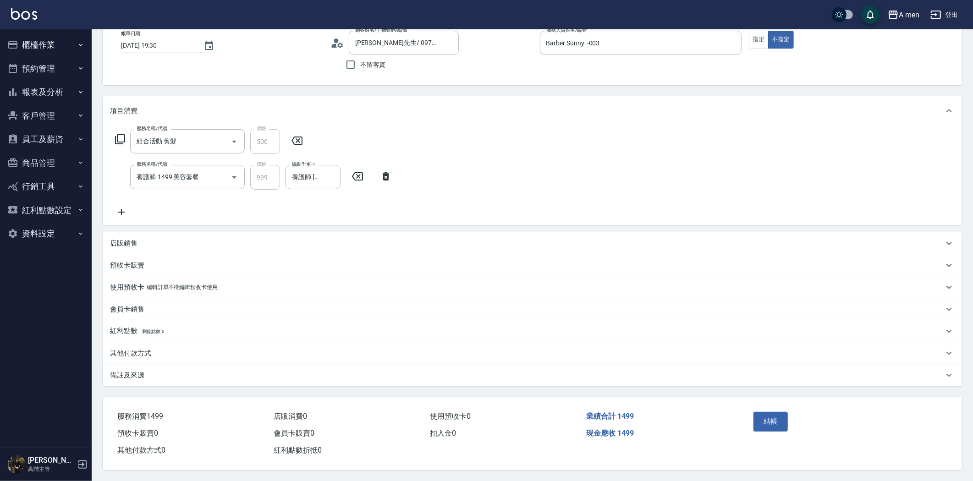
click at [163, 351] on div "其他付款方式" at bounding box center [527, 354] width 834 height 10
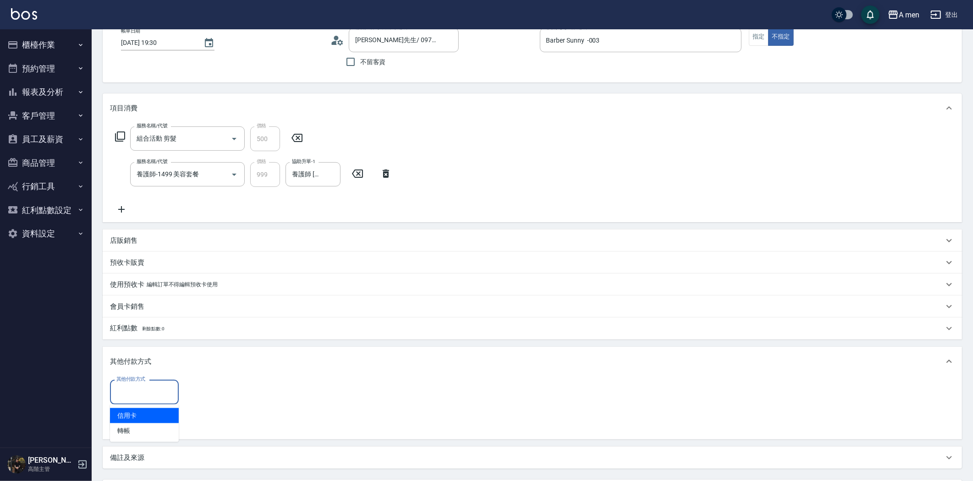
click at [152, 391] on input "其他付款方式" at bounding box center [144, 392] width 60 height 16
click at [150, 428] on span "轉帳" at bounding box center [144, 430] width 69 height 15
type input "轉帳"
click at [208, 398] on input "0" at bounding box center [218, 392] width 69 height 25
click at [325, 374] on div "其他付款方式" at bounding box center [532, 361] width 859 height 29
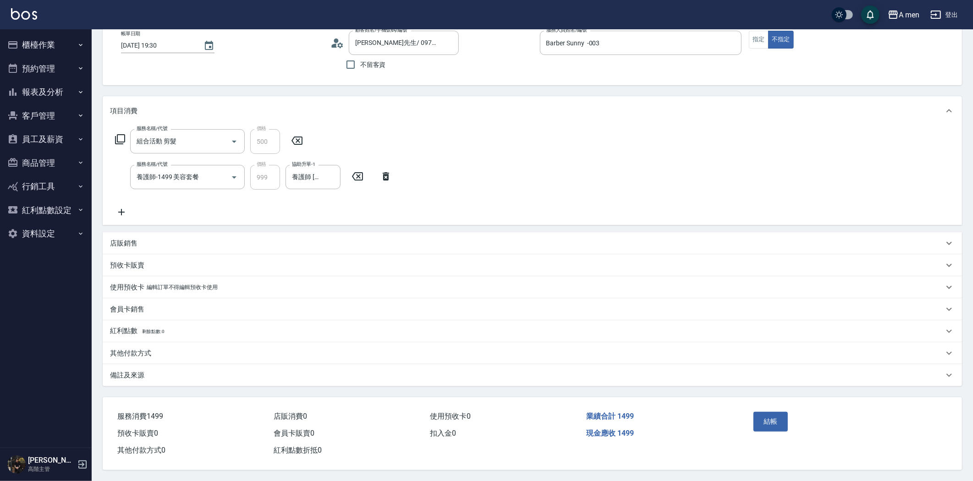
click at [148, 352] on p "其他付款方式" at bounding box center [130, 354] width 41 height 10
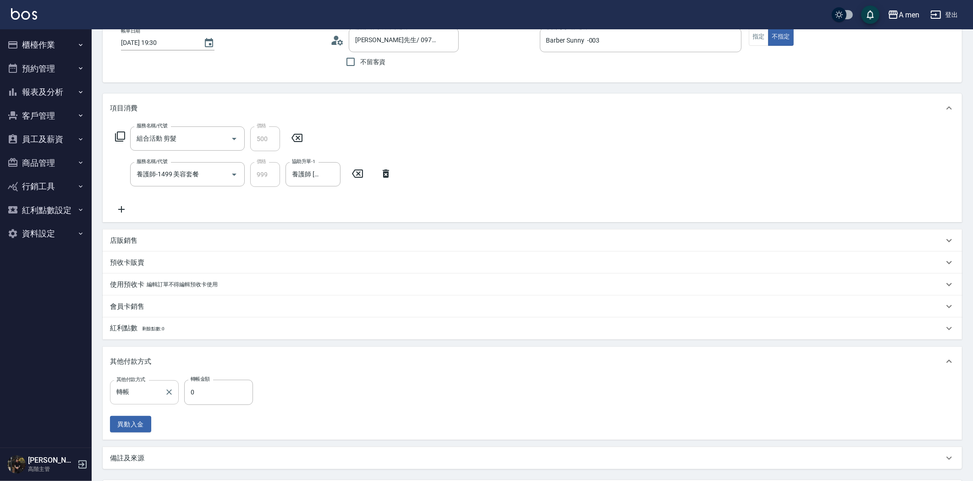
click at [145, 395] on input "轉帳" at bounding box center [137, 393] width 47 height 16
drag, startPoint x: 140, startPoint y: 424, endPoint x: 150, endPoint y: 424, distance: 10.1
click at [140, 424] on span "轉帳" at bounding box center [144, 430] width 69 height 15
click at [206, 397] on input "0" at bounding box center [218, 392] width 69 height 25
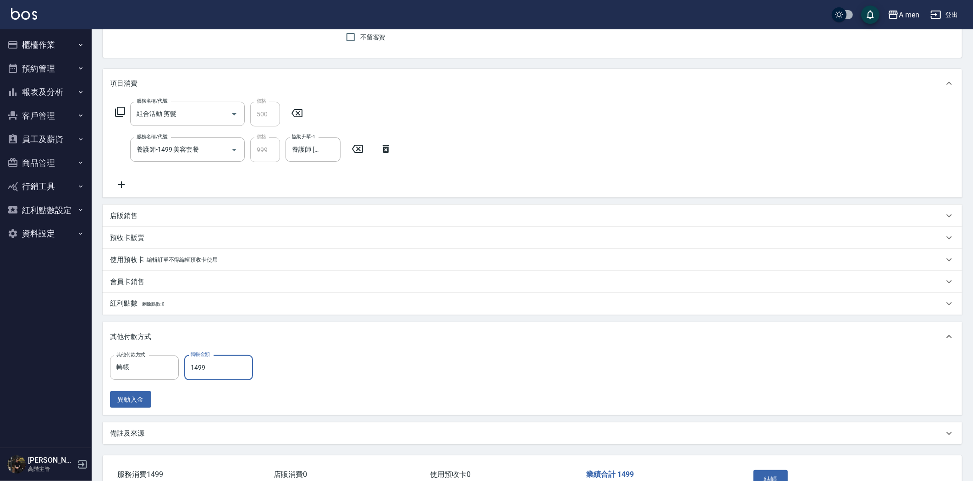
scroll to position [0, 0]
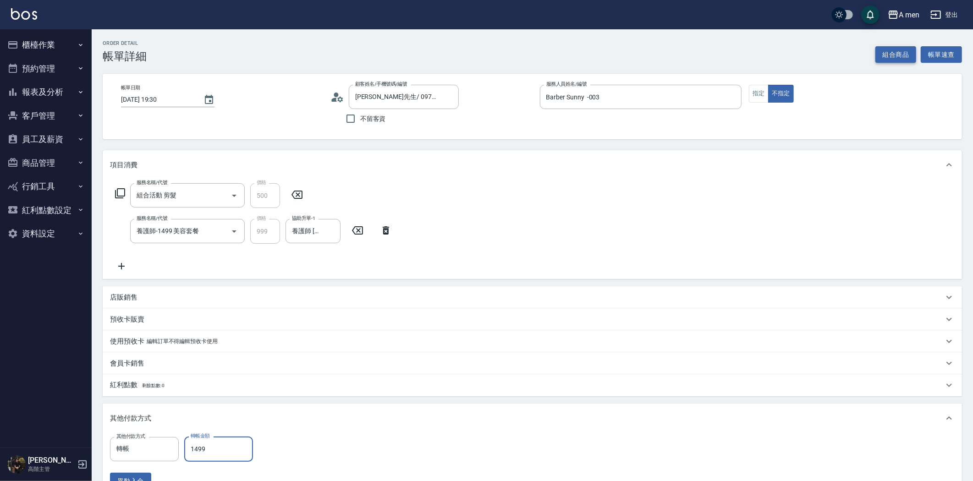
type input "1499"
click at [889, 52] on button "組合商品" at bounding box center [895, 54] width 41 height 17
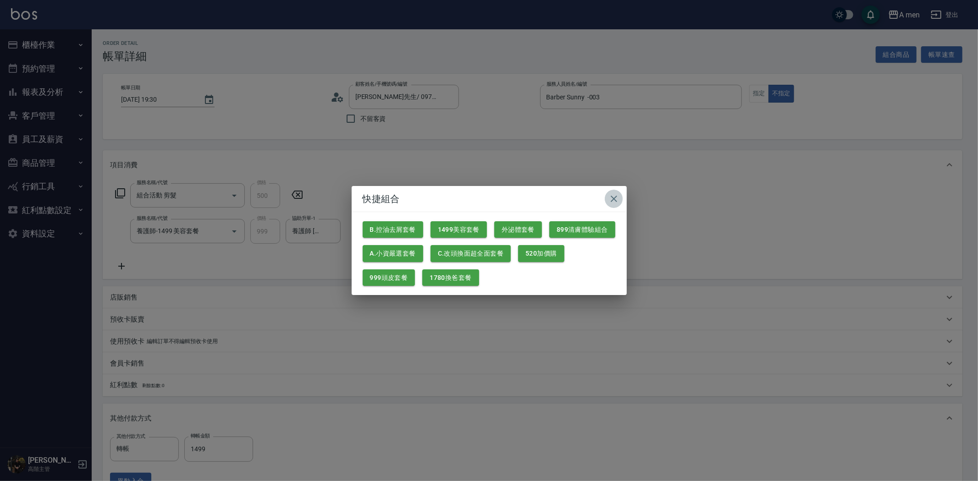
click at [612, 198] on icon "button" at bounding box center [613, 198] width 11 height 11
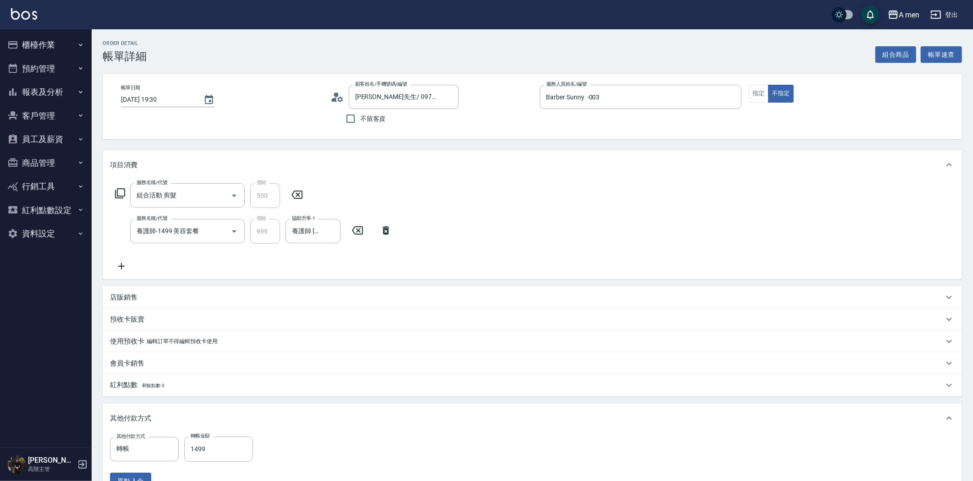
scroll to position [102, 0]
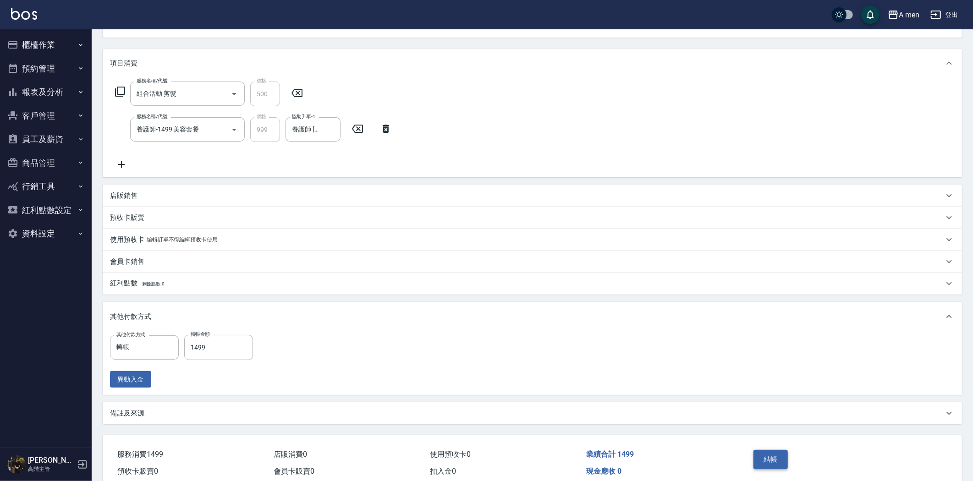
click at [773, 456] on button "結帳" at bounding box center [770, 459] width 34 height 19
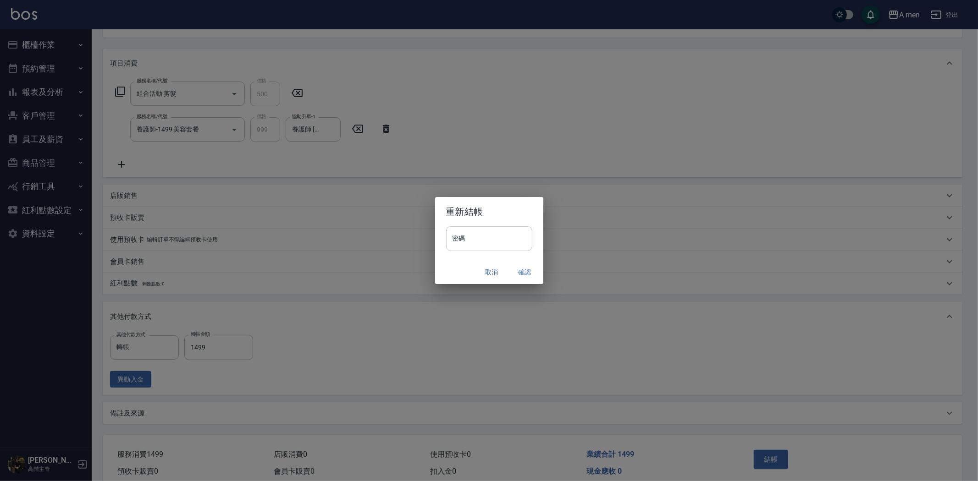
click at [469, 233] on input "密碼" at bounding box center [489, 238] width 86 height 25
click at [497, 223] on h2 "重新結帳" at bounding box center [489, 211] width 108 height 29
click at [495, 239] on input "密碼" at bounding box center [489, 238] width 86 height 25
click at [606, 196] on div "重新結帳 密碼 密碼 取消 確認" at bounding box center [489, 240] width 978 height 481
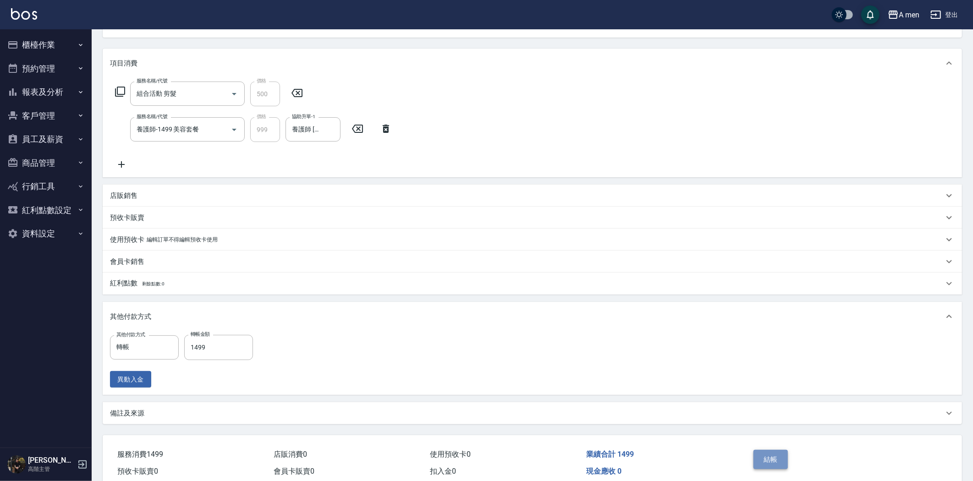
click at [777, 456] on button "結帳" at bounding box center [770, 459] width 34 height 19
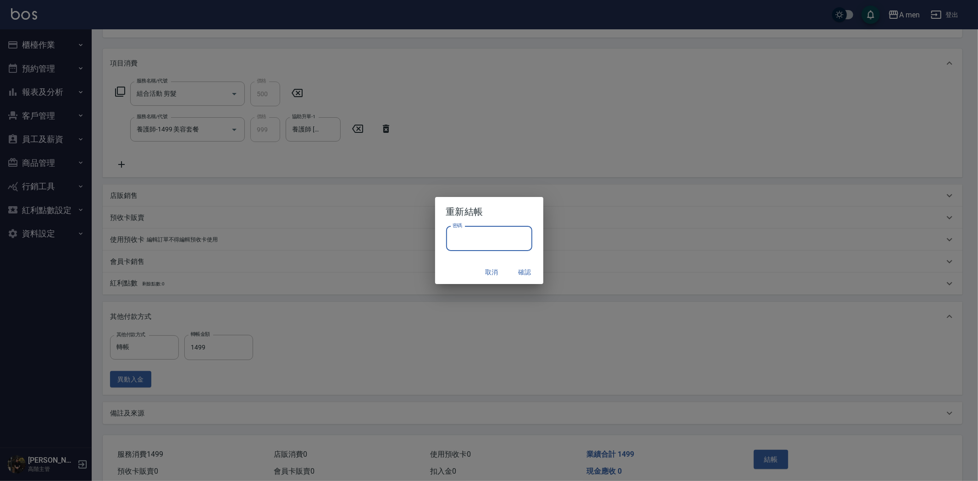
click at [488, 237] on input "密碼" at bounding box center [489, 238] width 86 height 25
click at [610, 214] on div "重新結帳 密碼 密碼 取消 確認" at bounding box center [489, 240] width 978 height 481
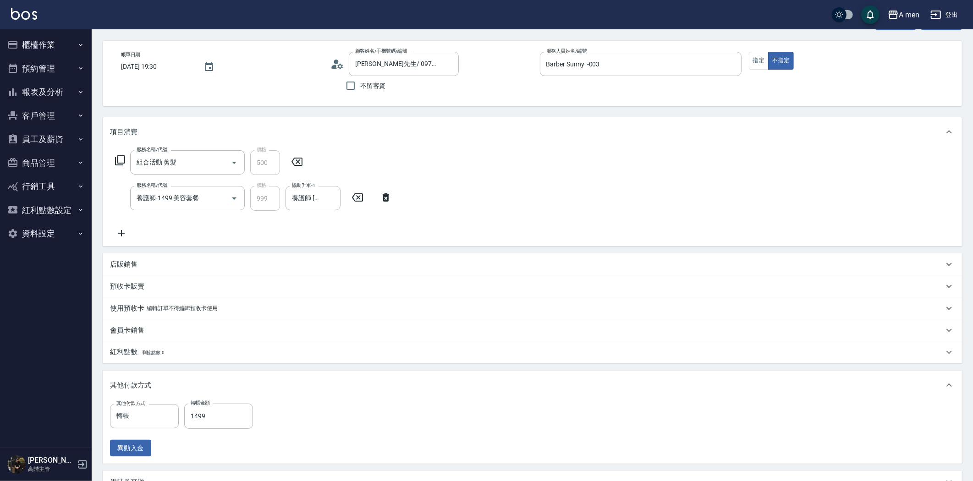
scroll to position [51, 0]
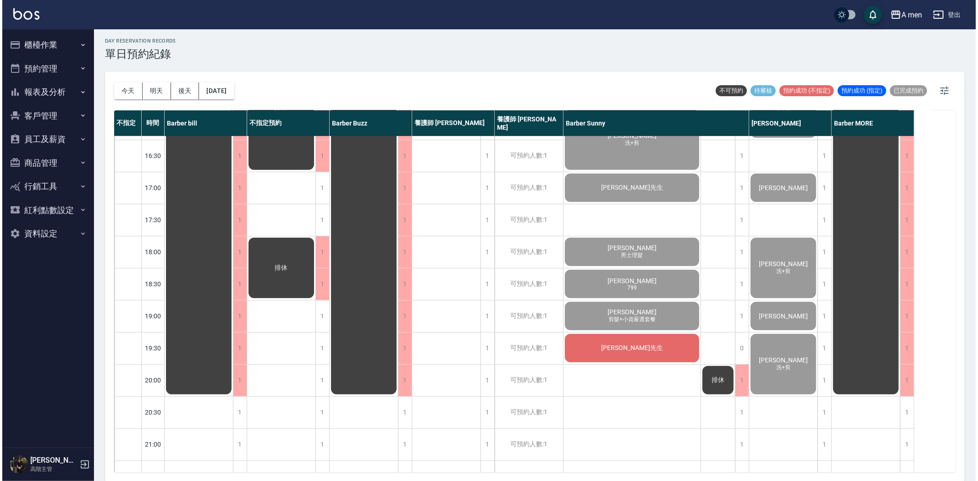
scroll to position [458, 0]
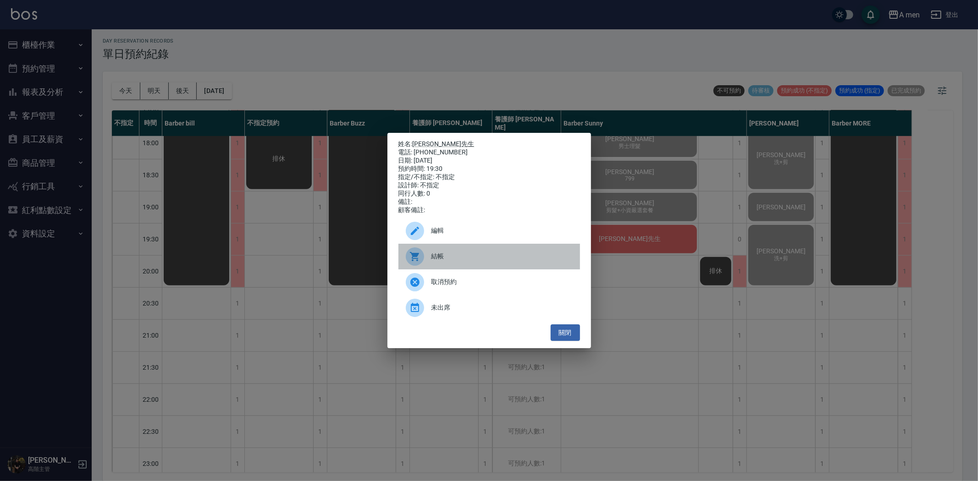
click at [487, 261] on span "結帳" at bounding box center [501, 257] width 141 height 10
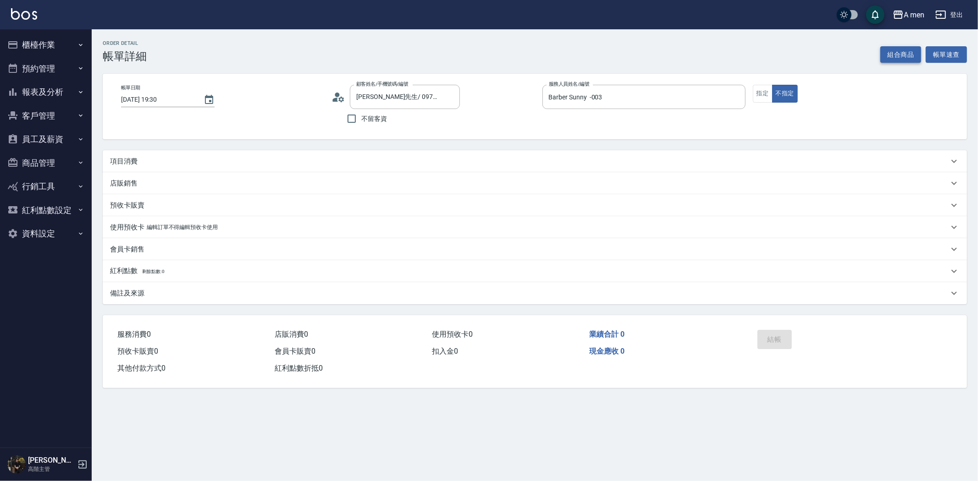
click at [886, 54] on button "組合商品" at bounding box center [900, 54] width 41 height 17
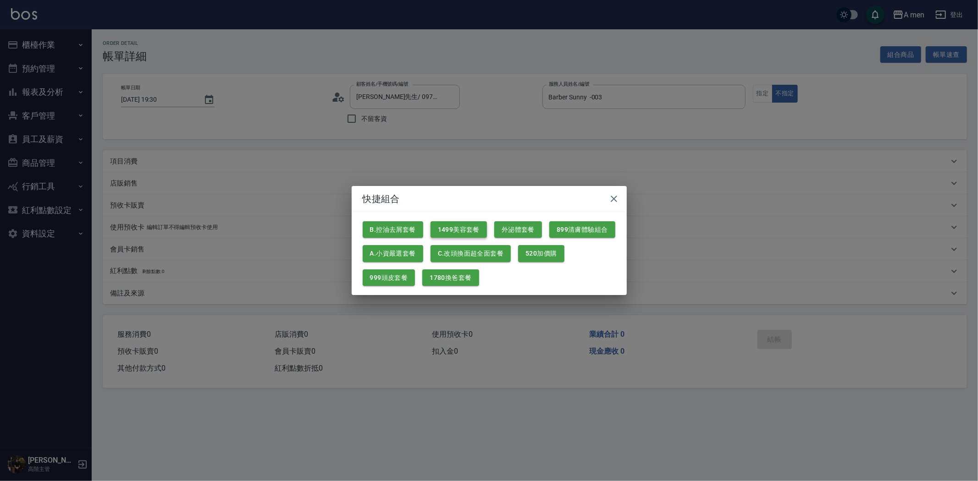
click at [478, 231] on button "1499美容套餐" at bounding box center [458, 229] width 56 height 17
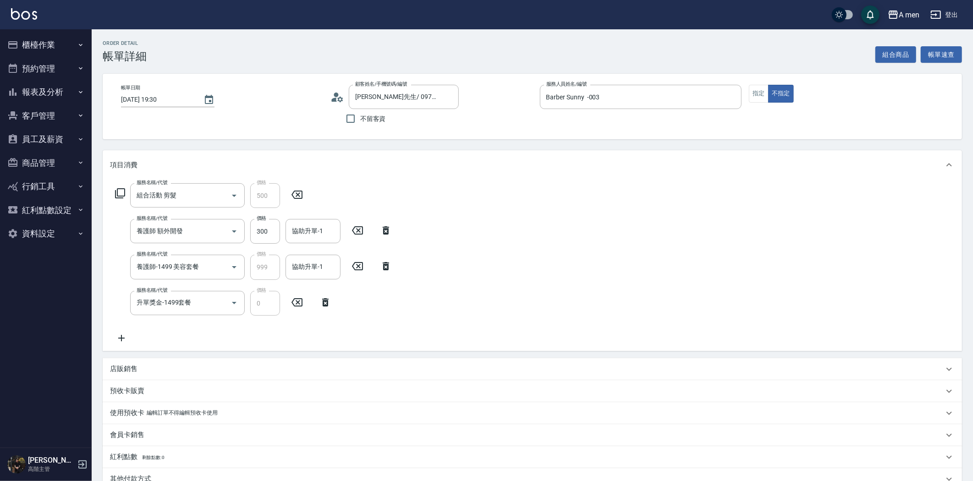
click at [388, 228] on icon at bounding box center [385, 230] width 23 height 11
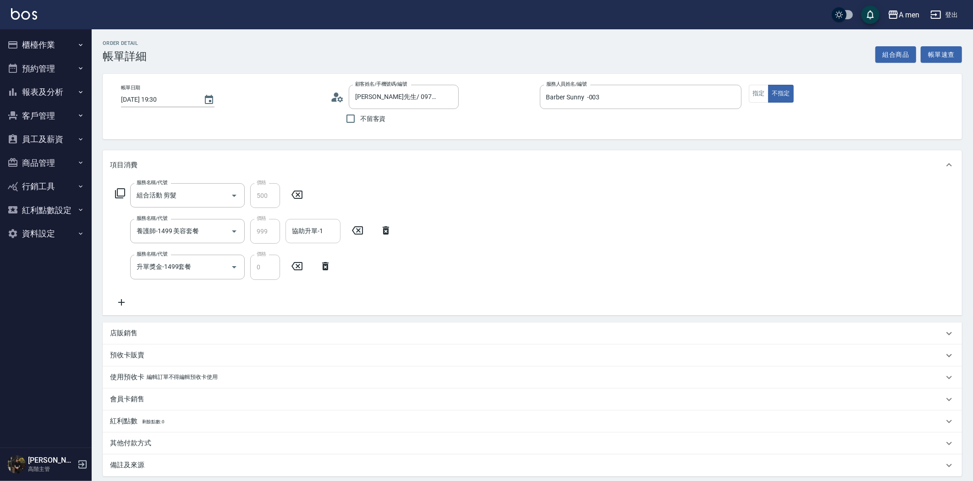
click at [312, 225] on div "協助升單-1 協助升單-1" at bounding box center [313, 231] width 55 height 24
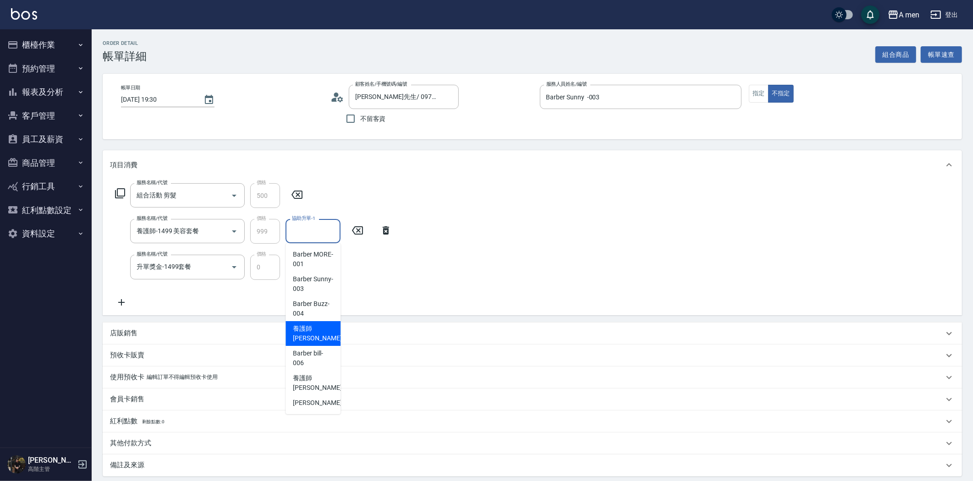
click at [314, 324] on span "養護師 小蔡 -005" at bounding box center [323, 333] width 61 height 19
type input "養護師 小蔡-005"
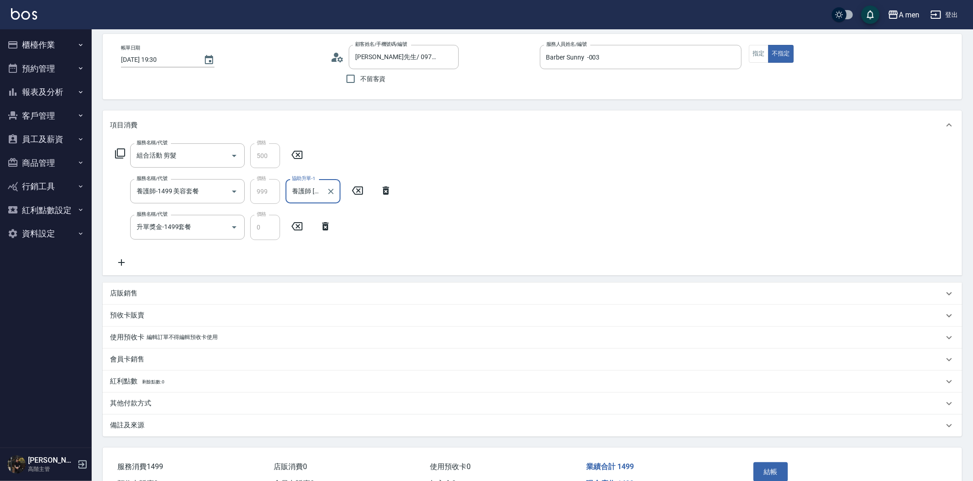
scroll to position [93, 0]
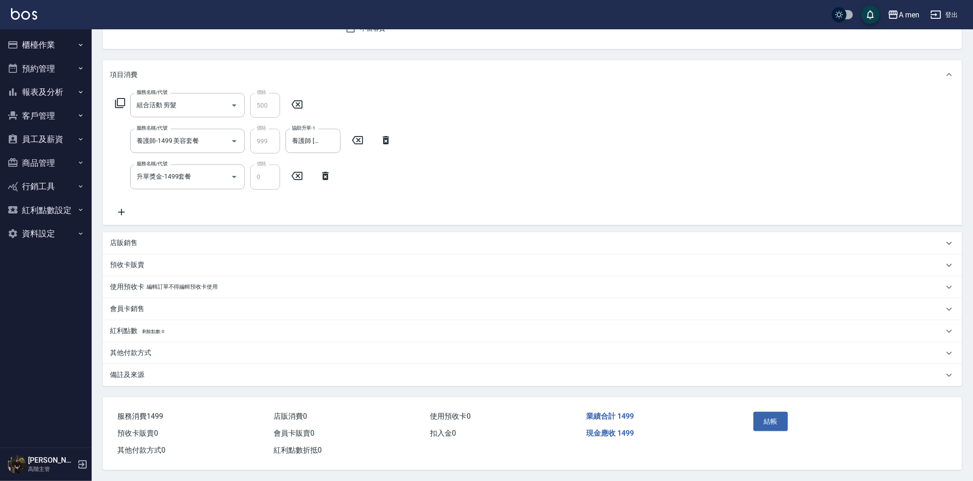
click at [153, 351] on div "其他付款方式" at bounding box center [527, 353] width 834 height 10
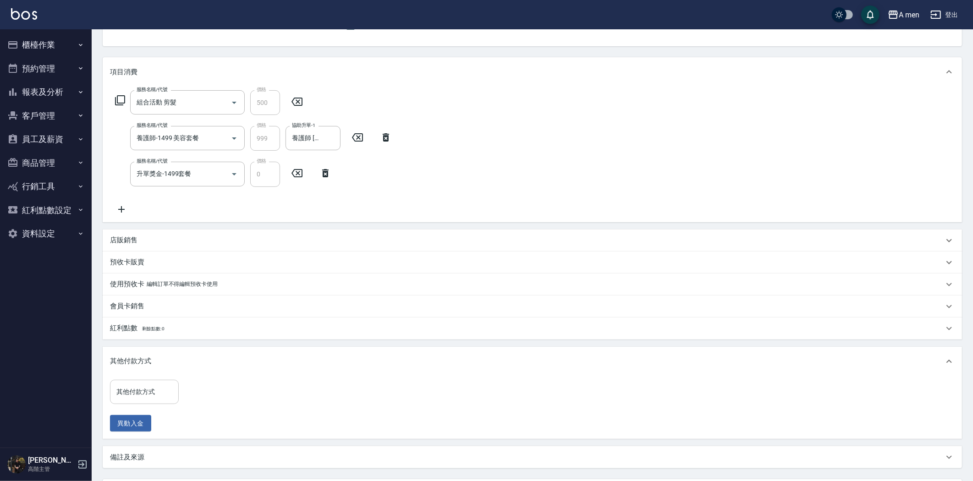
click at [146, 388] on input "其他付款方式" at bounding box center [144, 392] width 60 height 16
click at [138, 423] on span "轉帳" at bounding box center [144, 430] width 69 height 15
type input "轉帳"
click at [234, 388] on input "0" at bounding box center [218, 392] width 69 height 25
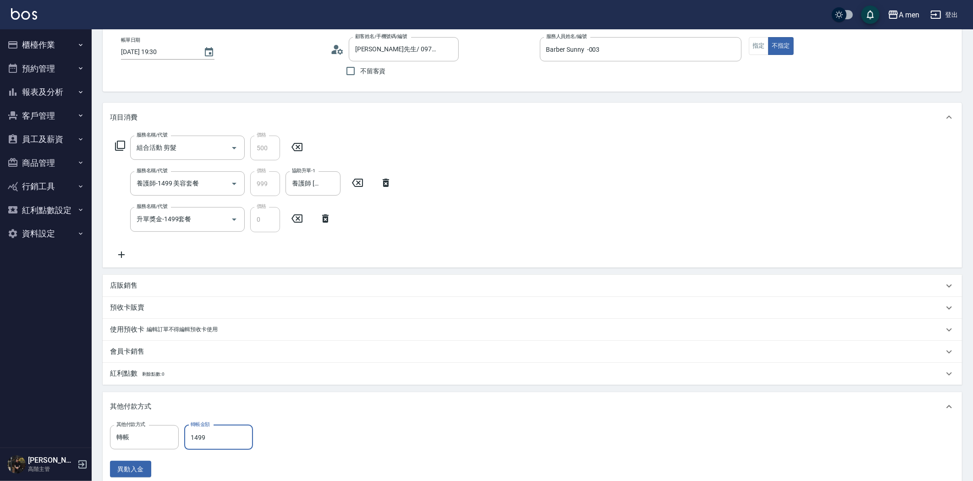
scroll to position [26, 0]
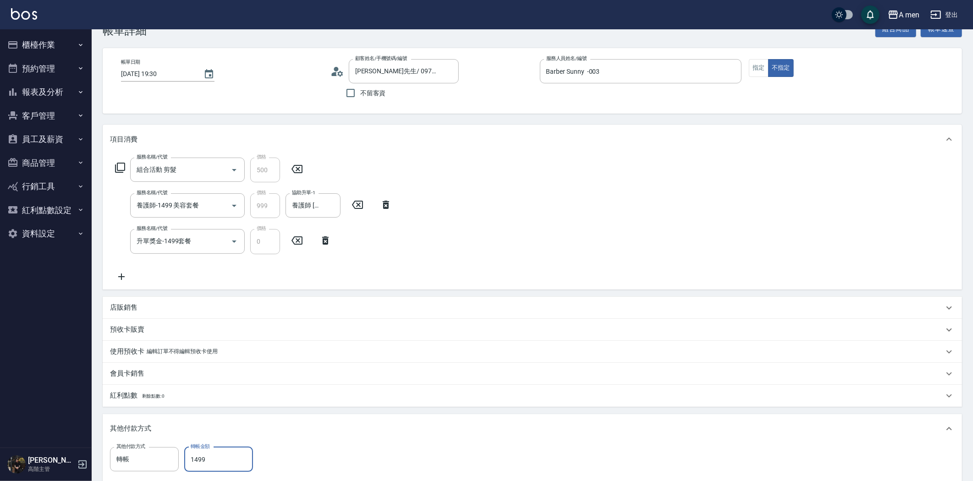
type input "1499"
click at [322, 241] on icon at bounding box center [325, 240] width 23 height 11
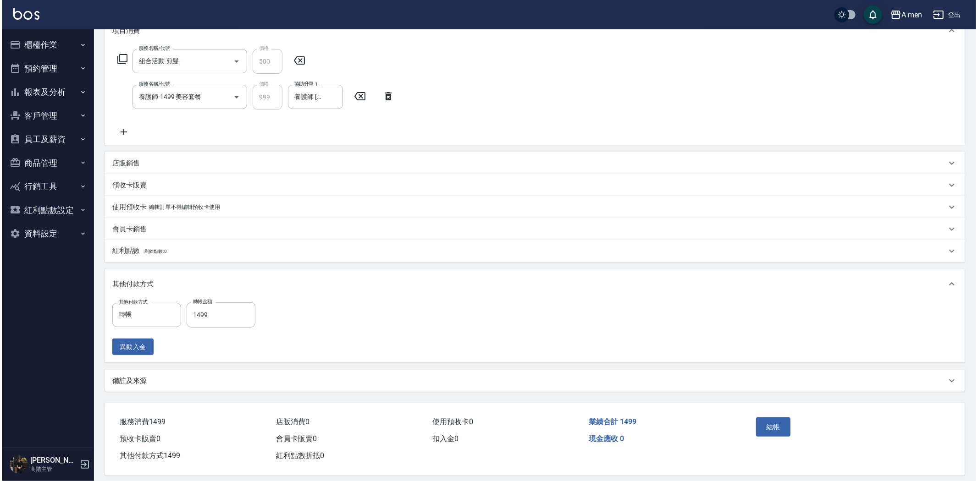
scroll to position [143, 0]
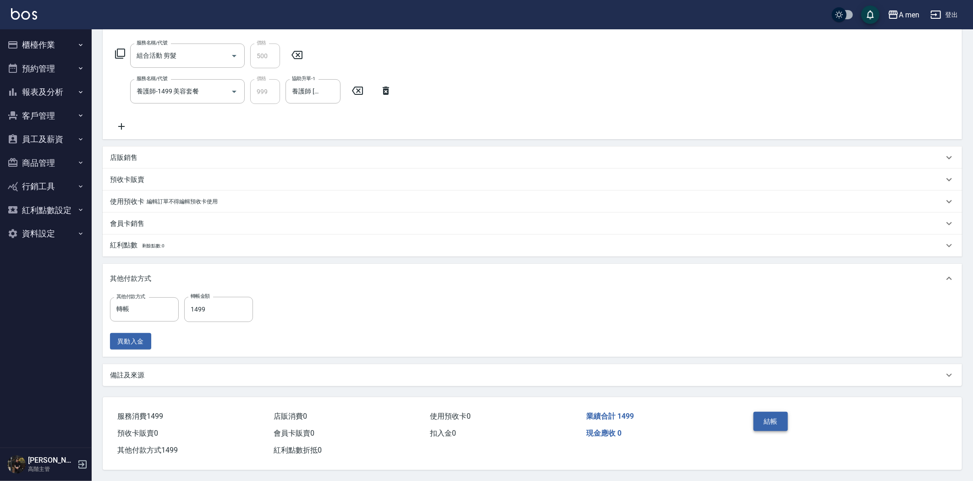
click at [782, 417] on button "結帳" at bounding box center [770, 421] width 34 height 19
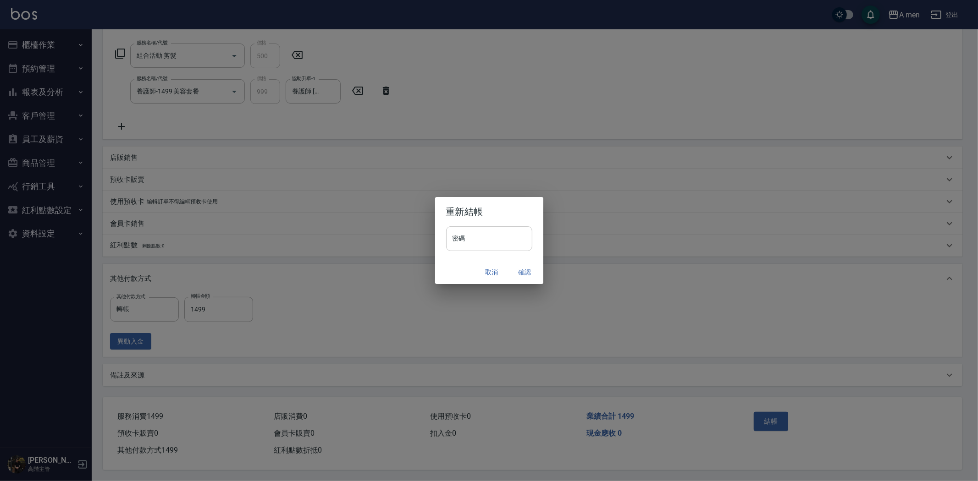
click at [489, 243] on input "密碼" at bounding box center [489, 238] width 86 height 25
click at [496, 235] on input "密碼" at bounding box center [489, 238] width 86 height 25
type input "*"
type input "**********"
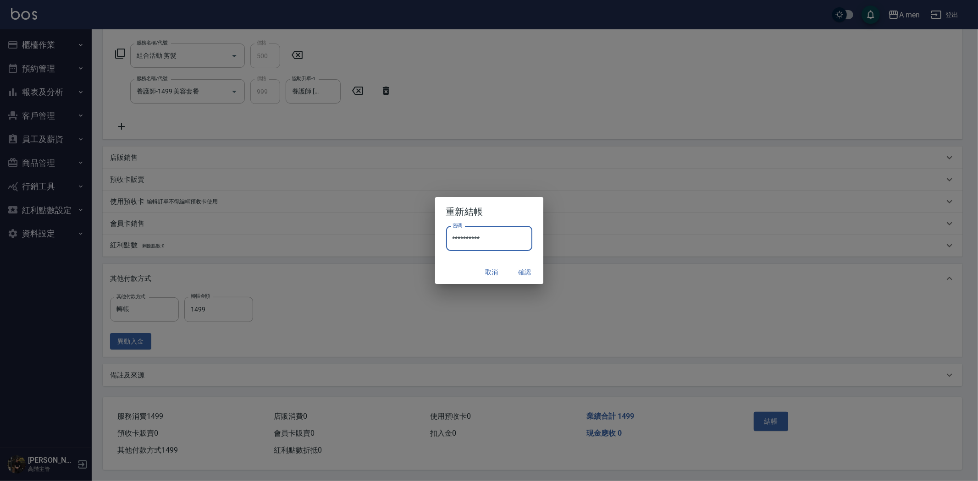
click at [522, 272] on button "確認" at bounding box center [524, 272] width 29 height 17
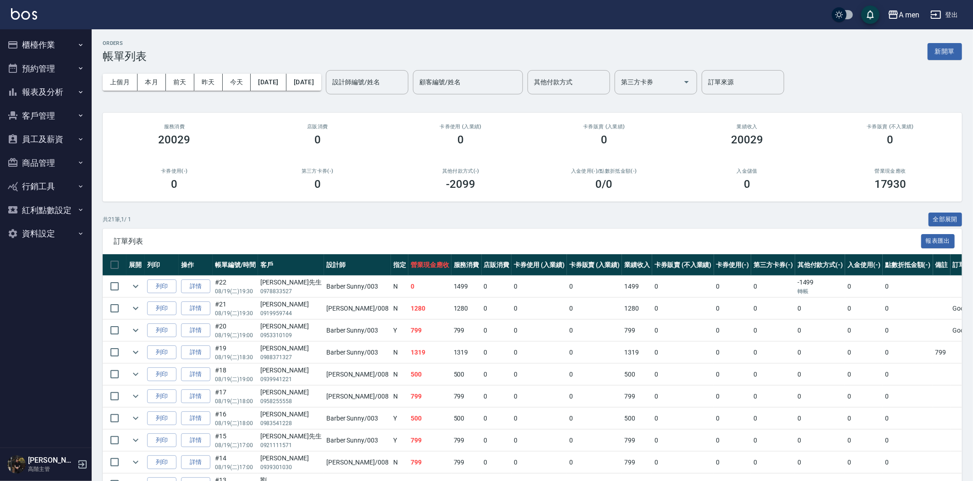
click at [52, 116] on button "客戶管理" at bounding box center [46, 116] width 84 height 24
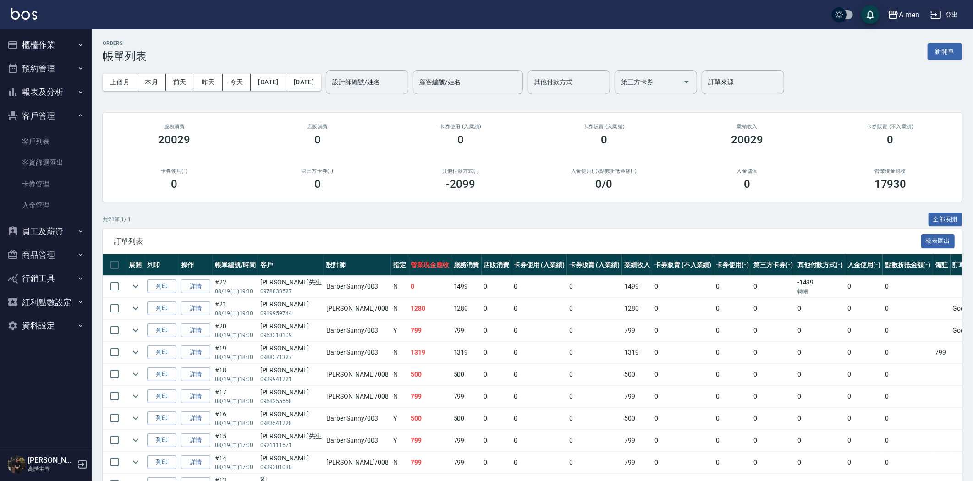
click at [63, 109] on button "客戶管理" at bounding box center [46, 116] width 84 height 24
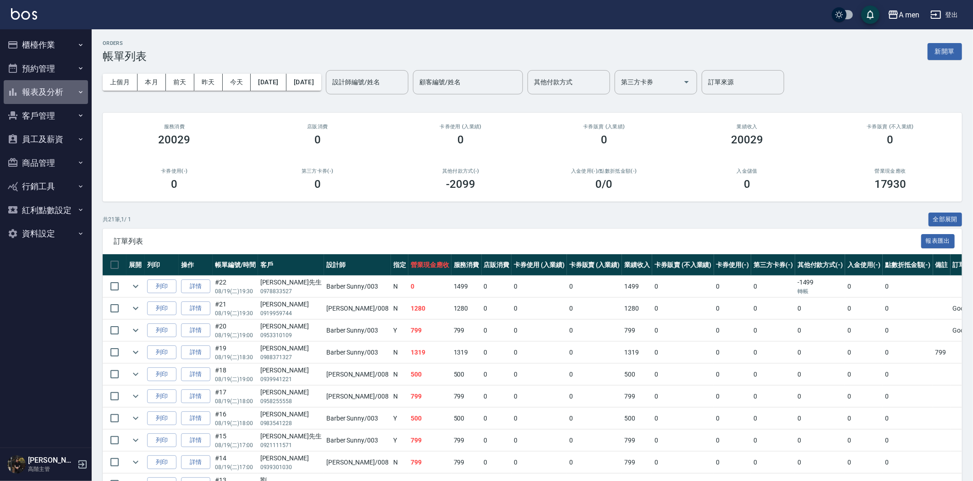
click at [57, 89] on button "報表及分析" at bounding box center [46, 92] width 84 height 24
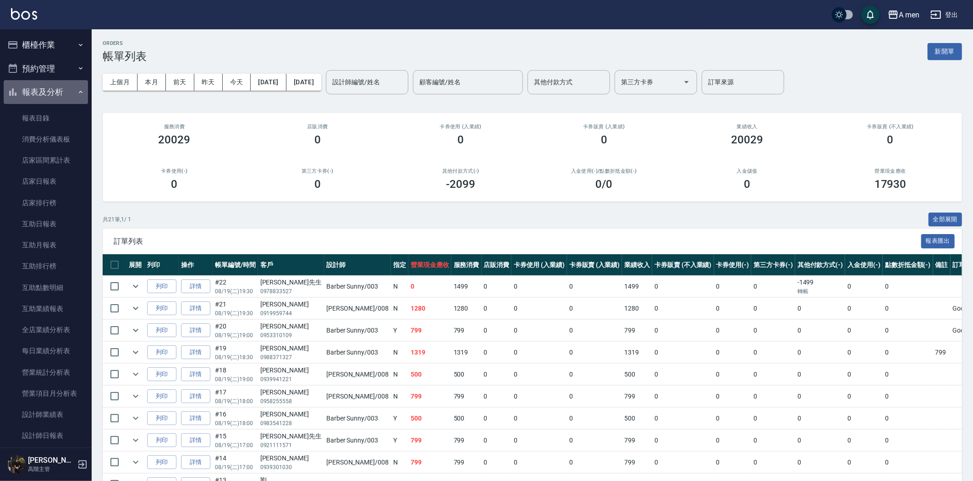
click at [54, 93] on button "報表及分析" at bounding box center [46, 92] width 84 height 24
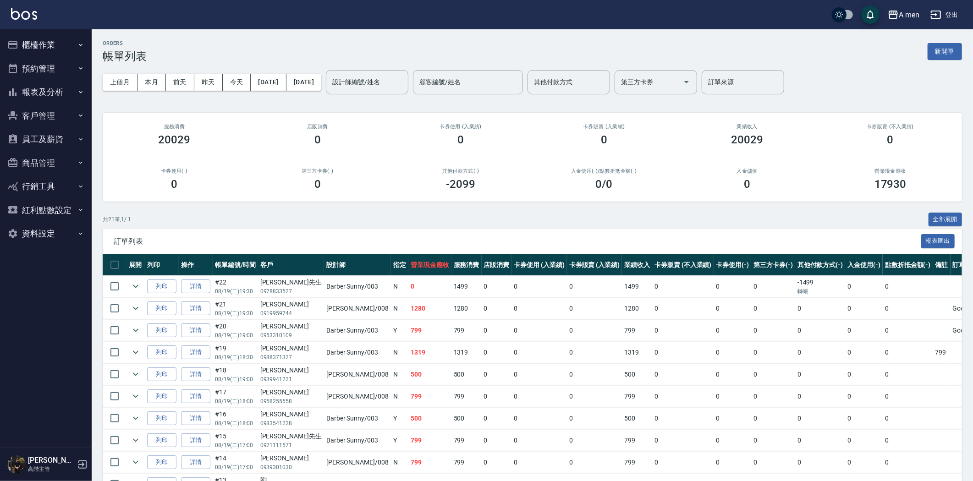
click at [56, 161] on button "商品管理" at bounding box center [46, 163] width 84 height 24
click at [57, 163] on button "商品管理" at bounding box center [46, 163] width 84 height 24
click at [66, 122] on button "客戶管理" at bounding box center [46, 116] width 84 height 24
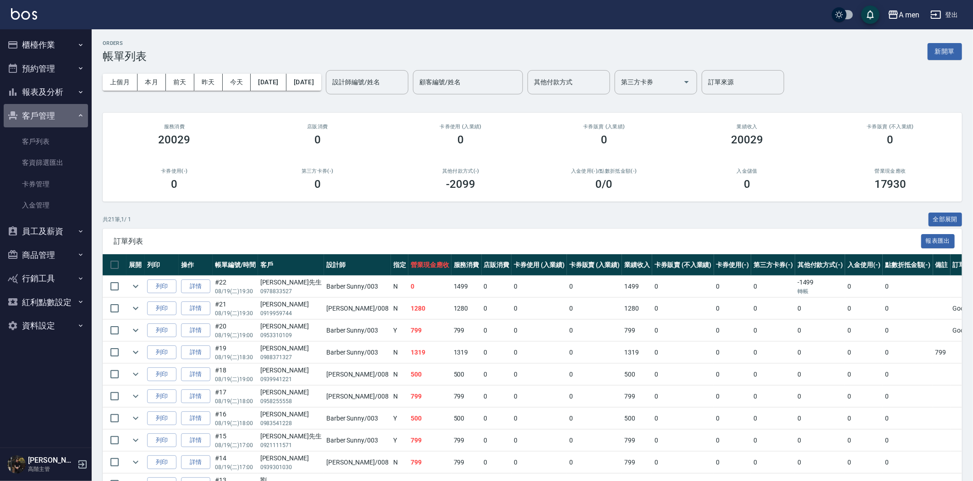
click at [70, 115] on button "客戶管理" at bounding box center [46, 116] width 84 height 24
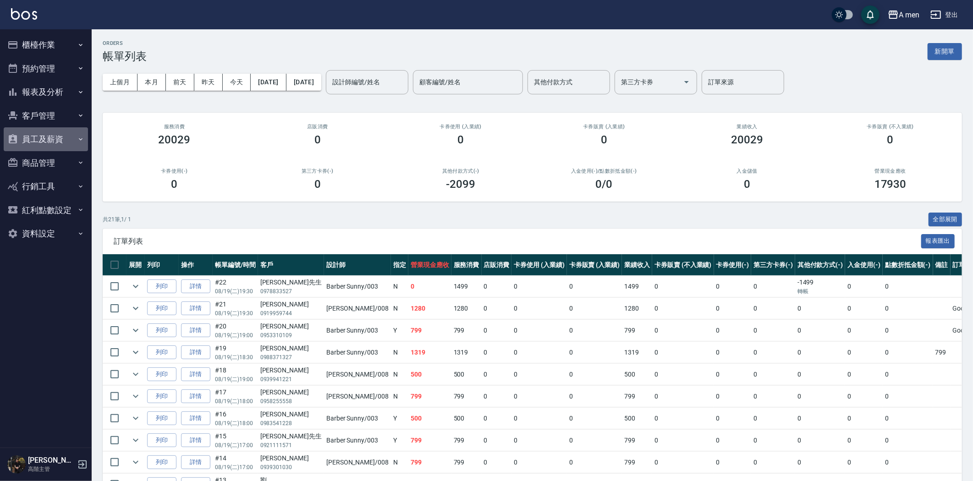
click at [71, 148] on button "員工及薪資" at bounding box center [46, 139] width 84 height 24
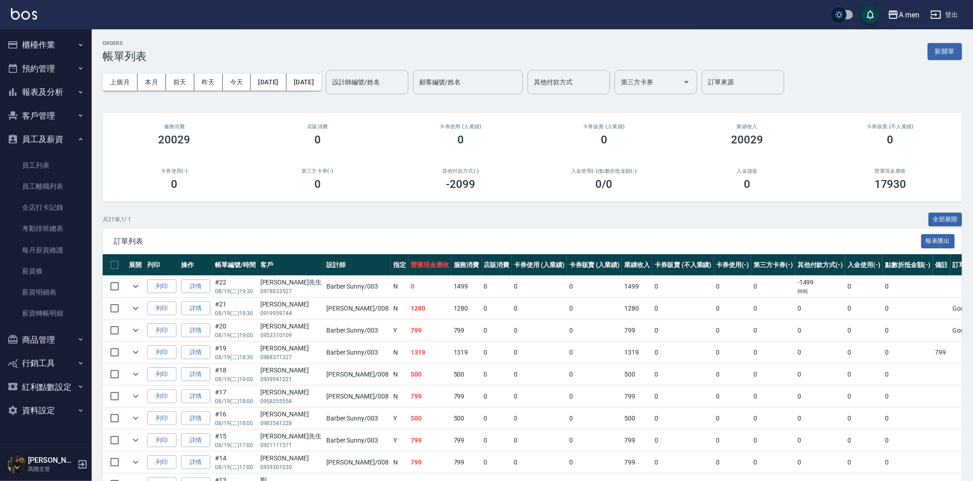
click at [71, 147] on button "員工及薪資" at bounding box center [46, 139] width 84 height 24
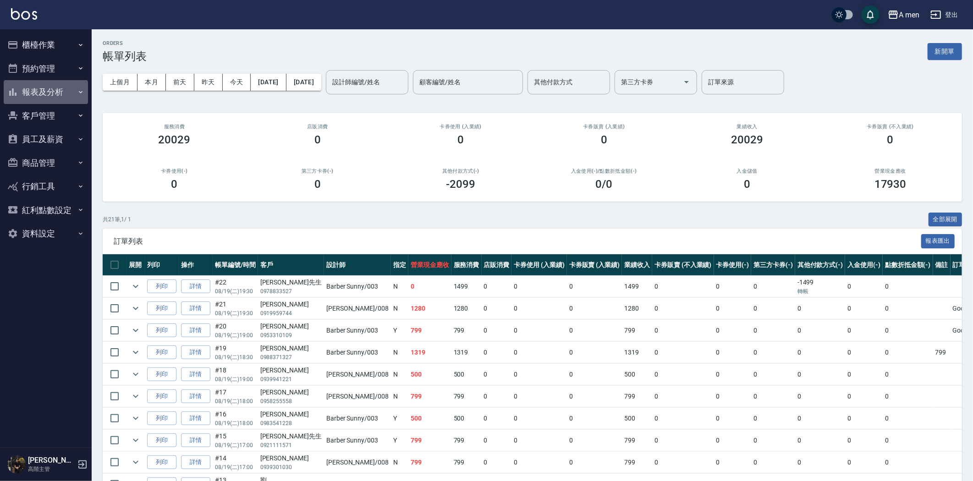
click at [63, 83] on button "報表及分析" at bounding box center [46, 92] width 84 height 24
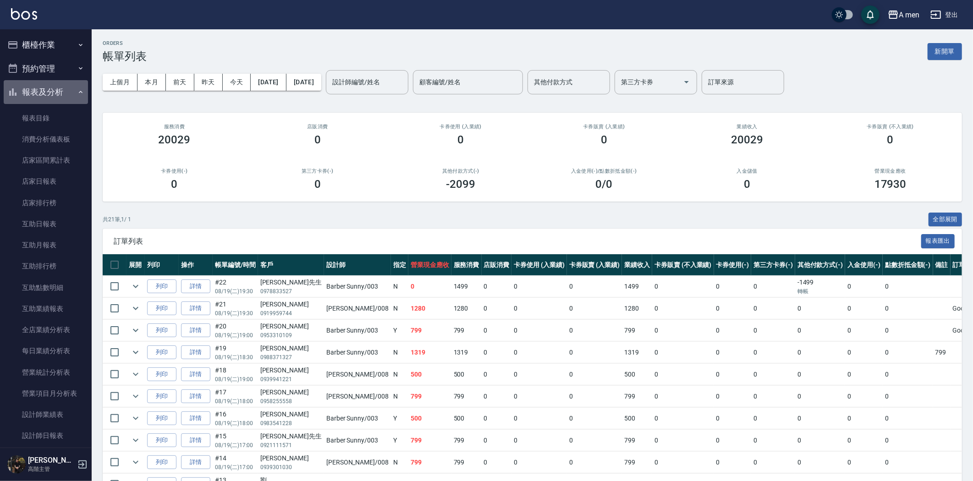
click at [63, 85] on button "報表及分析" at bounding box center [46, 92] width 84 height 24
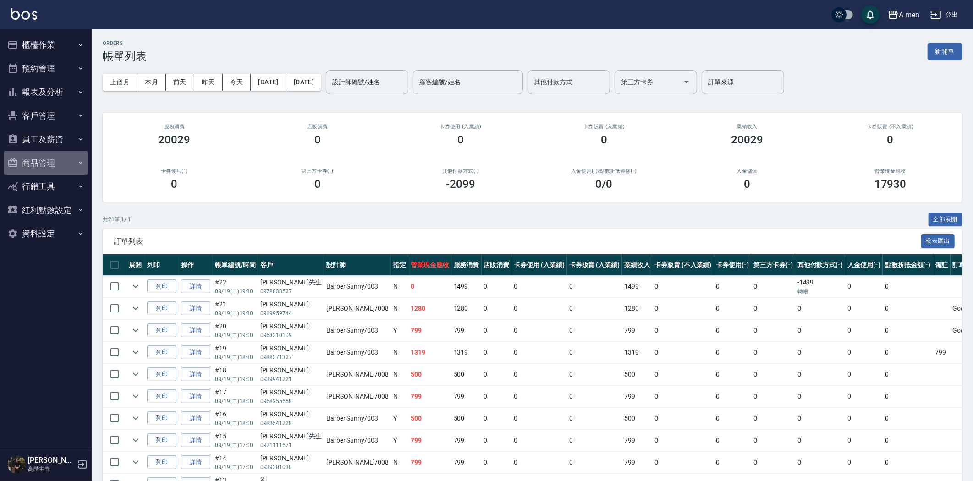
click at [38, 161] on button "商品管理" at bounding box center [46, 163] width 84 height 24
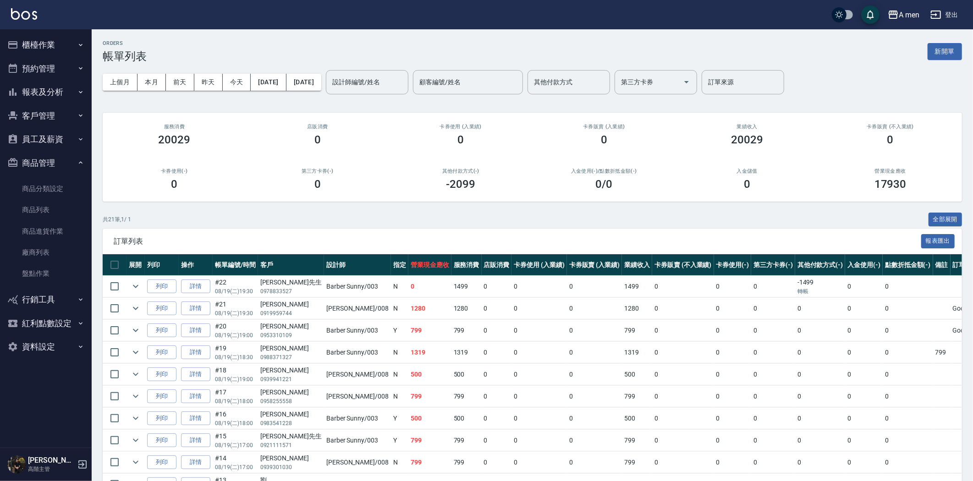
click at [54, 164] on button "商品管理" at bounding box center [46, 163] width 84 height 24
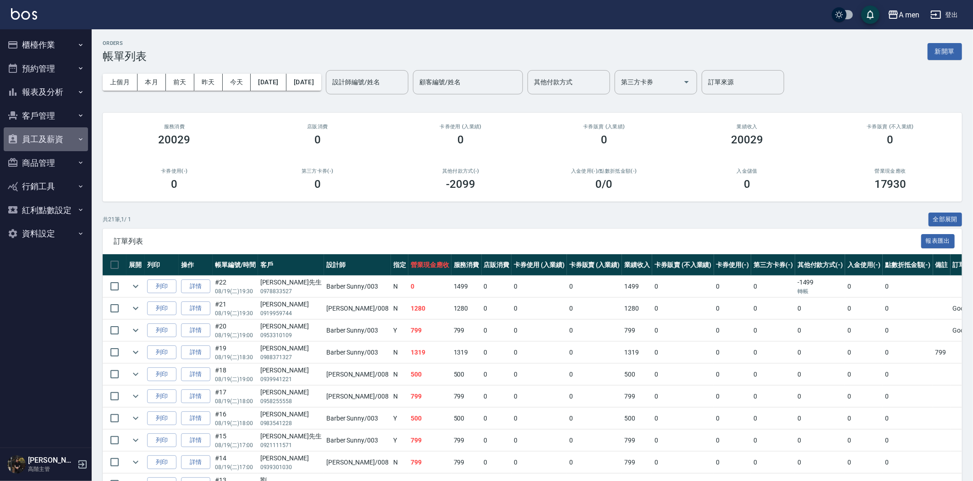
click at [55, 141] on button "員工及薪資" at bounding box center [46, 139] width 84 height 24
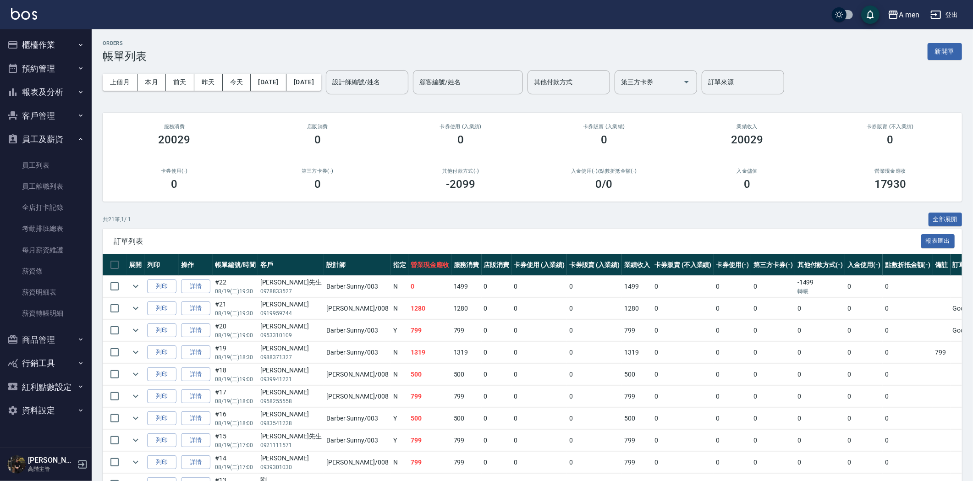
drag, startPoint x: 55, startPoint y: 141, endPoint x: 58, endPoint y: 130, distance: 10.8
click at [56, 135] on button "員工及薪資" at bounding box center [46, 139] width 84 height 24
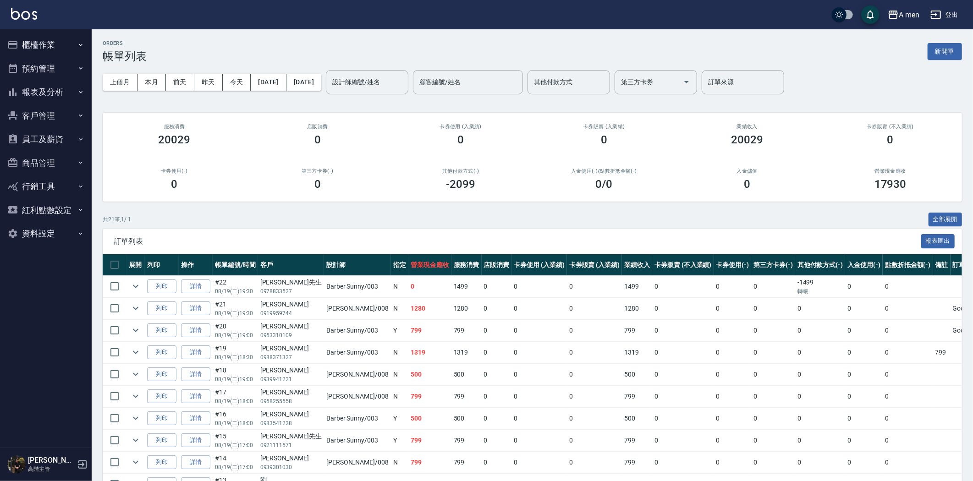
click at [59, 89] on button "報表及分析" at bounding box center [46, 92] width 84 height 24
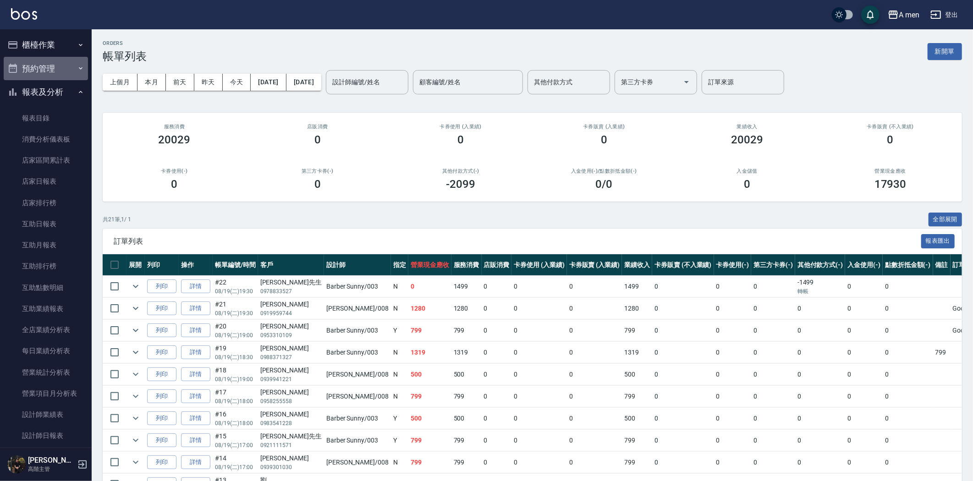
click at [56, 64] on button "預約管理" at bounding box center [46, 69] width 84 height 24
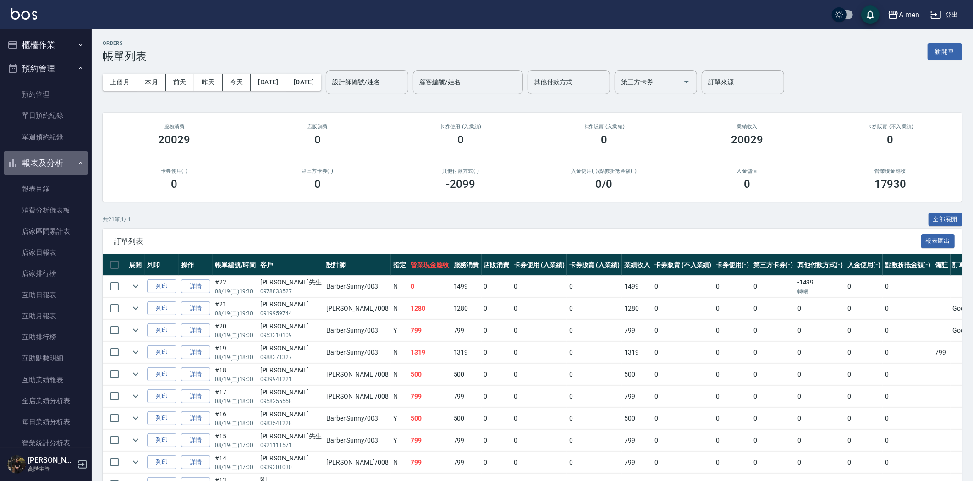
click at [52, 153] on button "報表及分析" at bounding box center [46, 163] width 84 height 24
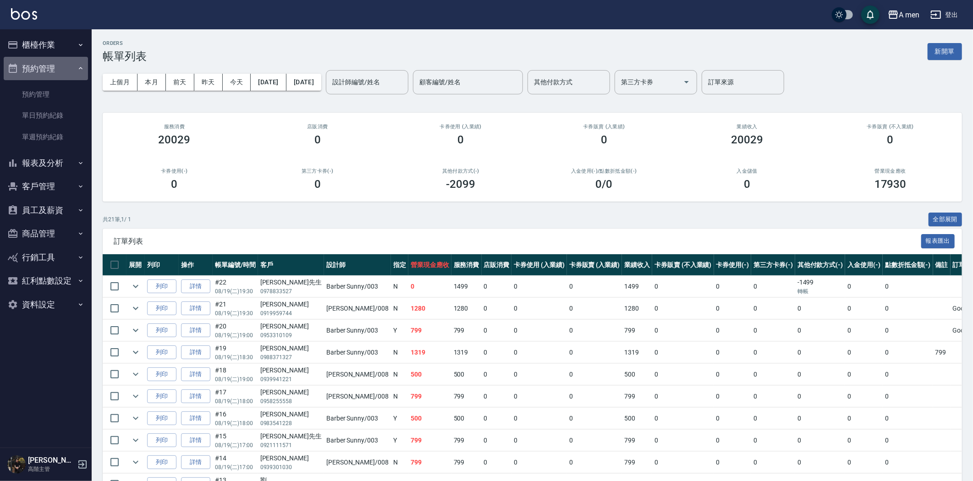
drag, startPoint x: 58, startPoint y: 71, endPoint x: 64, endPoint y: 44, distance: 27.8
click at [58, 71] on button "預約管理" at bounding box center [46, 69] width 84 height 24
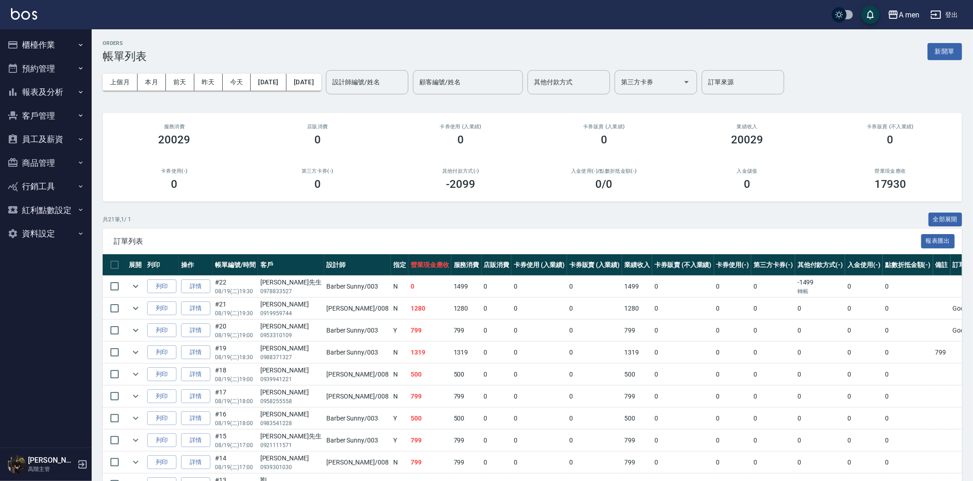
click at [64, 40] on button "櫃檯作業" at bounding box center [46, 45] width 84 height 24
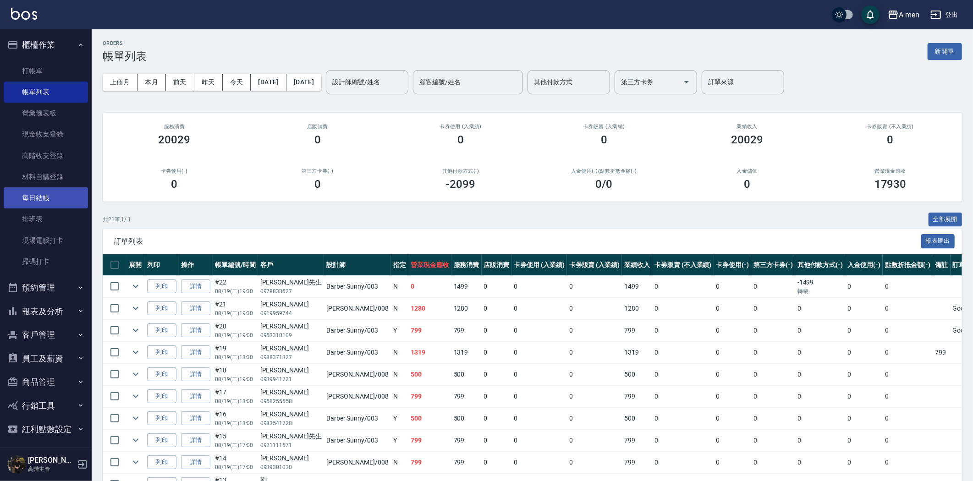
click at [53, 196] on link "每日結帳" at bounding box center [46, 197] width 84 height 21
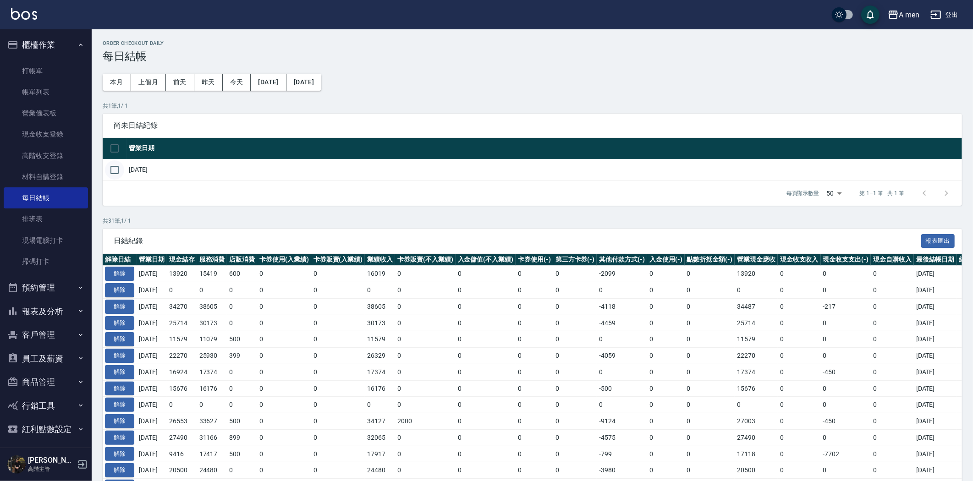
click at [111, 170] on input "checkbox" at bounding box center [114, 169] width 19 height 19
checkbox input "true"
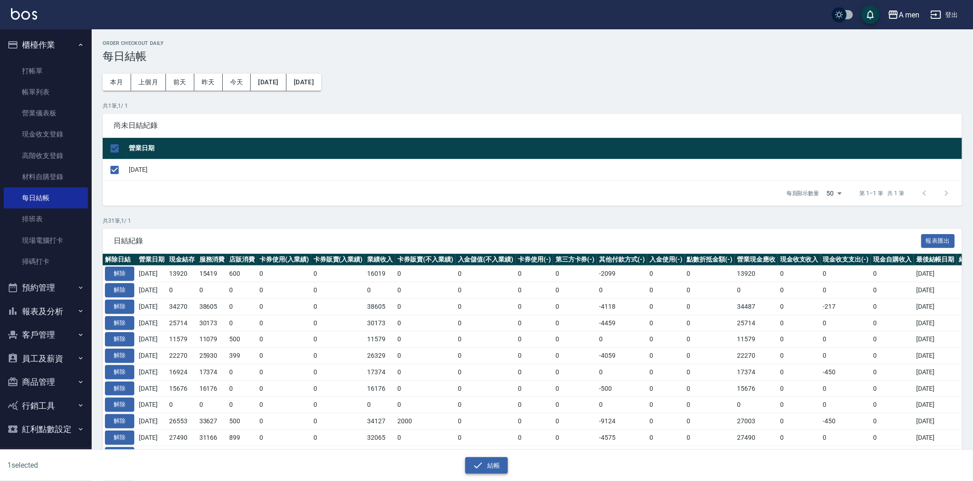
click at [500, 462] on button "結帳" at bounding box center [486, 465] width 43 height 17
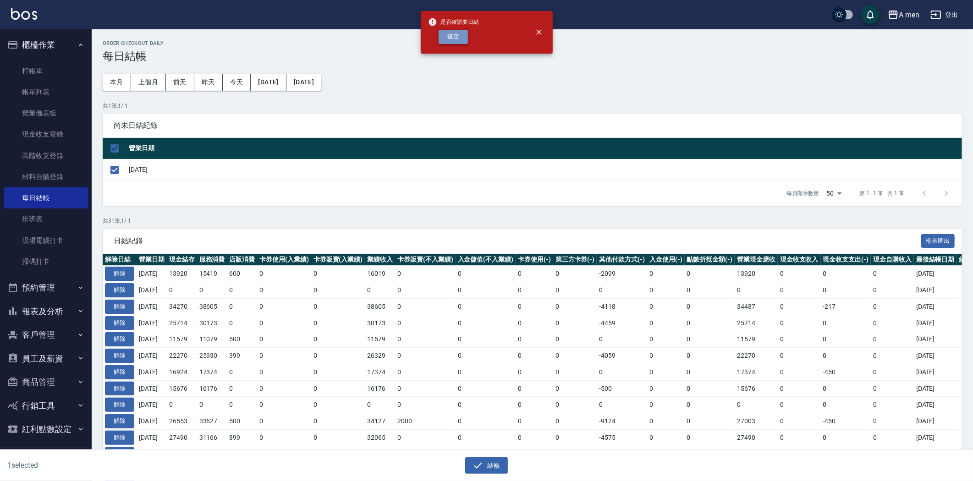
click at [451, 39] on button "確定" at bounding box center [453, 37] width 29 height 14
checkbox input "false"
